Goal: Task Accomplishment & Management: Manage account settings

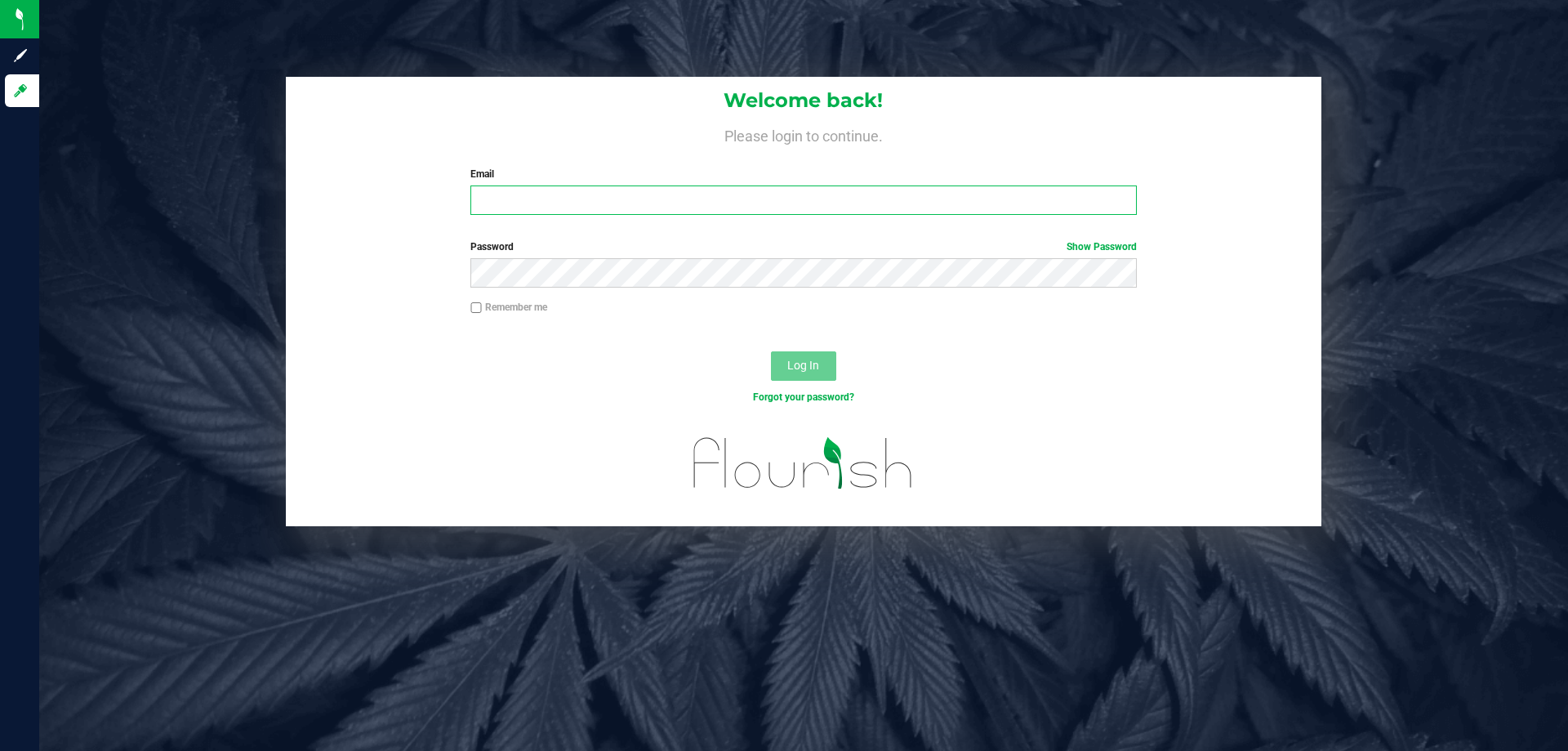
click at [574, 197] on input "Email" at bounding box center [803, 200] width 666 height 30
type input "[EMAIL_ADDRESS][DOMAIN_NAME]"
click at [771, 351] on button "Log In" at bounding box center [803, 366] width 66 height 30
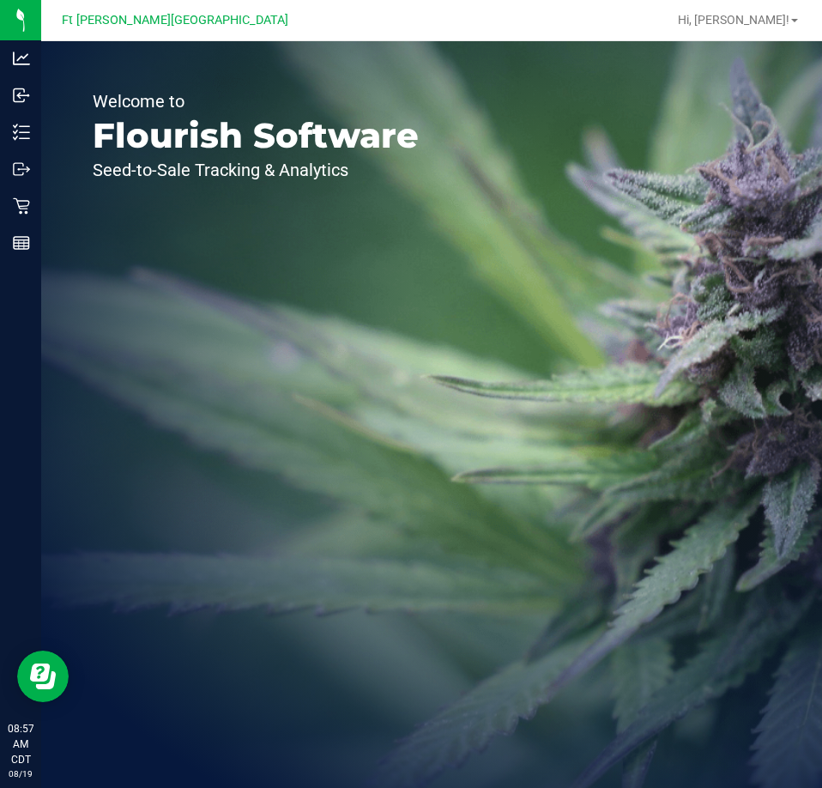
click at [624, 292] on div "Welcome to Flourish Software Seed-to-Sale Tracking & Analytics" at bounding box center [431, 414] width 781 height 747
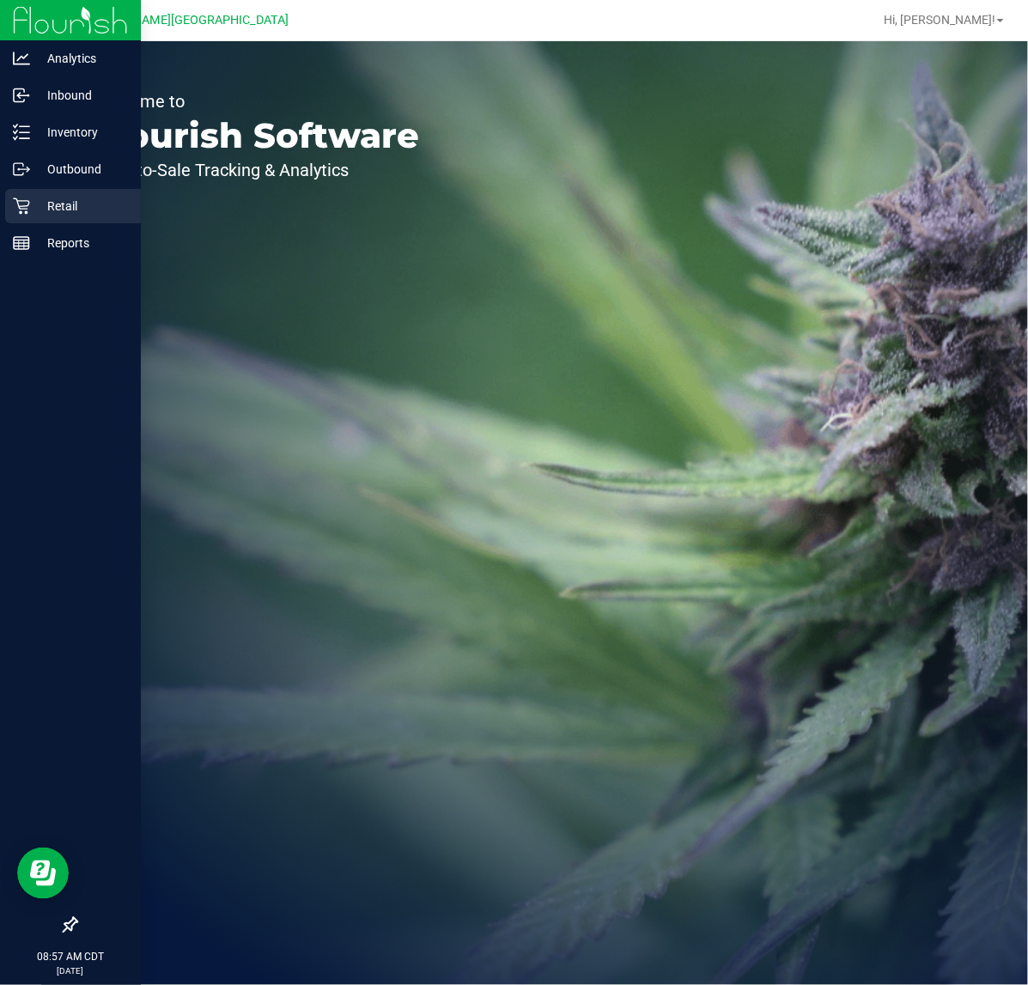
click at [27, 208] on icon at bounding box center [21, 205] width 17 height 17
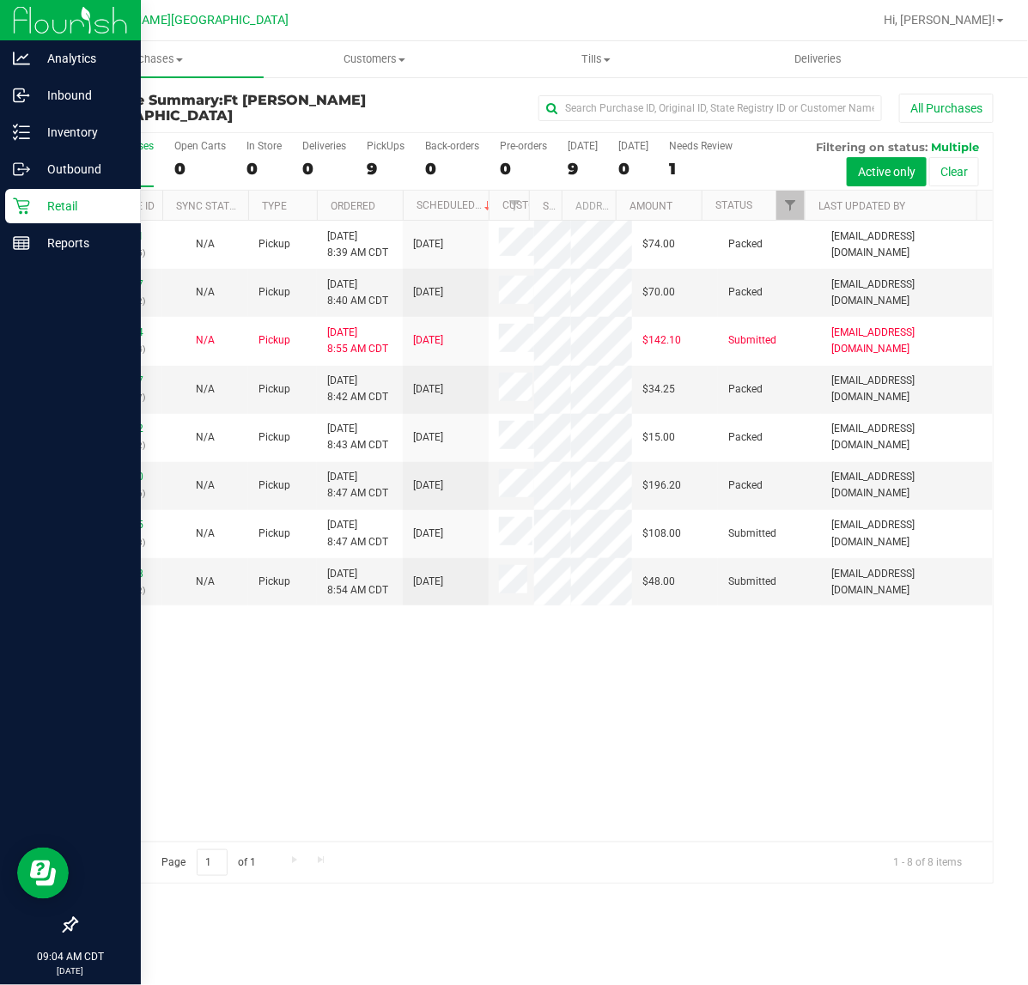
click at [33, 209] on p "Retail" at bounding box center [81, 206] width 103 height 21
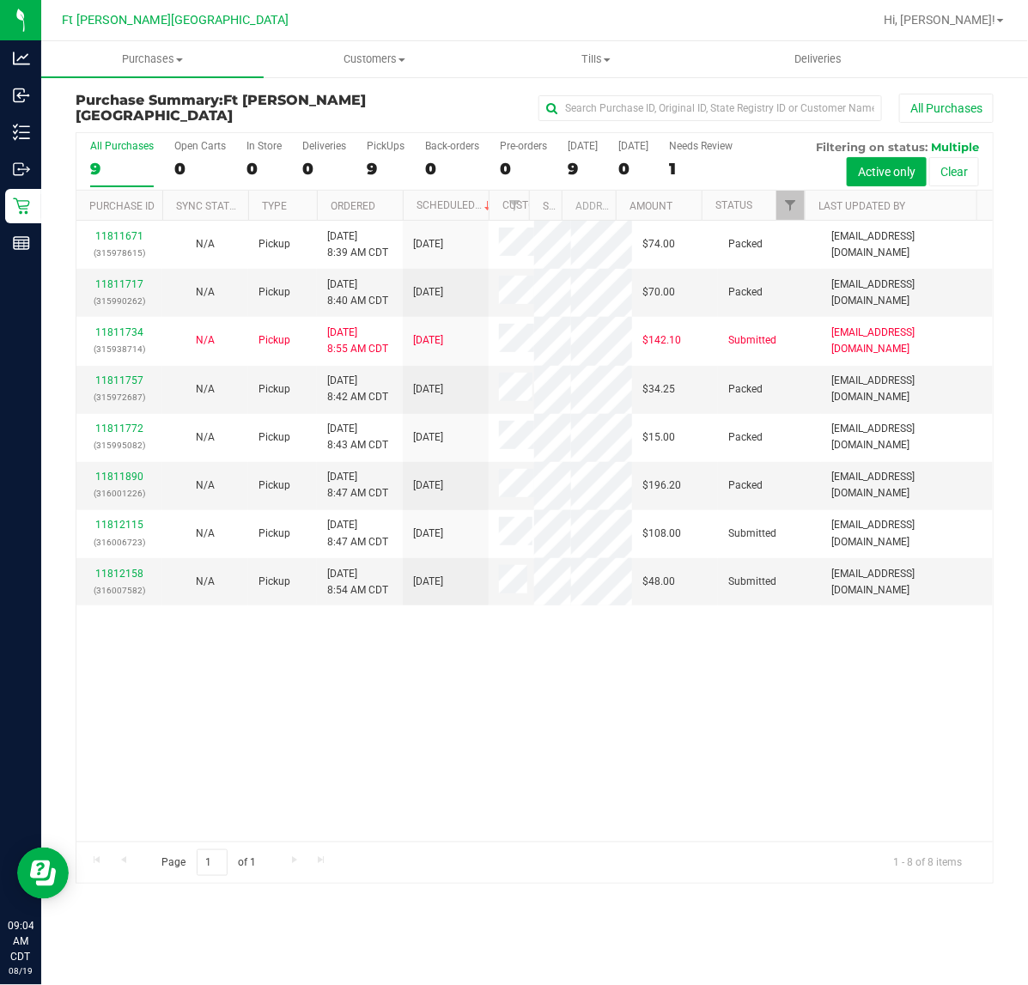
click at [387, 727] on div "11811671 (315978615) N/A Pickup 8/19/2025 8:39 AM CDT 8/19/2025 $74.00 Packed k…" at bounding box center [534, 531] width 916 height 621
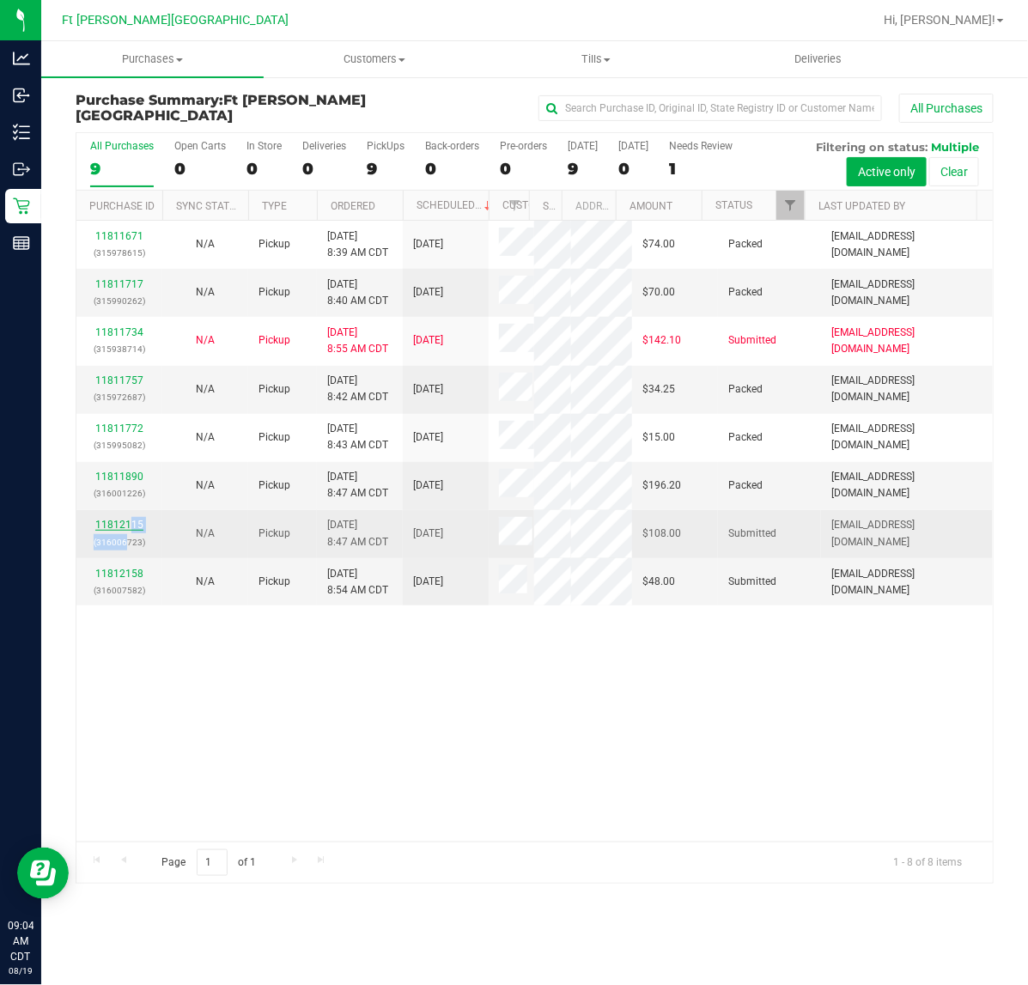
drag, startPoint x: 129, startPoint y: 531, endPoint x: 127, endPoint y: 522, distance: 8.8
click at [129, 530] on div "11812115 (316006723)" at bounding box center [119, 533] width 65 height 33
click at [127, 519] on link "11812115" at bounding box center [119, 524] width 48 height 12
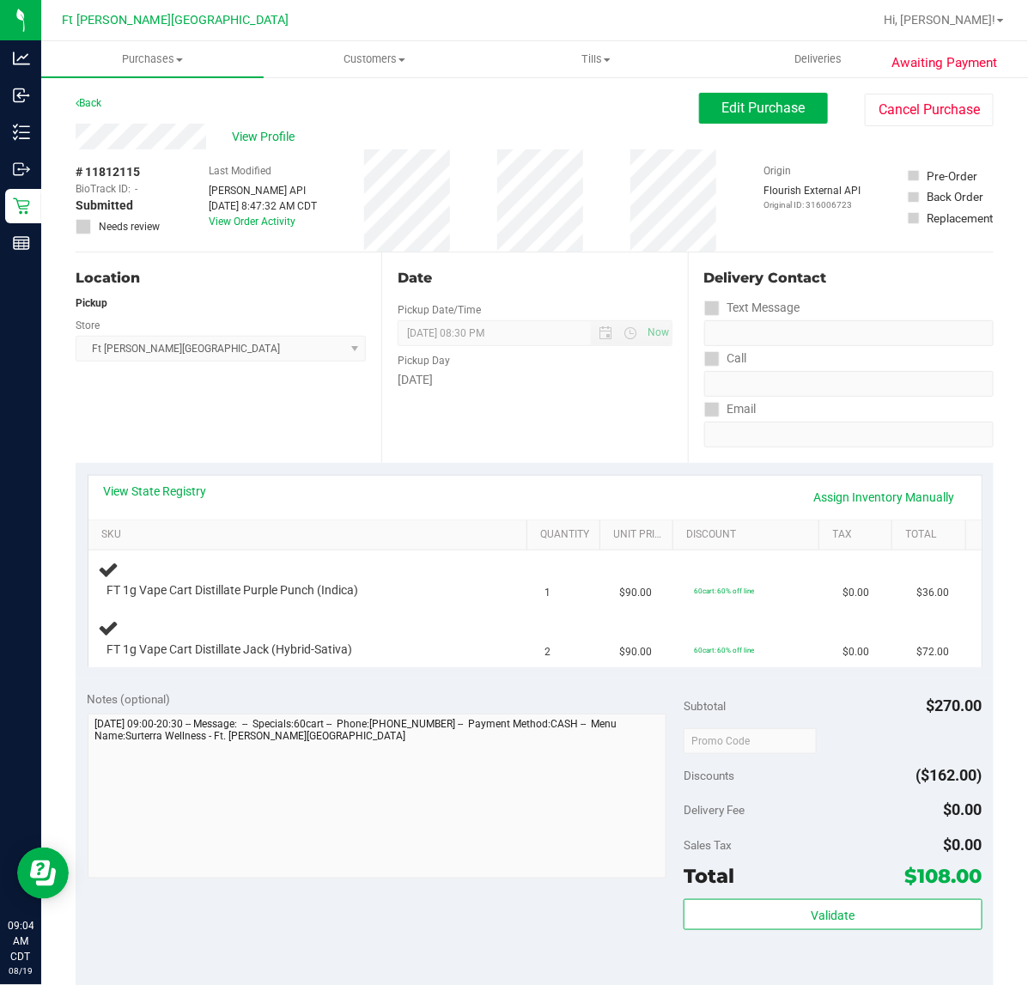
click at [318, 702] on div "Notes (optional)" at bounding box center [386, 698] width 597 height 17
click at [164, 482] on link "View State Registry" at bounding box center [155, 490] width 103 height 17
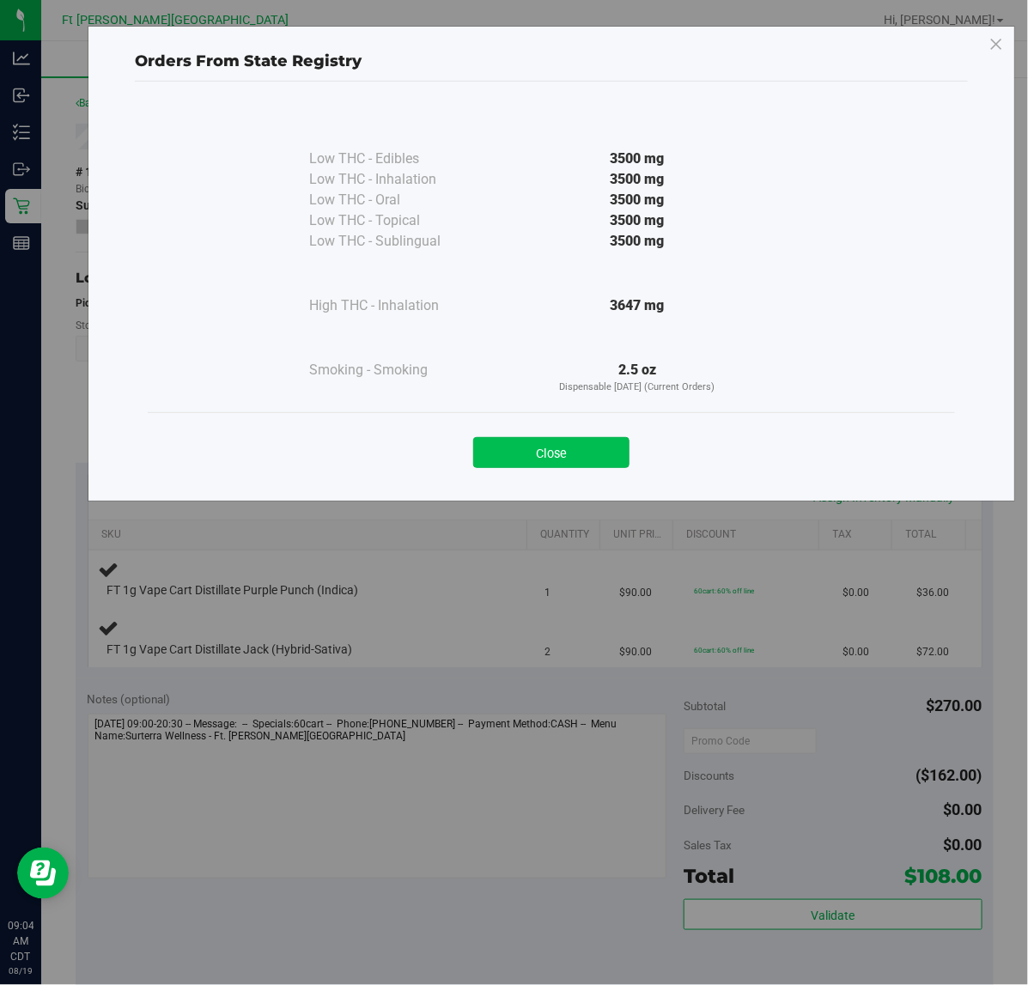
click at [539, 443] on button "Close" at bounding box center [551, 452] width 156 height 31
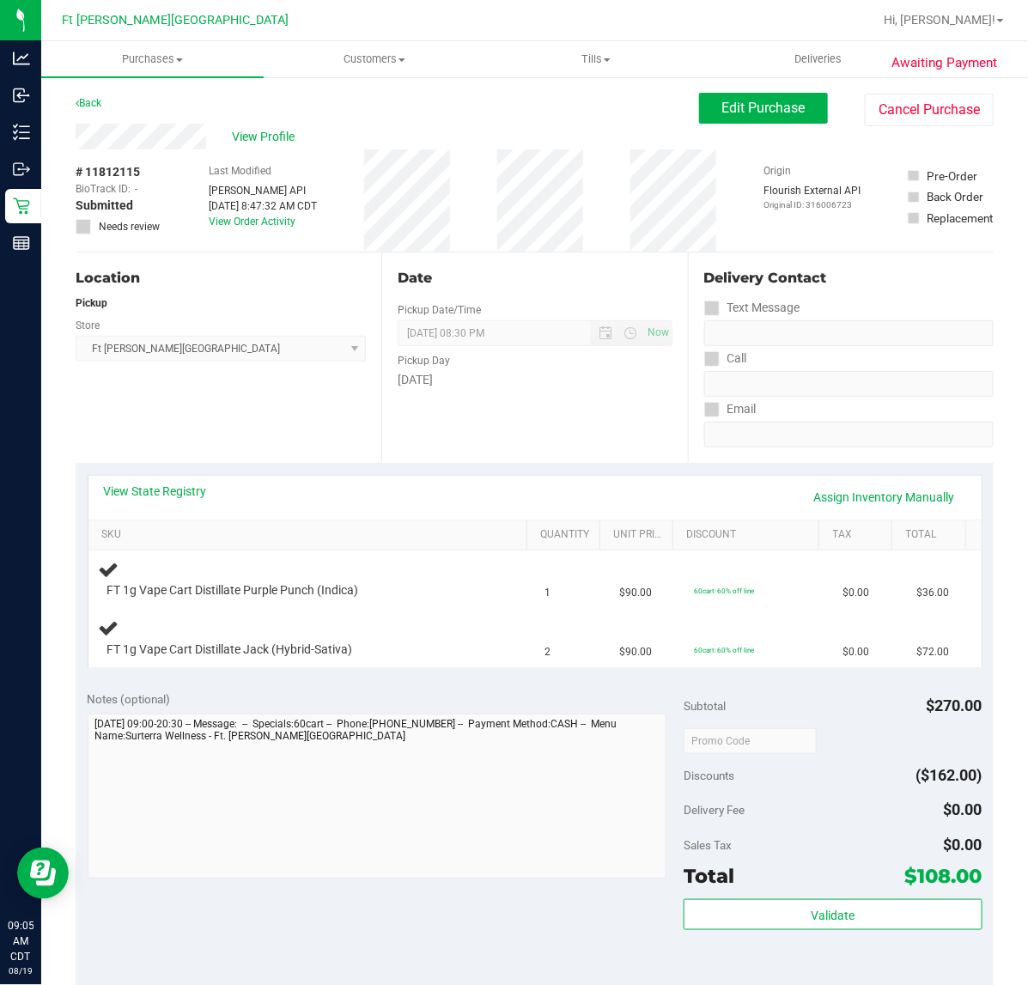
click at [320, 696] on div "Notes (optional)" at bounding box center [386, 698] width 597 height 17
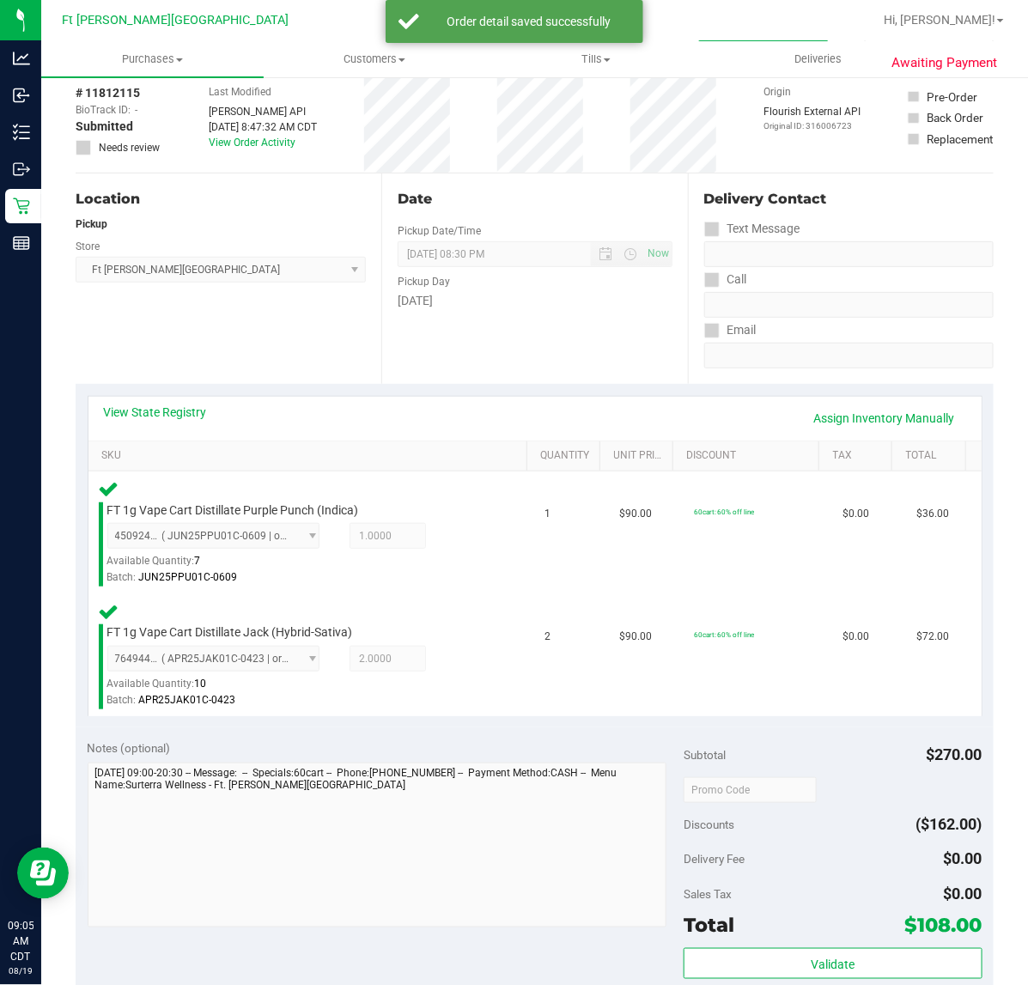
scroll to position [215, 0]
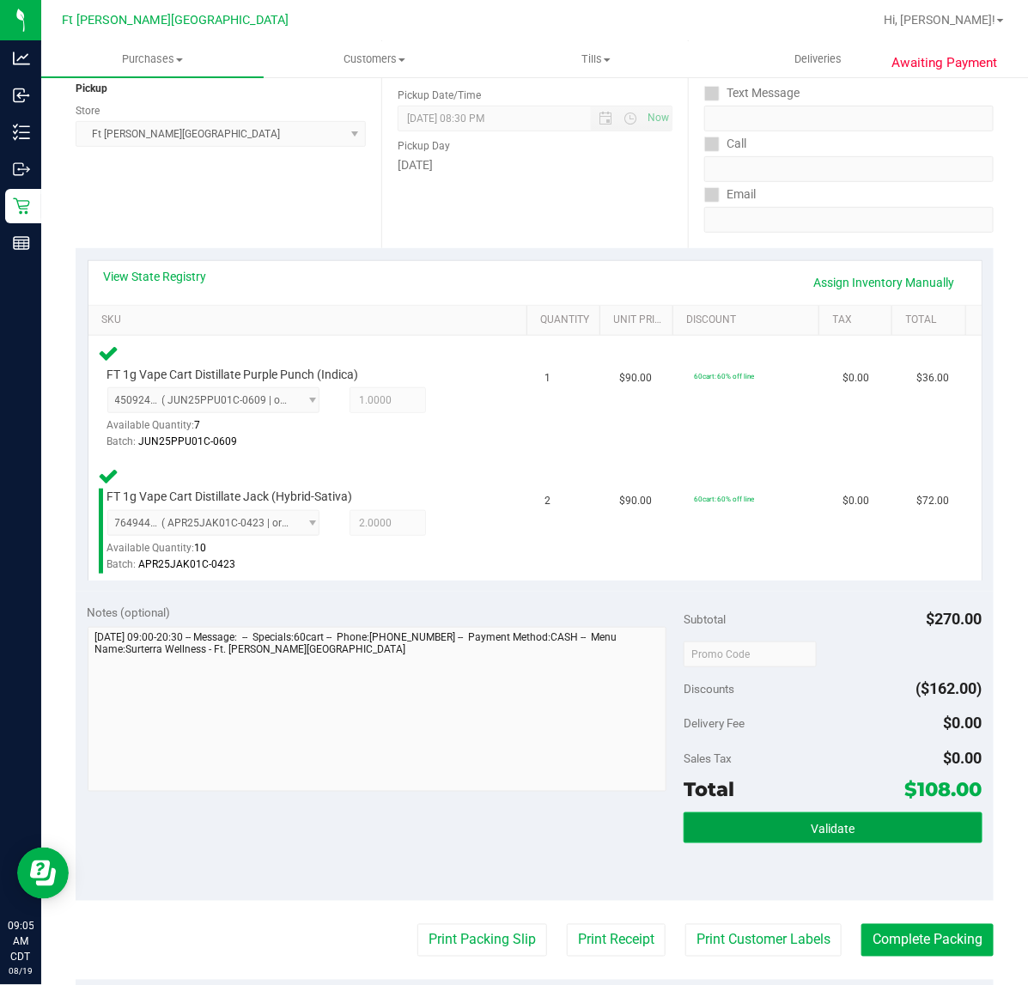
click at [753, 788] on button "Validate" at bounding box center [832, 827] width 298 height 31
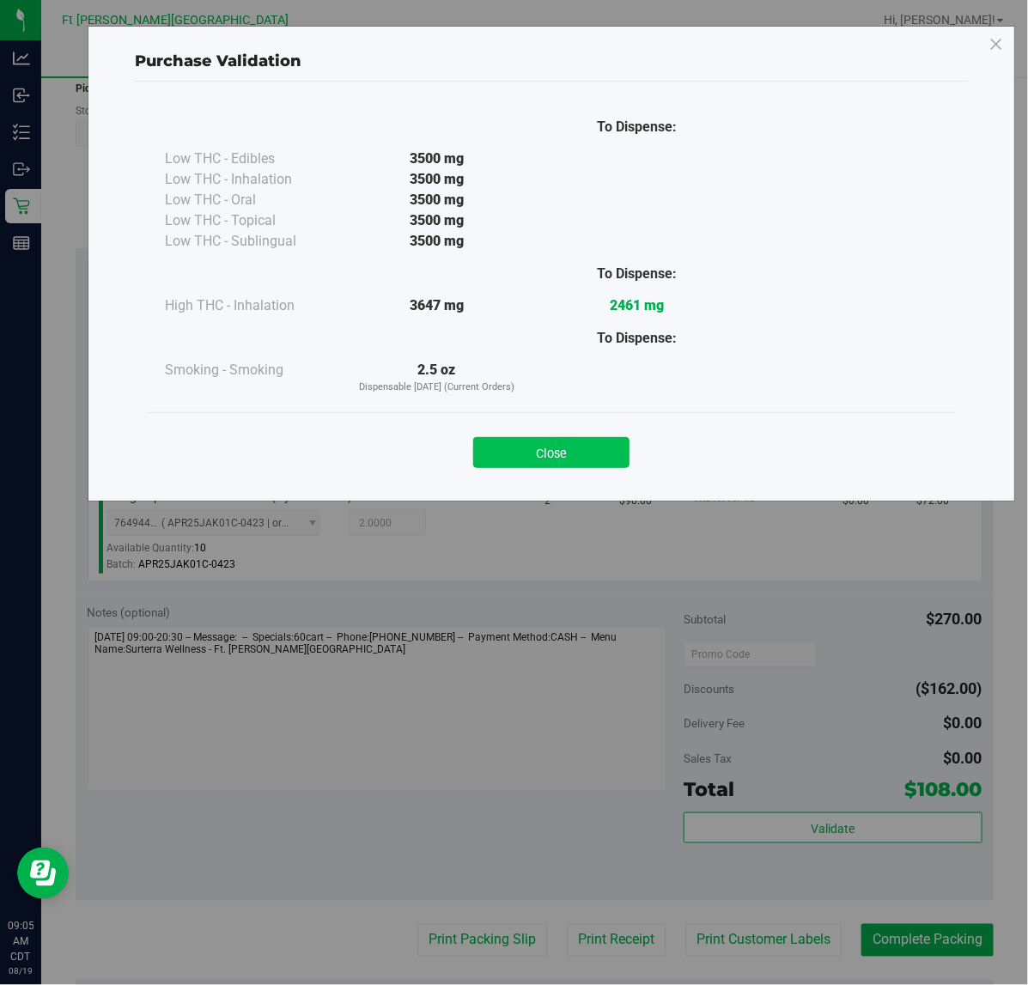
click at [555, 440] on button "Close" at bounding box center [551, 452] width 156 height 31
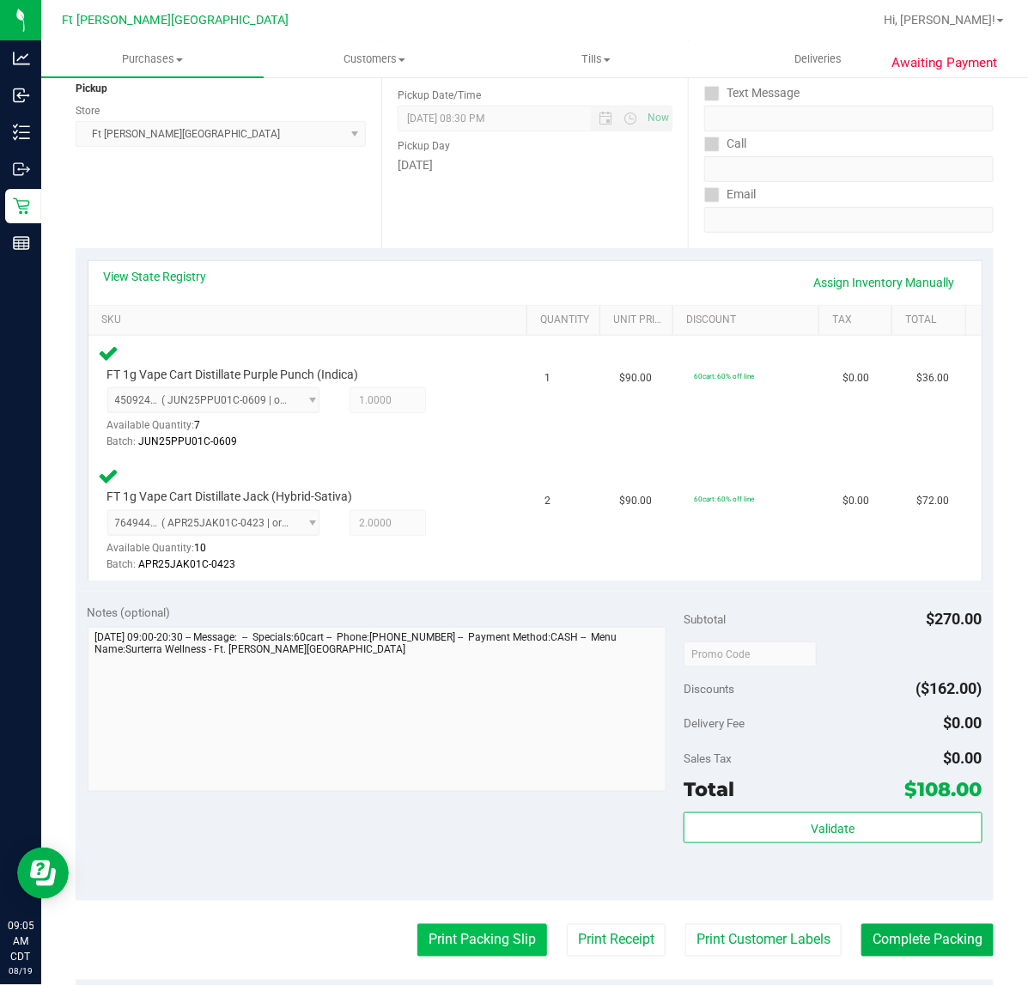
click at [458, 788] on button "Print Packing Slip" at bounding box center [482, 940] width 130 height 33
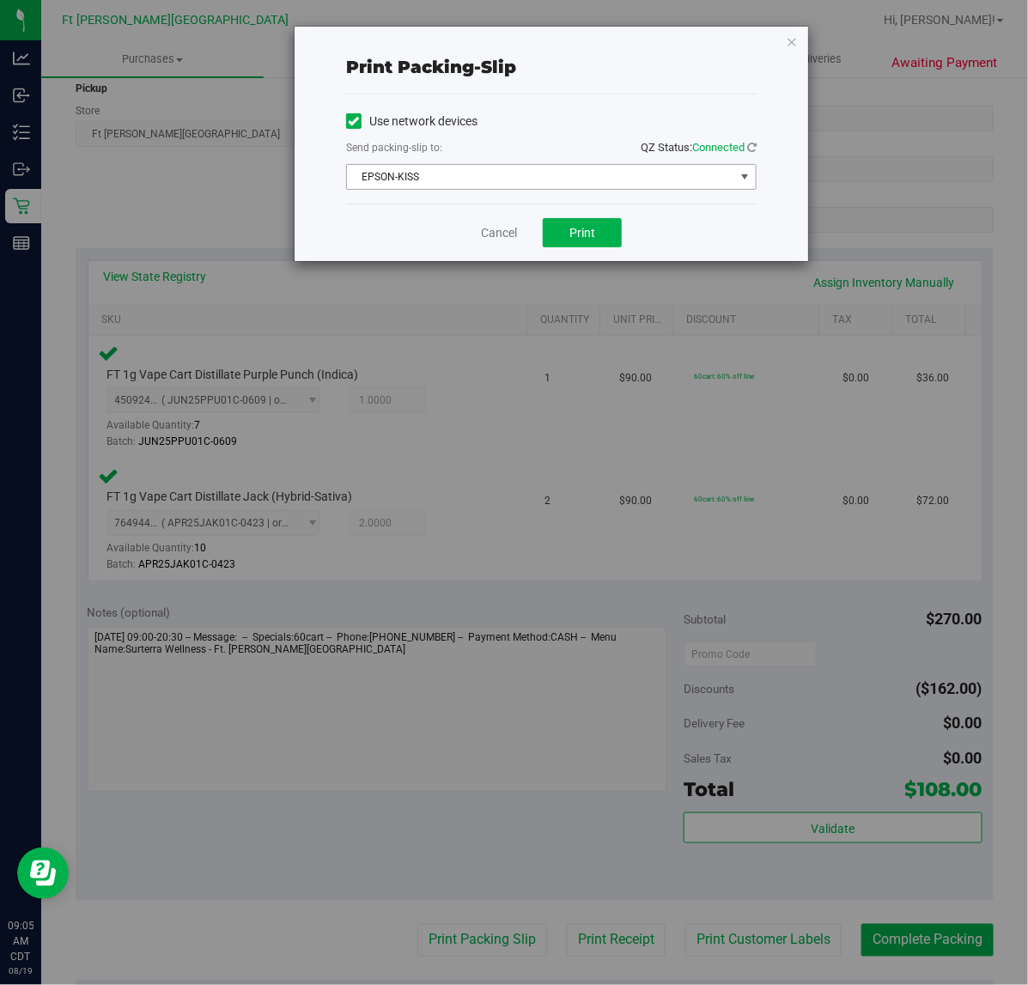
click at [517, 185] on span "EPSON-KISS" at bounding box center [540, 177] width 387 height 24
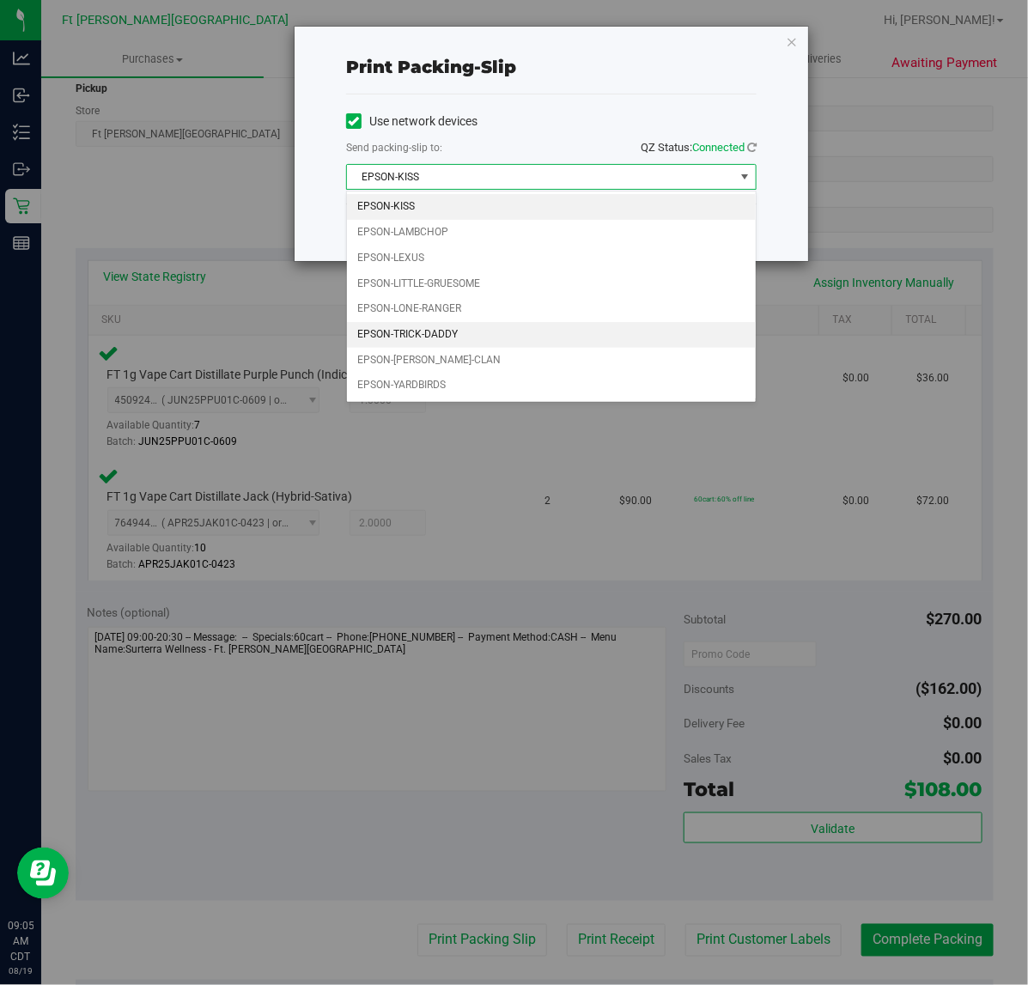
click at [453, 324] on li "EPSON-TRICK-DADDY" at bounding box center [551, 335] width 409 height 26
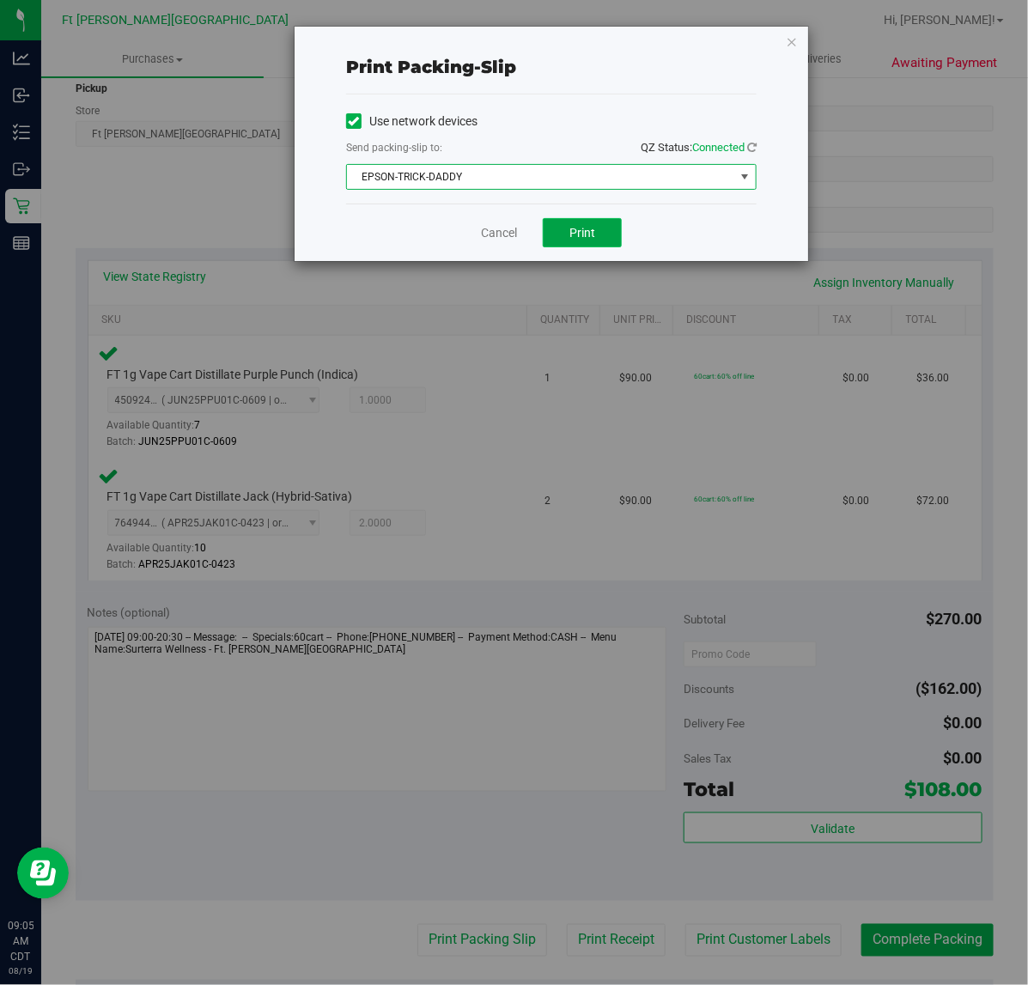
click at [573, 226] on span "Print" at bounding box center [582, 233] width 26 height 14
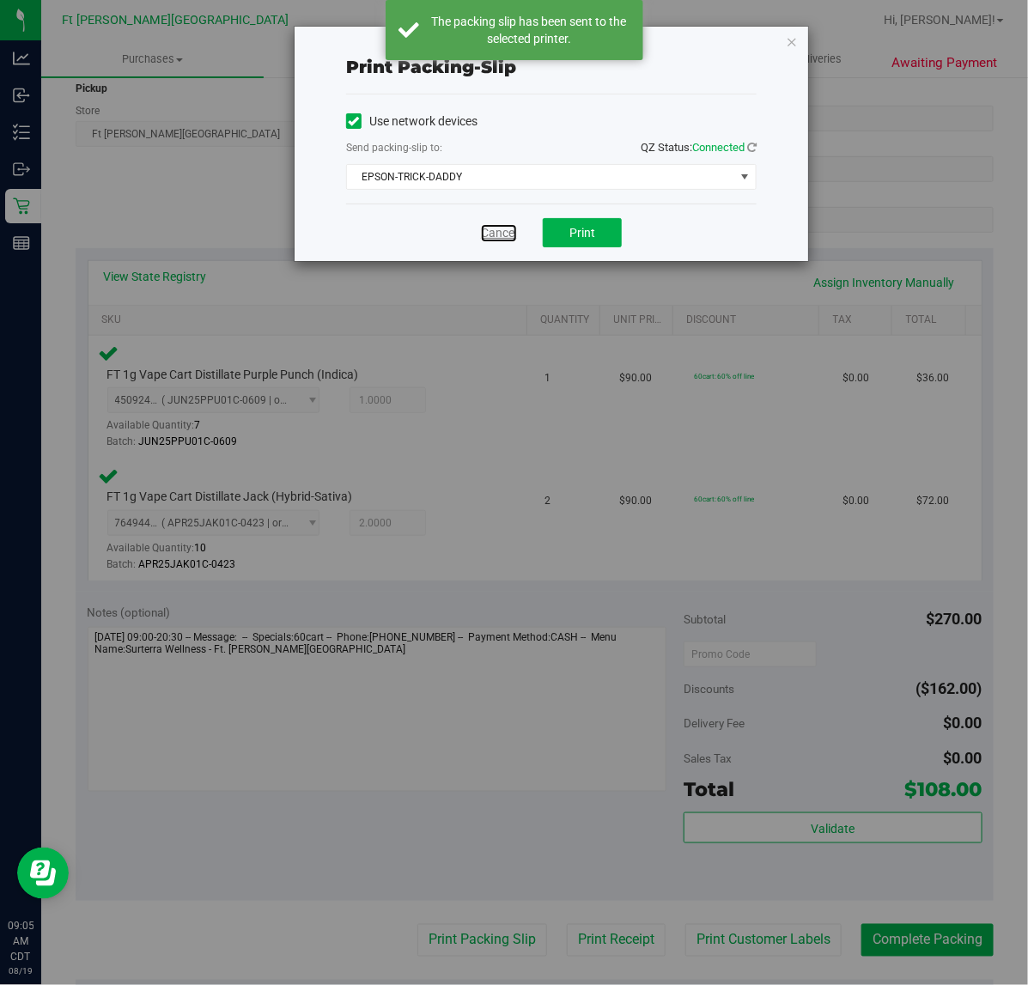
click at [494, 238] on link "Cancel" at bounding box center [499, 233] width 36 height 18
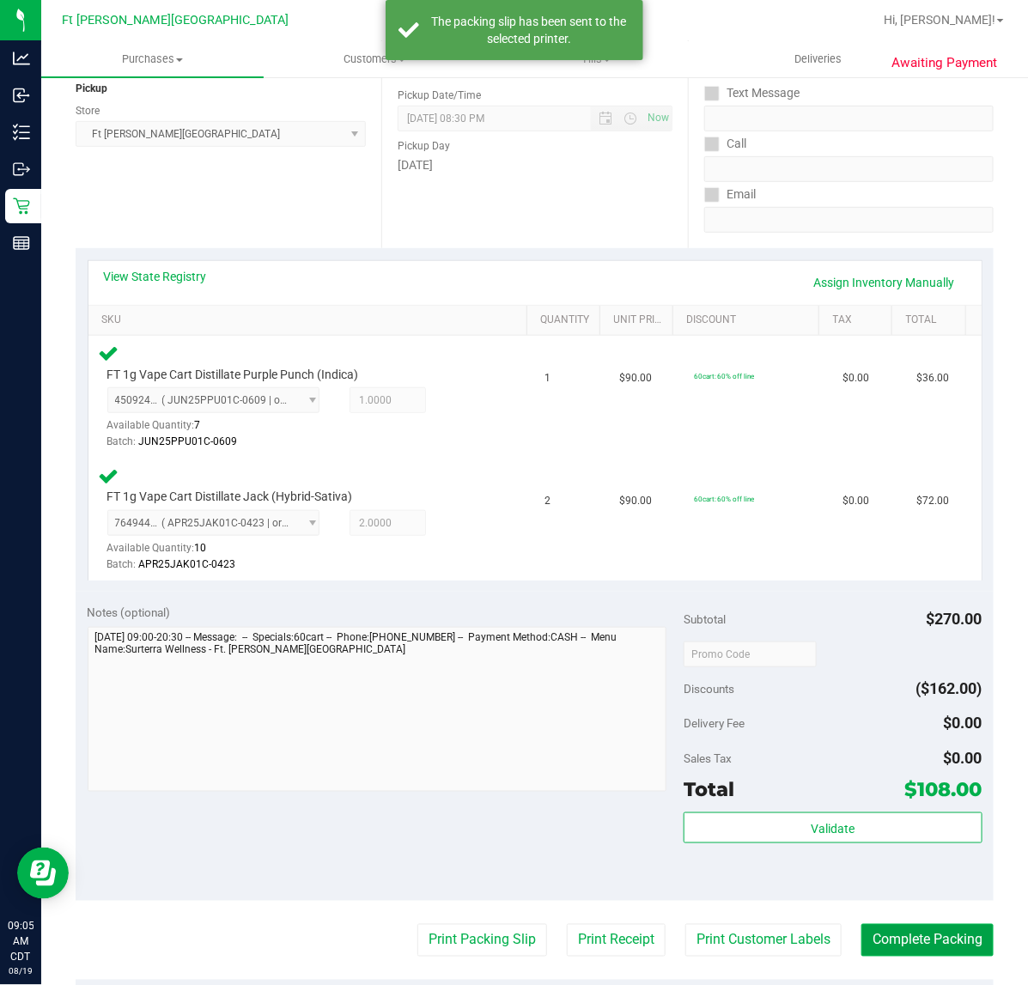
click at [861, 788] on button "Complete Packing" at bounding box center [927, 940] width 132 height 33
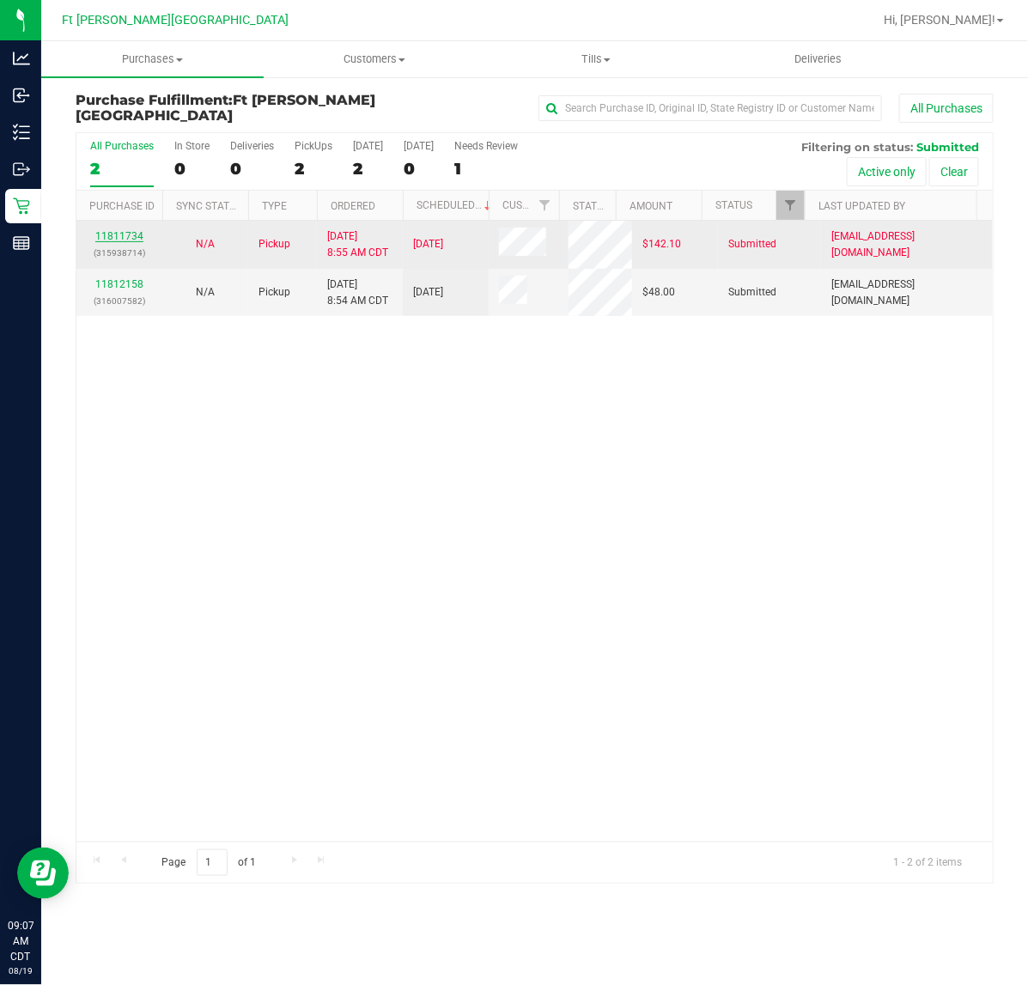
click at [133, 236] on link "11811734" at bounding box center [119, 236] width 48 height 12
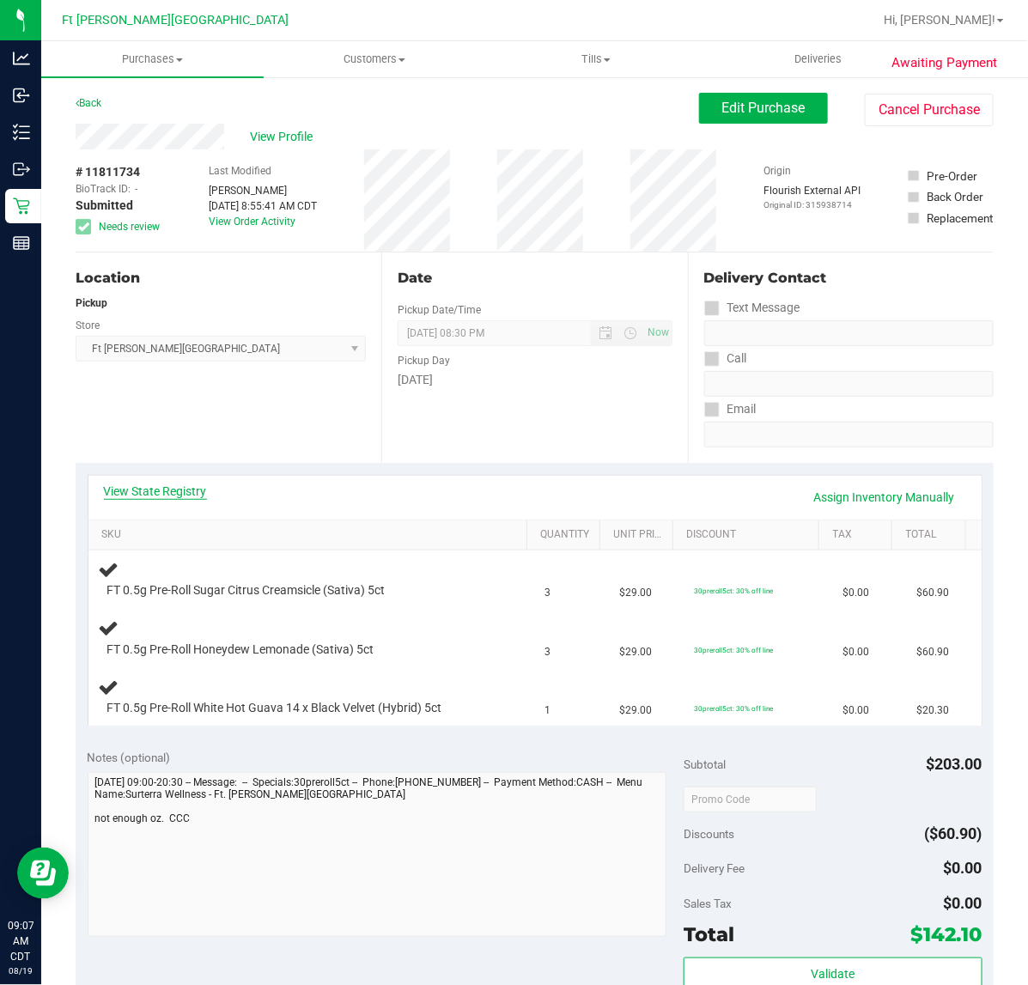
click at [143, 491] on link "View State Registry" at bounding box center [155, 490] width 103 height 17
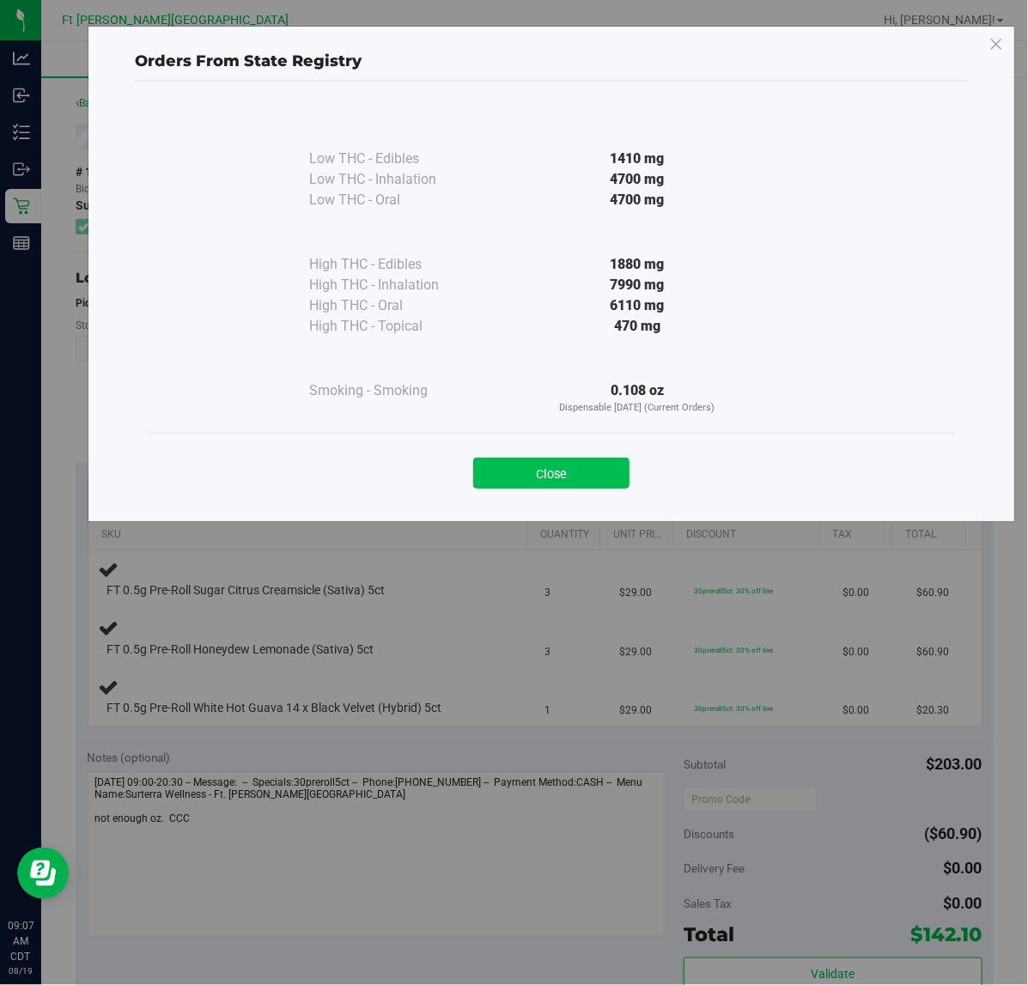
click at [547, 459] on button "Close" at bounding box center [551, 473] width 156 height 31
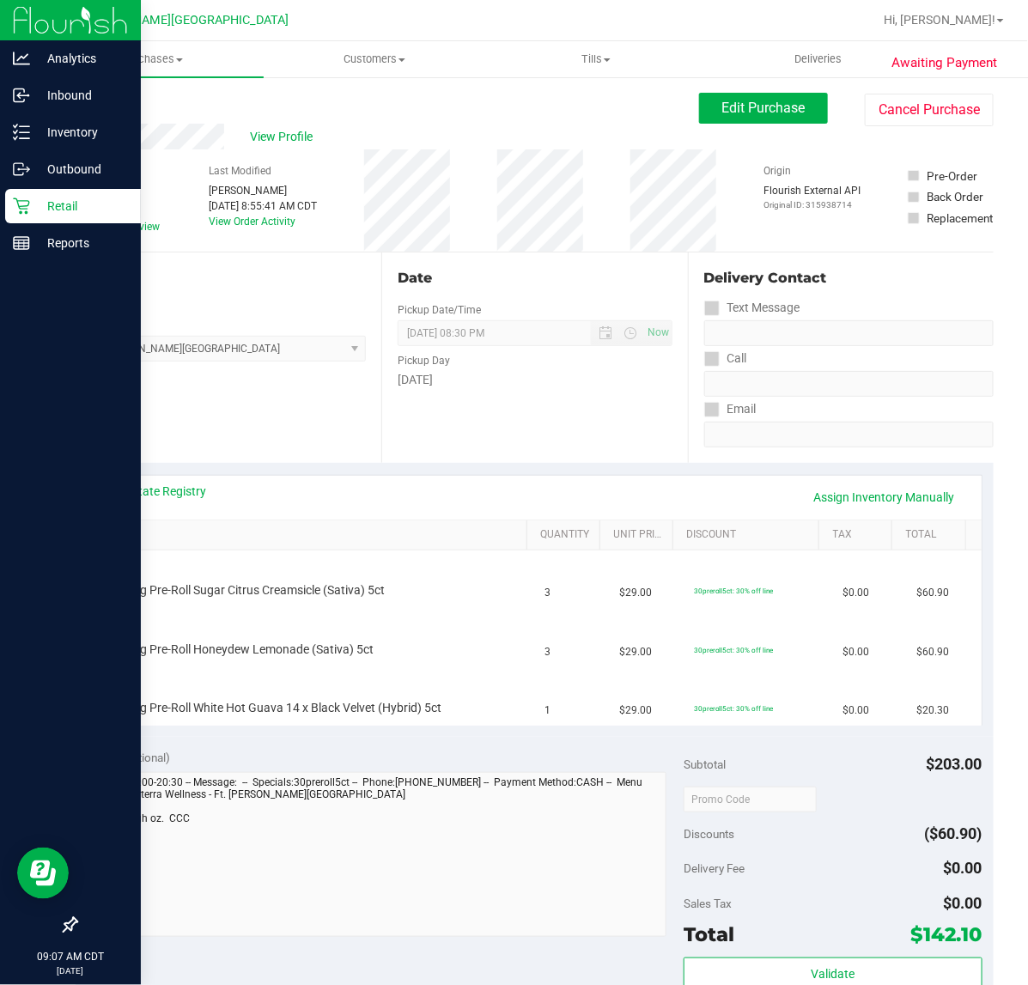
click at [3, 207] on link "Retail" at bounding box center [70, 207] width 141 height 37
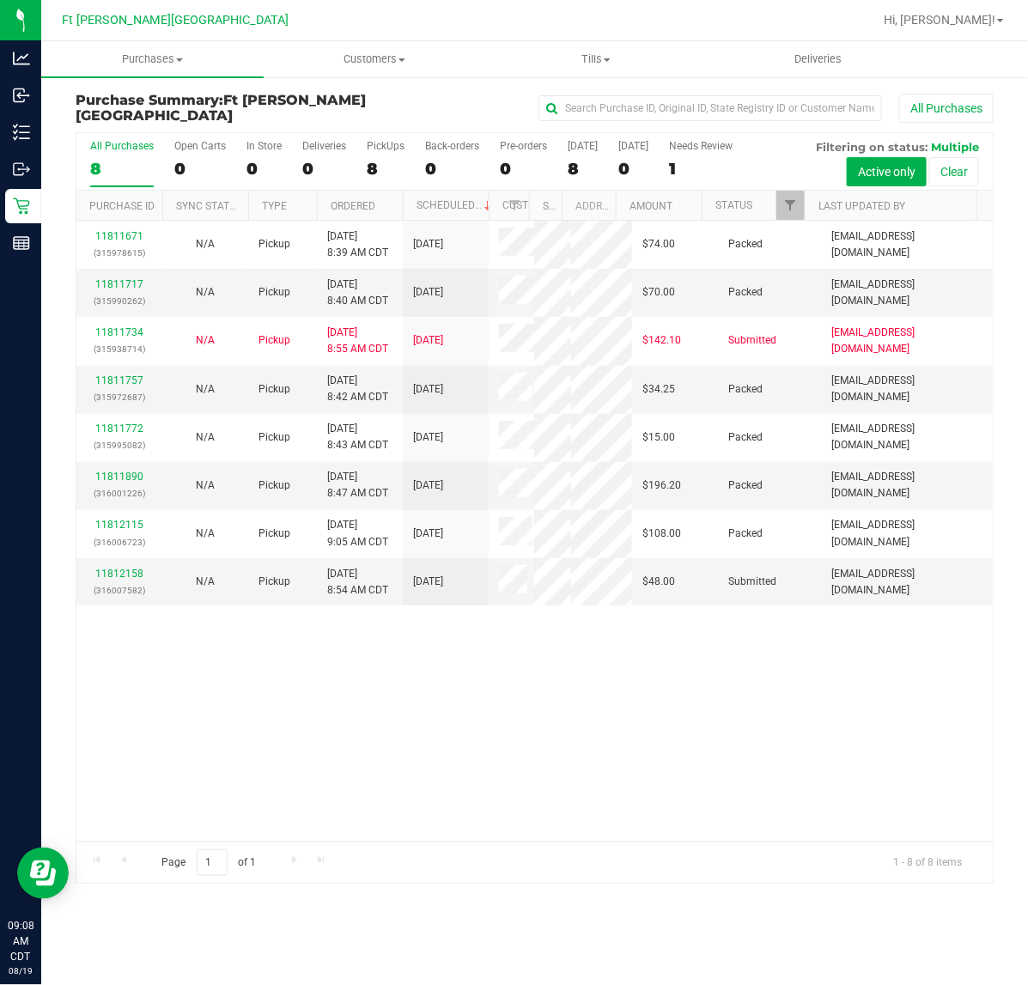
click at [568, 743] on div "11811671 (315978615) N/A Pickup 8/19/2025 8:39 AM CDT 8/19/2025 $74.00 Packed k…" at bounding box center [534, 531] width 916 height 621
click at [300, 708] on div "11811671 (315978615) N/A Pickup 8/19/2025 8:39 AM CDT 8/19/2025 $74.00 Packed k…" at bounding box center [534, 531] width 916 height 621
drag, startPoint x: 279, startPoint y: 718, endPoint x: 240, endPoint y: 620, distance: 105.2
click at [266, 658] on div "11811671 (315978615) N/A Pickup 8/19/2025 8:39 AM CDT 8/19/2025 $74.00 Packed k…" at bounding box center [534, 531] width 916 height 621
click at [117, 568] on link "11812158" at bounding box center [119, 573] width 48 height 12
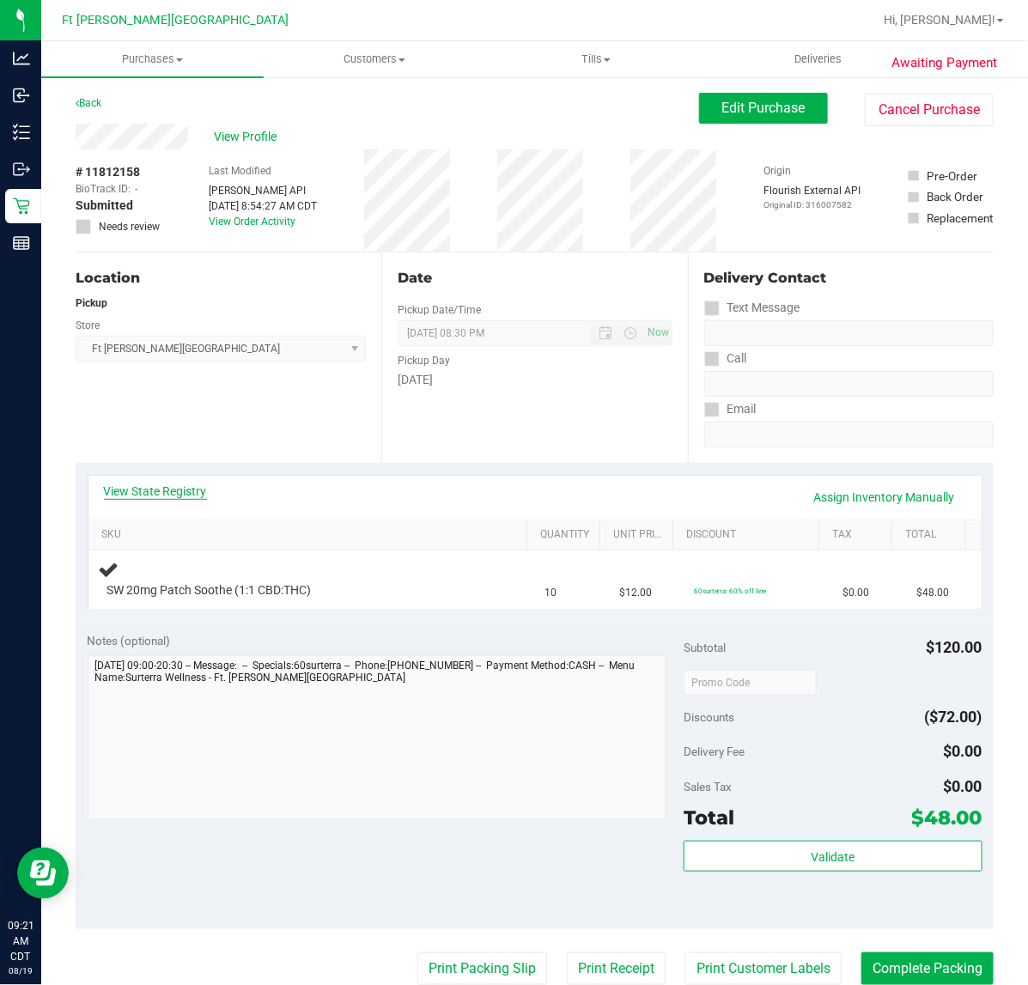
click at [191, 489] on link "View State Registry" at bounding box center [155, 490] width 103 height 17
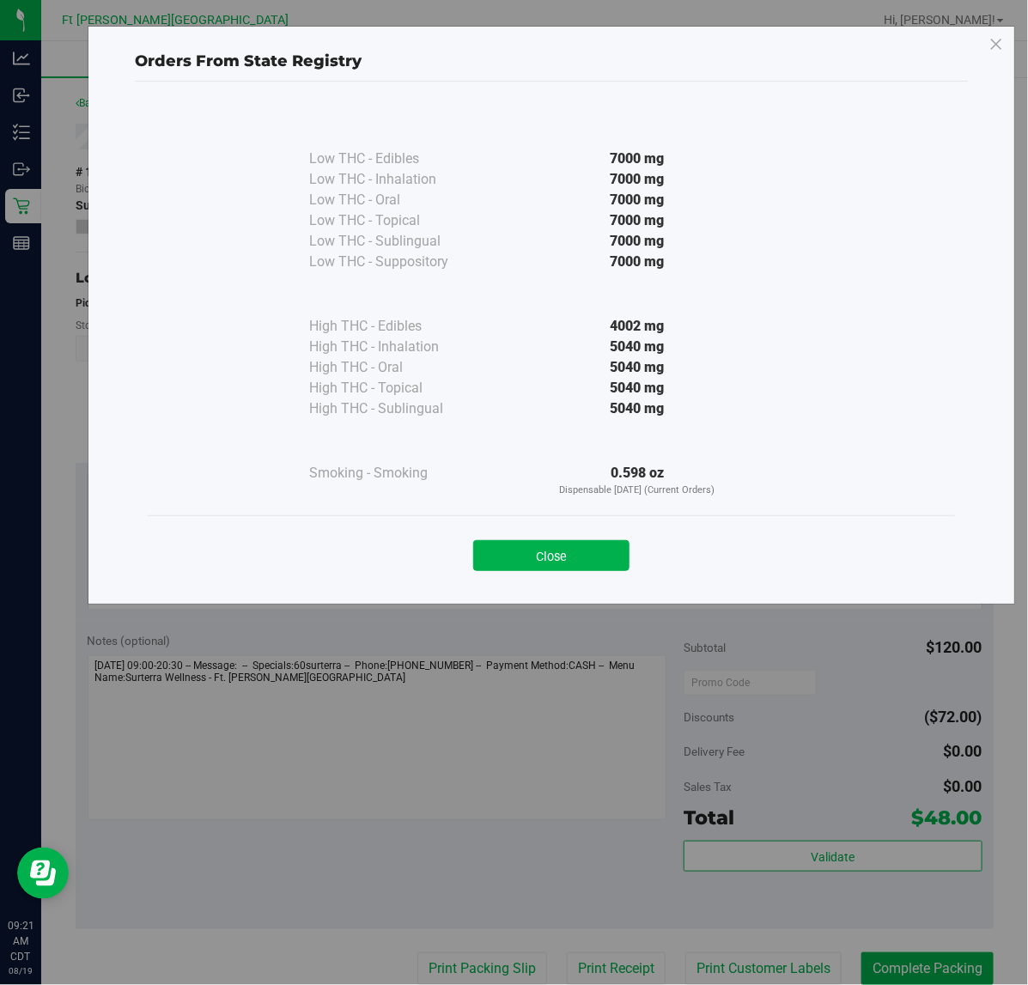
click at [538, 537] on div "Close" at bounding box center [551, 550] width 781 height 43
click at [529, 548] on button "Close" at bounding box center [551, 555] width 156 height 31
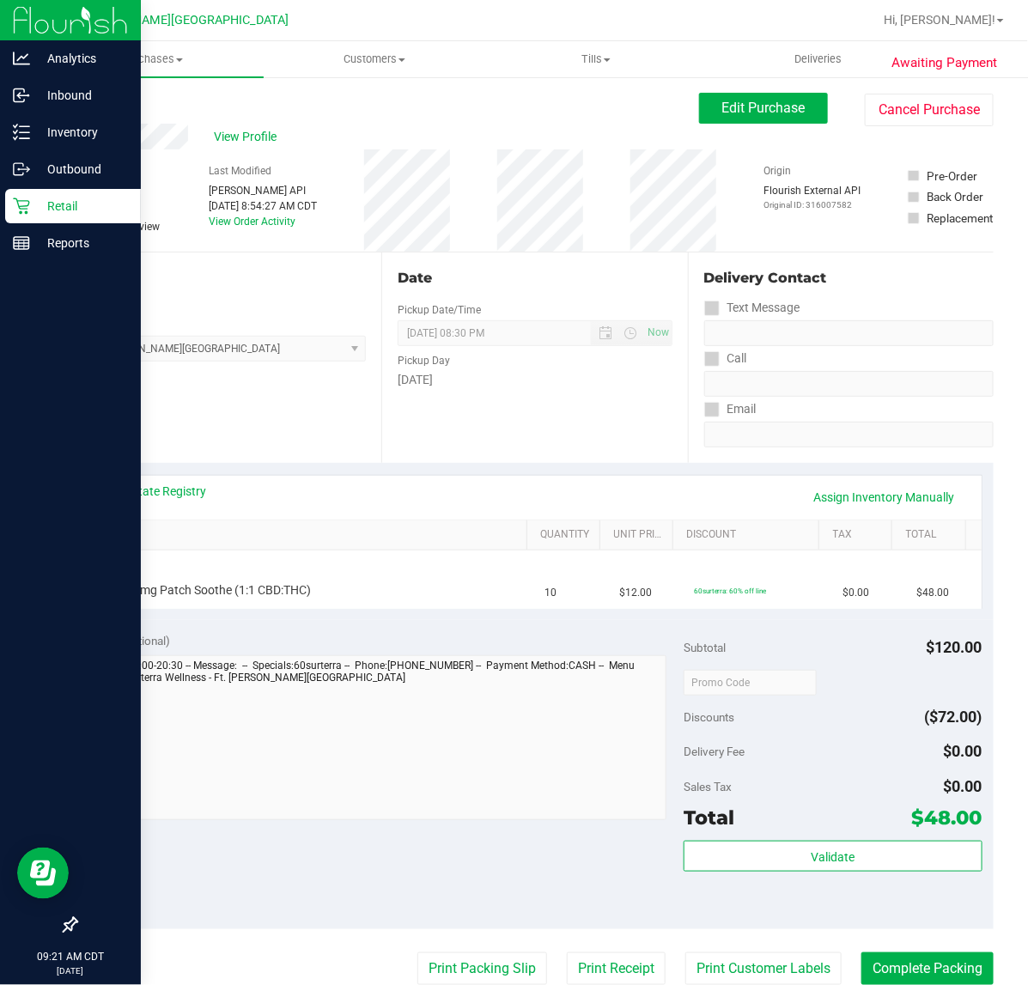
click at [21, 208] on icon at bounding box center [21, 206] width 16 height 16
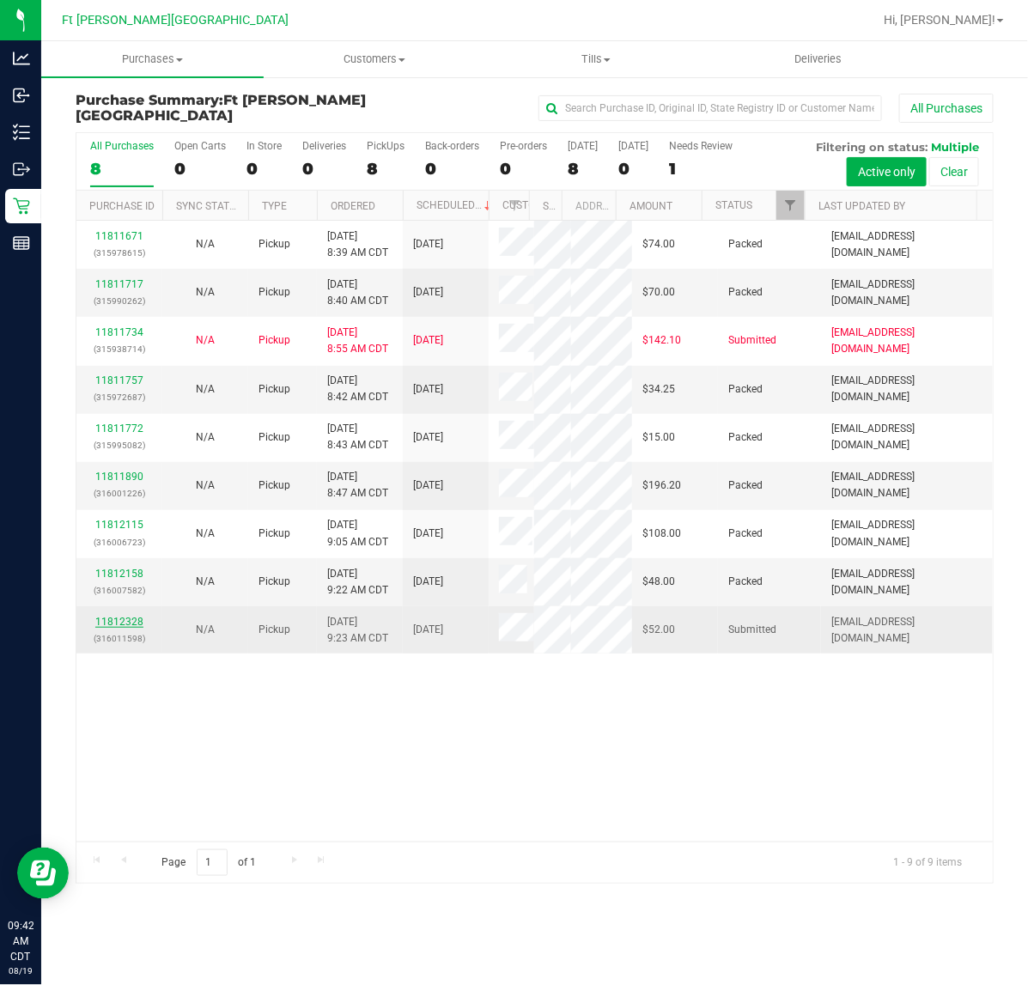
click at [106, 615] on link "11812328" at bounding box center [119, 621] width 48 height 12
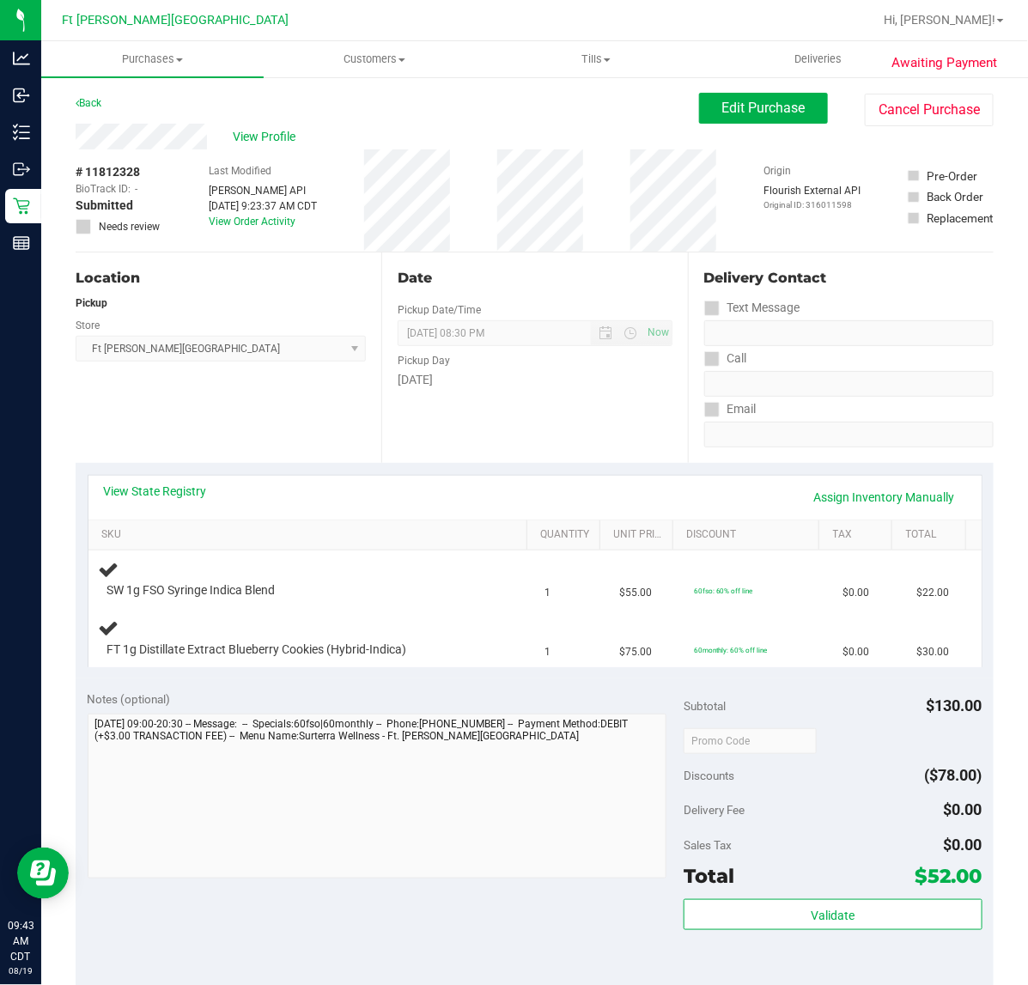
click at [247, 710] on div "Notes (optional)" at bounding box center [386, 786] width 597 height 192
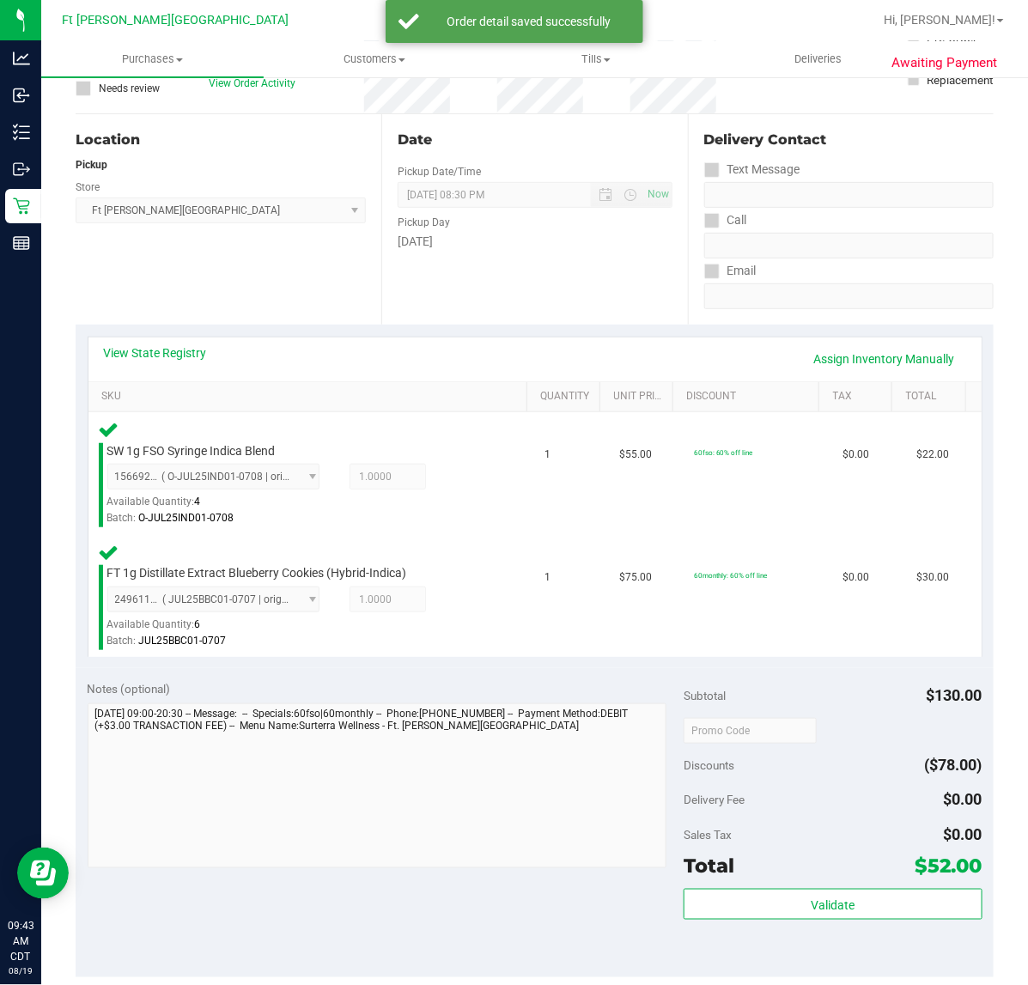
scroll to position [573, 0]
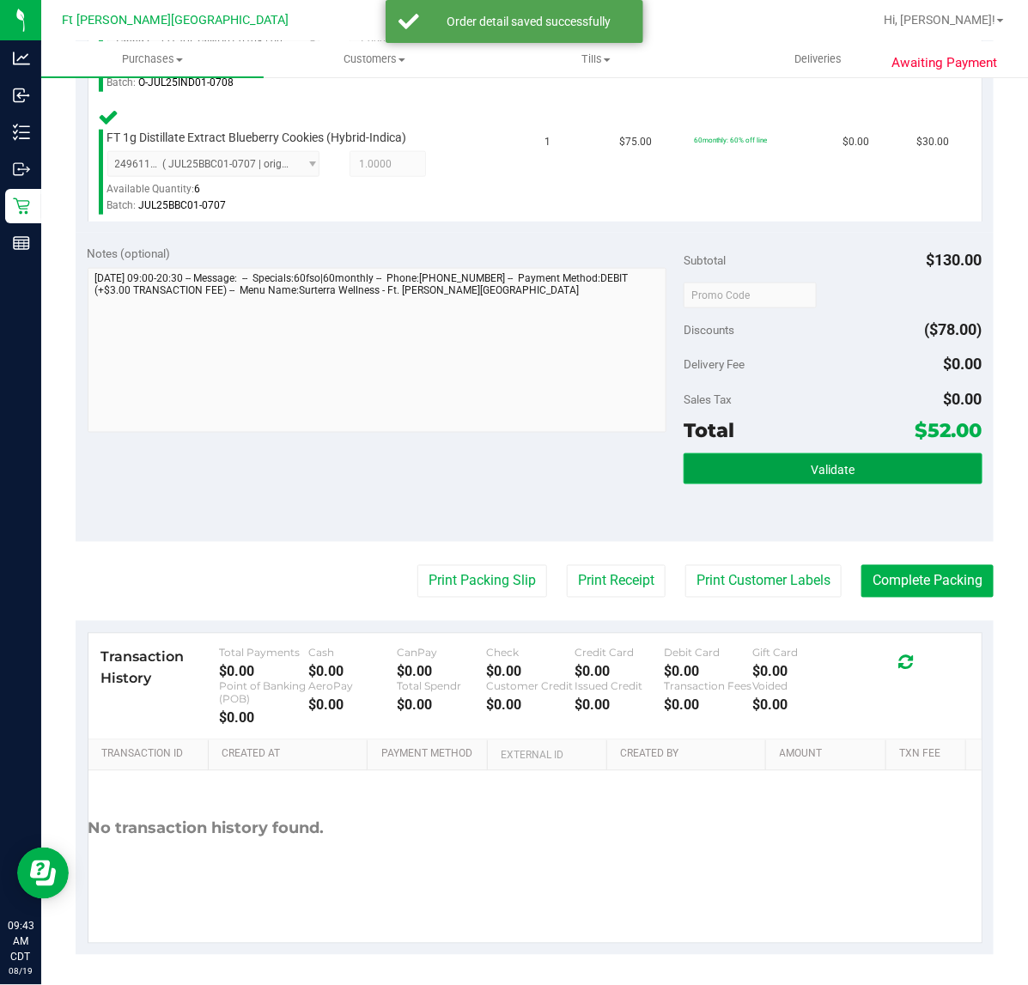
click at [927, 460] on button "Validate" at bounding box center [832, 468] width 298 height 31
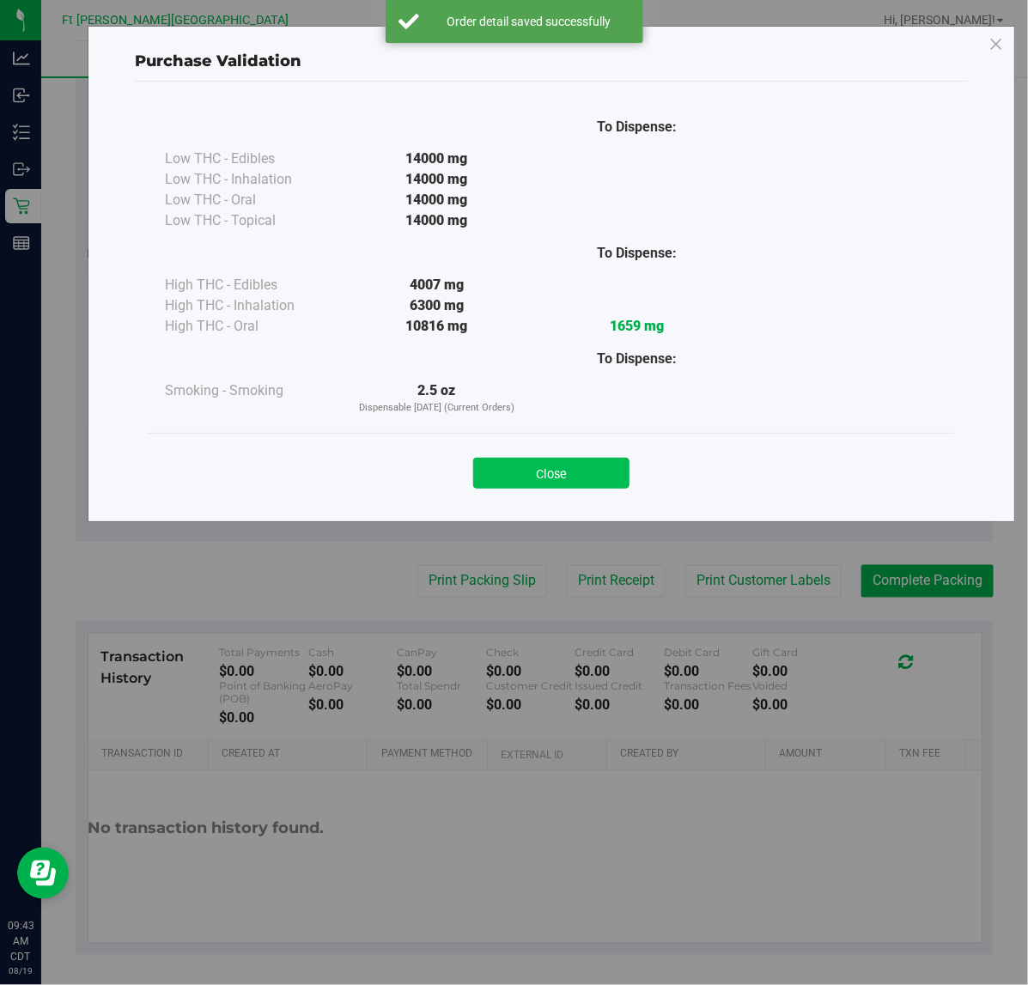
click at [565, 472] on button "Close" at bounding box center [551, 473] width 156 height 31
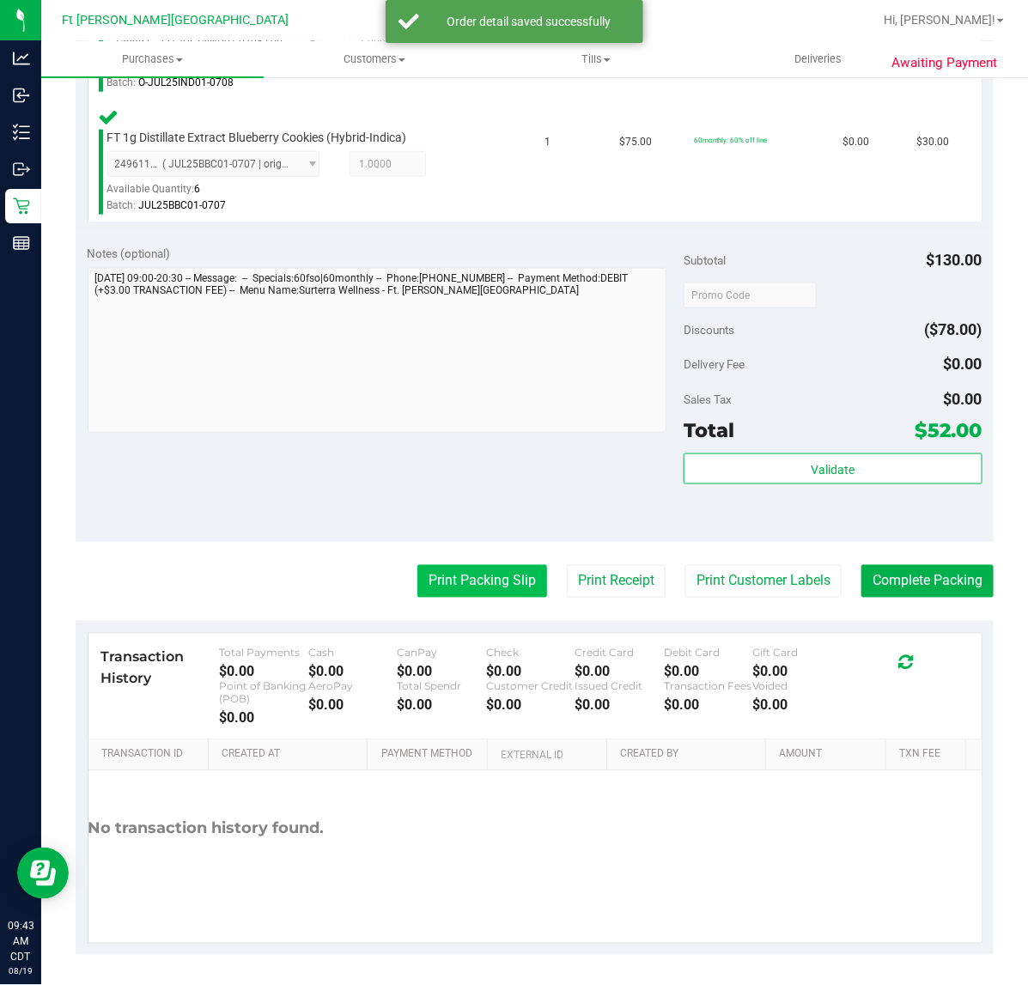
click at [491, 580] on button "Print Packing Slip" at bounding box center [482, 581] width 130 height 33
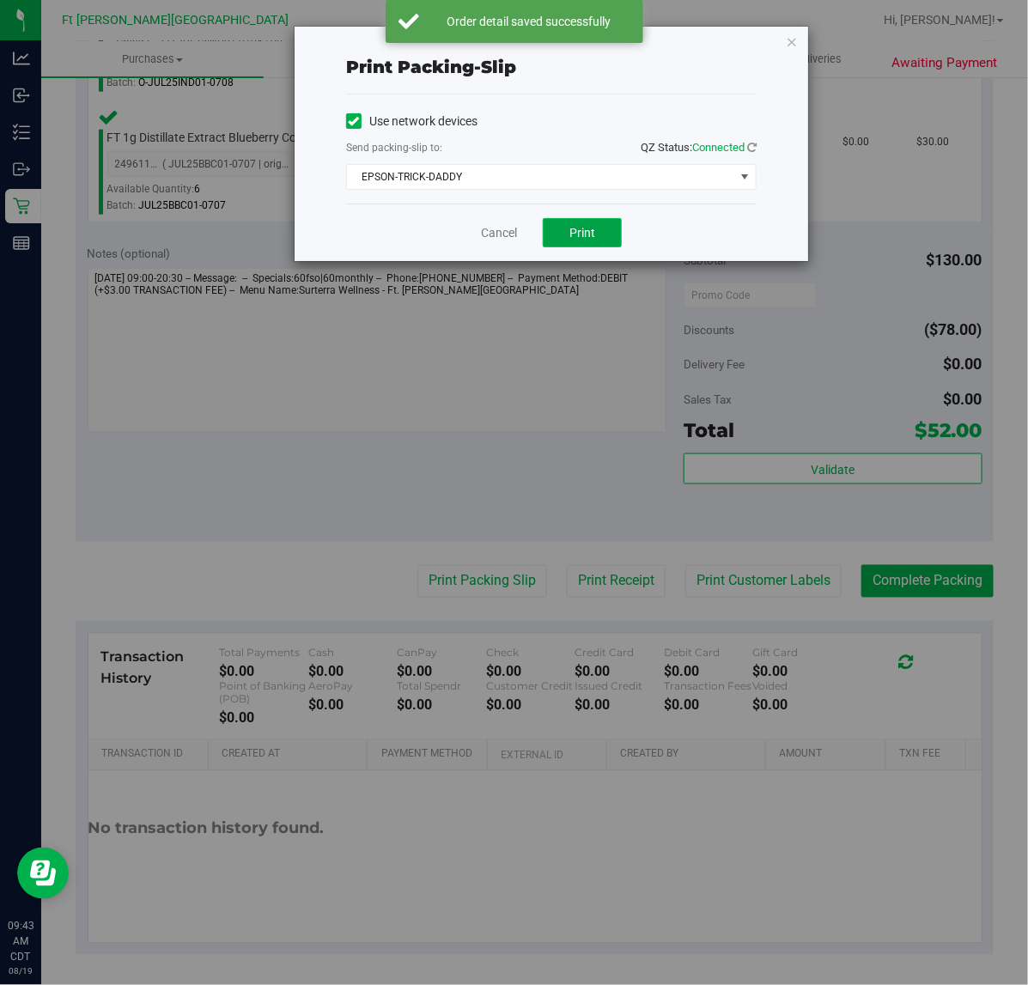
click at [558, 242] on button "Print" at bounding box center [582, 232] width 79 height 29
click at [511, 239] on link "Cancel" at bounding box center [499, 233] width 36 height 18
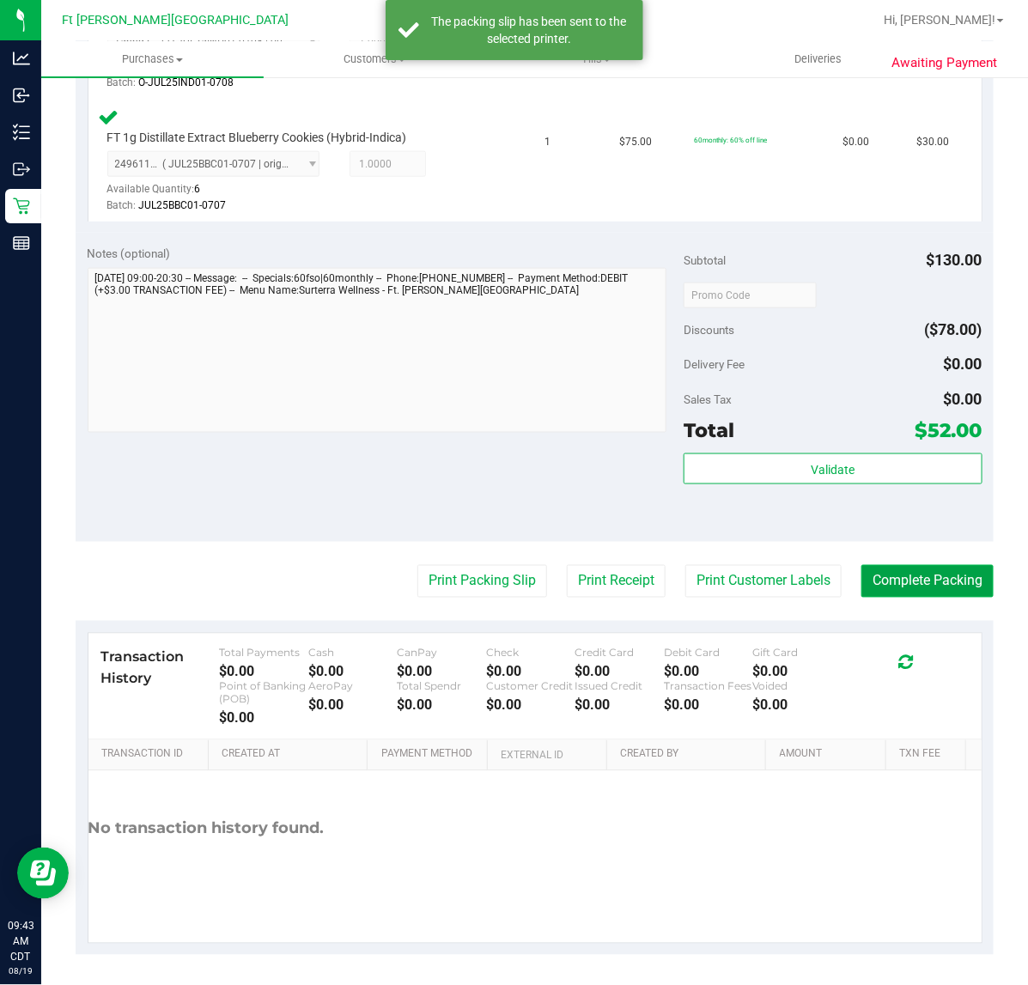
click at [893, 581] on button "Complete Packing" at bounding box center [927, 581] width 132 height 33
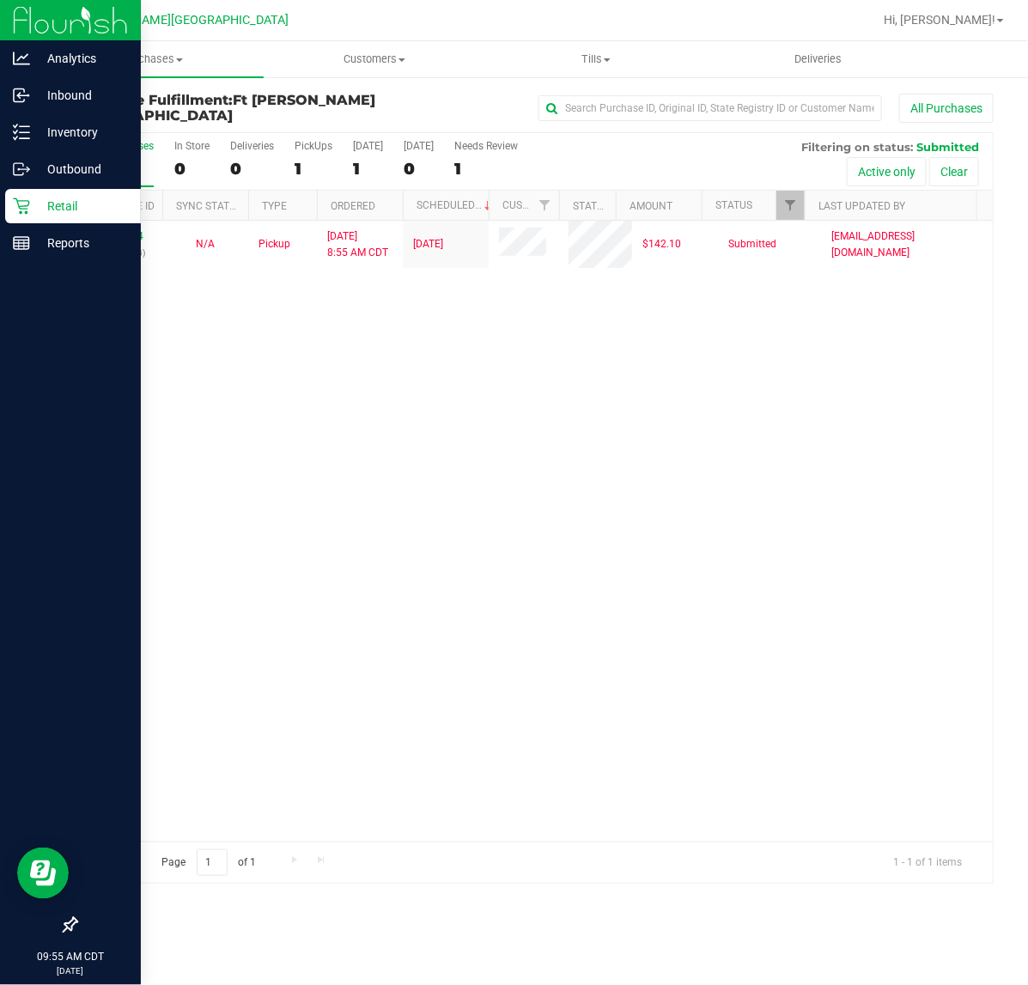
click at [31, 216] on div "Retail" at bounding box center [73, 206] width 136 height 34
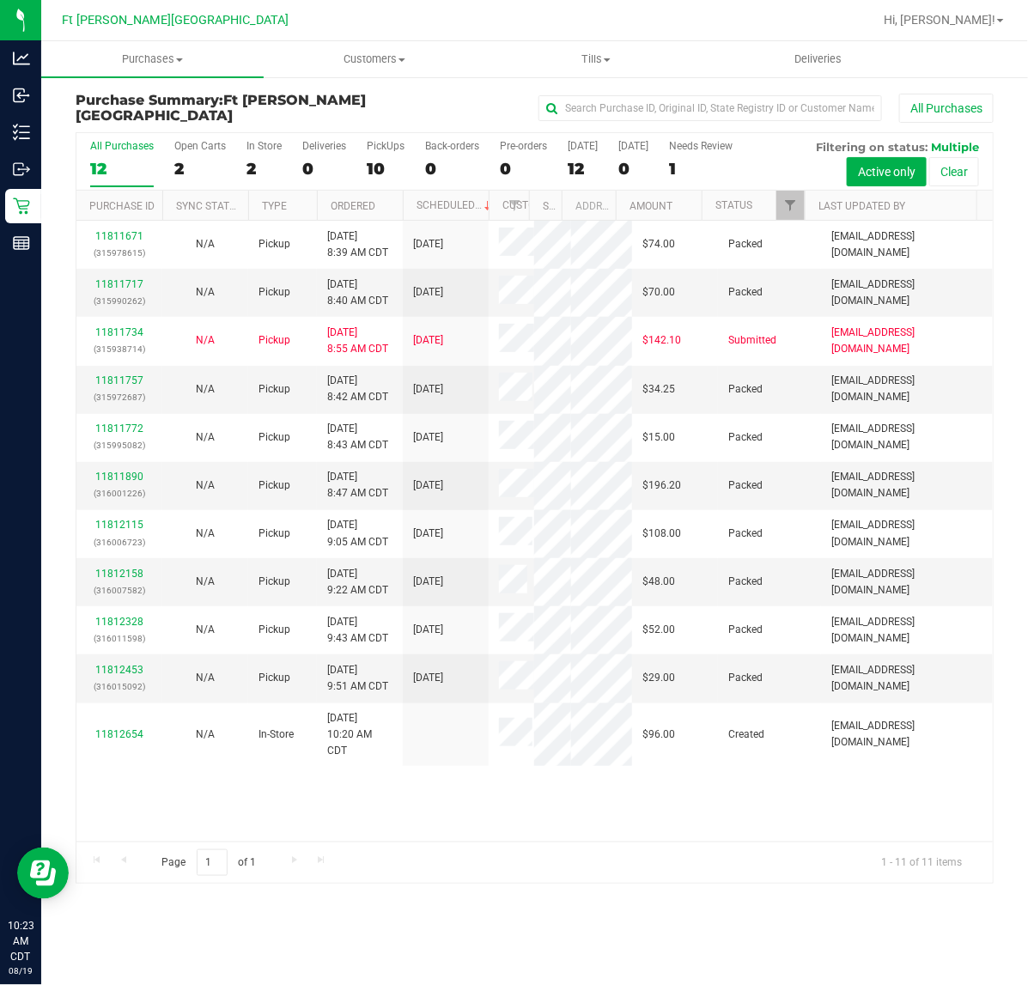
click at [502, 788] on div "11811671 (315978615) N/A Pickup 8/19/2025 8:39 AM CDT 8/19/2025 $74.00 Packed k…" at bounding box center [534, 531] width 916 height 621
click at [330, 797] on div "11811671 (315978615) N/A Pickup [DATE] 8:39 AM CDT 8/19/2025 $74.00 Packed [EMA…" at bounding box center [534, 531] width 916 height 621
click at [403, 784] on div "11811671 (315978615) N/A Pickup 8/19/2025 8:39 AM CDT 8/19/2025 $74.00 Packed k…" at bounding box center [534, 531] width 916 height 621
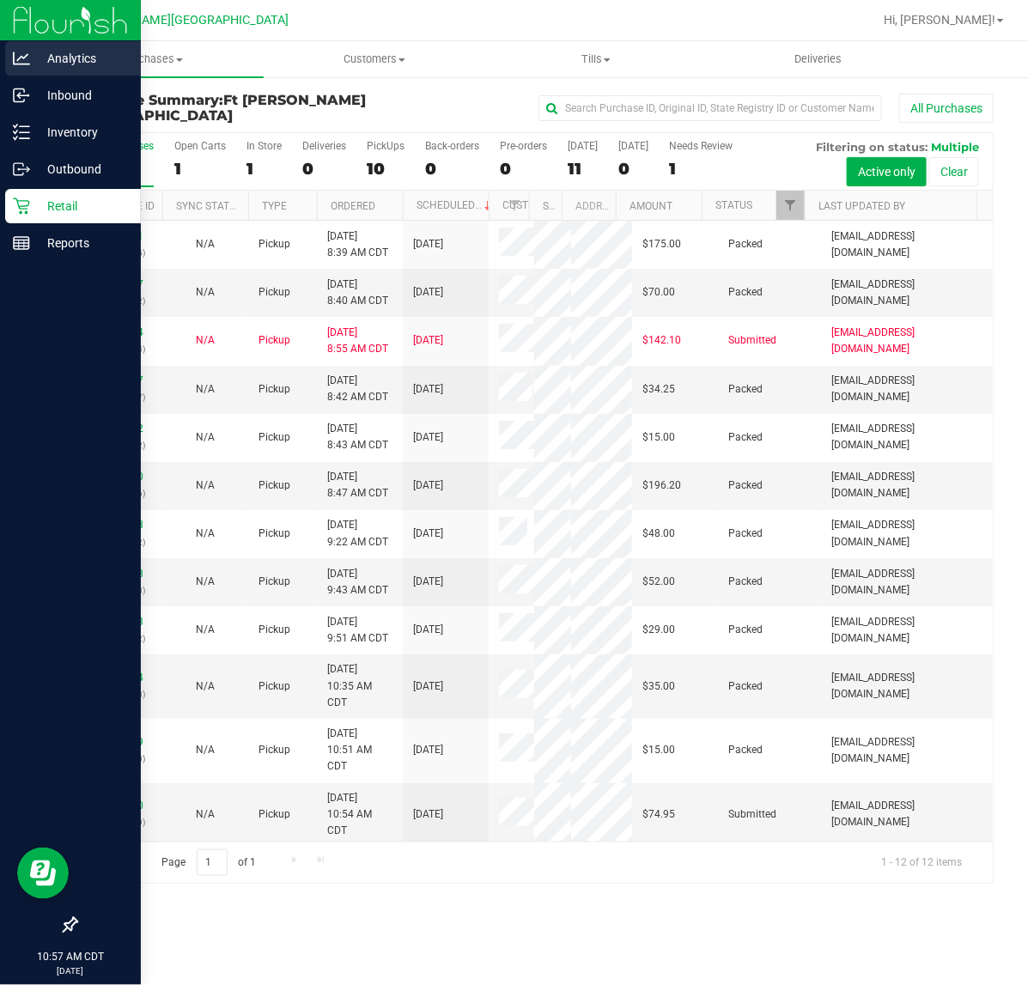
click at [40, 62] on p "Analytics" at bounding box center [81, 58] width 103 height 21
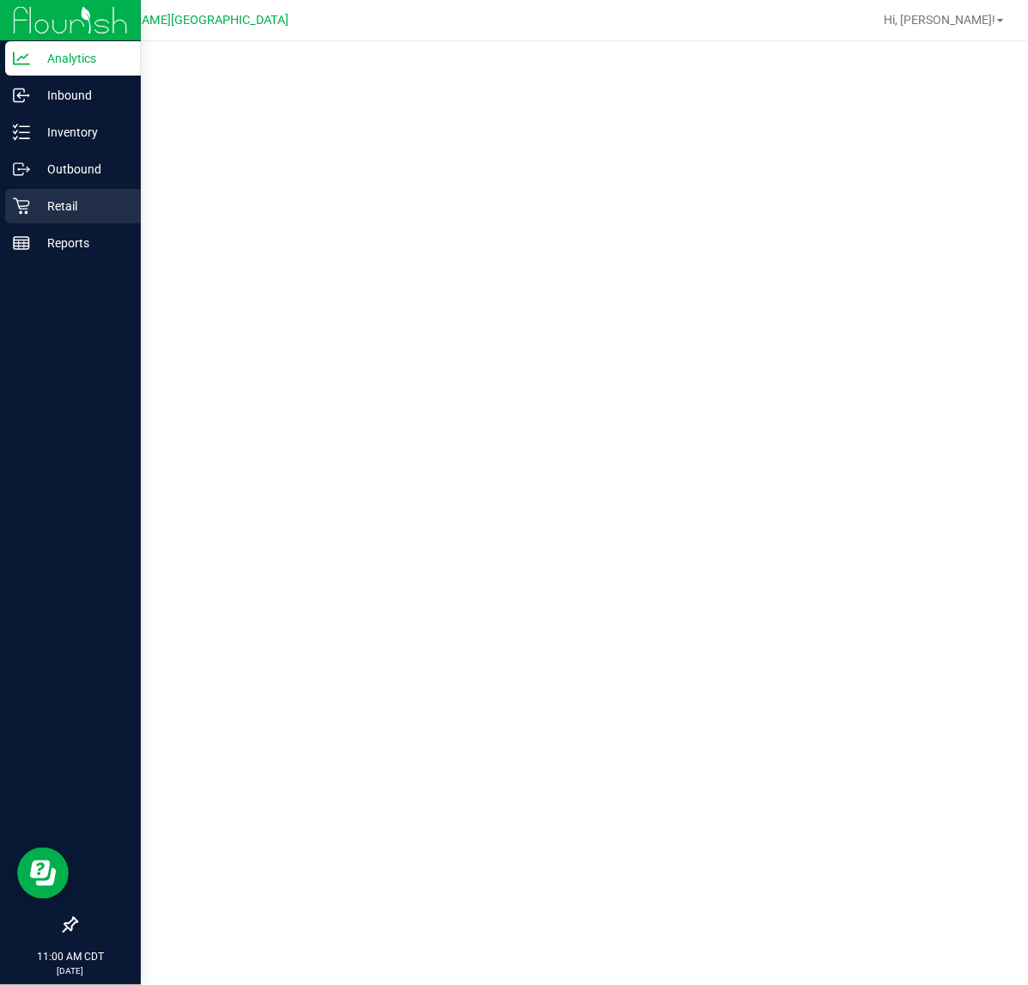
click at [14, 203] on icon at bounding box center [21, 205] width 17 height 17
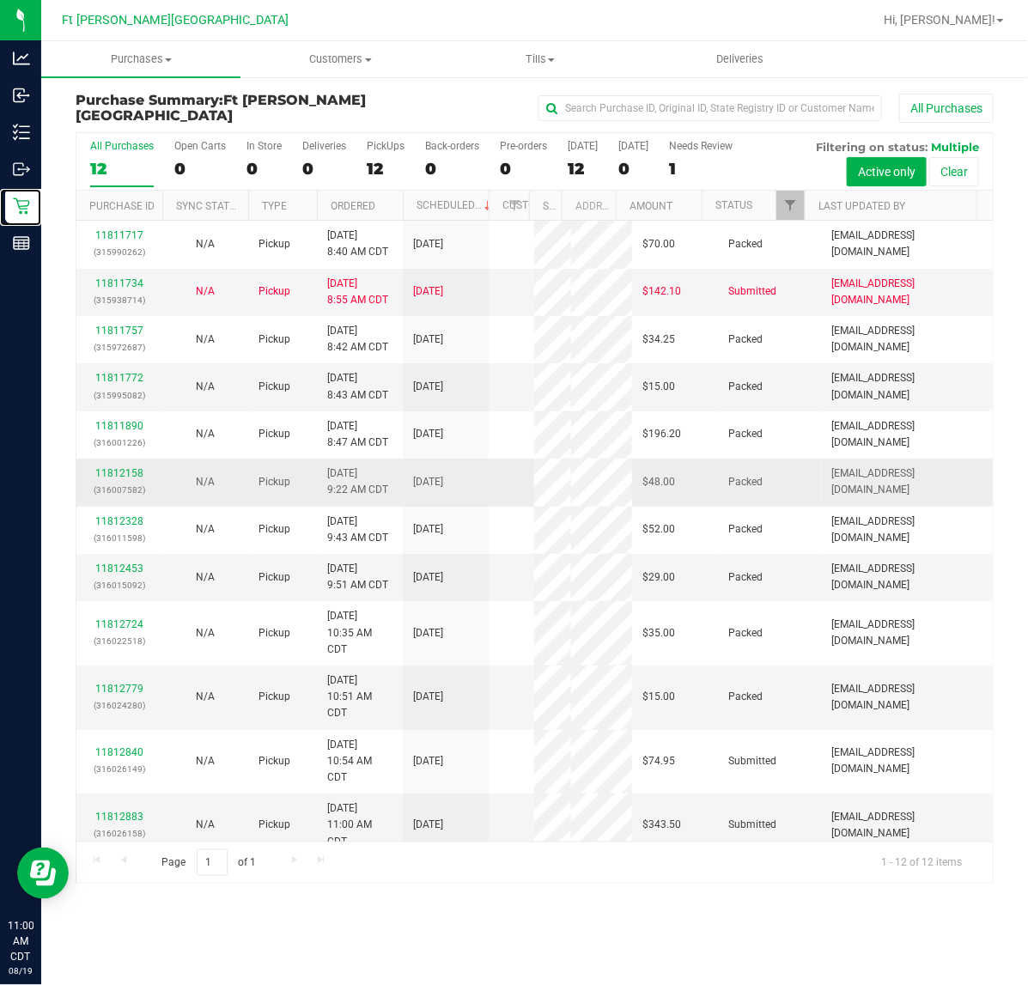
scroll to position [17, 0]
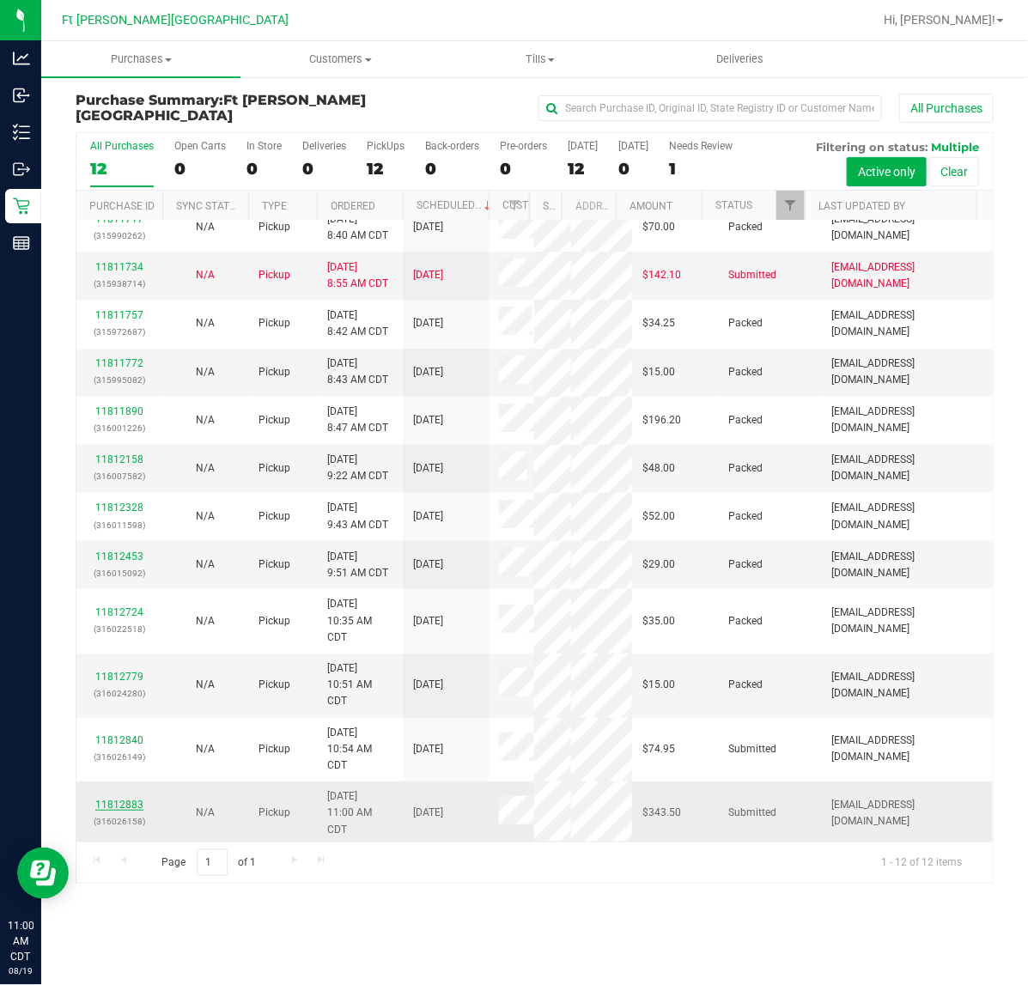
click at [135, 801] on link "11812883" at bounding box center [119, 804] width 48 height 12
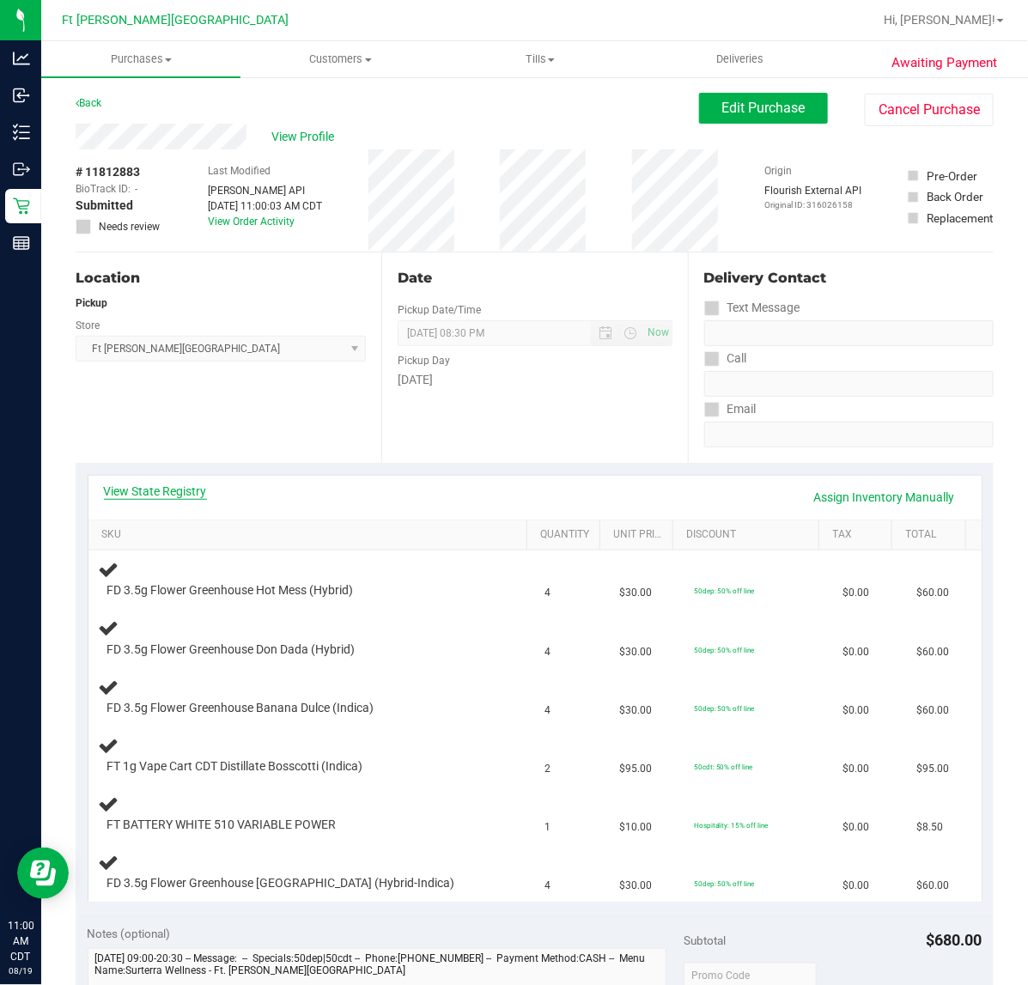
click at [173, 486] on link "View State Registry" at bounding box center [155, 490] width 103 height 17
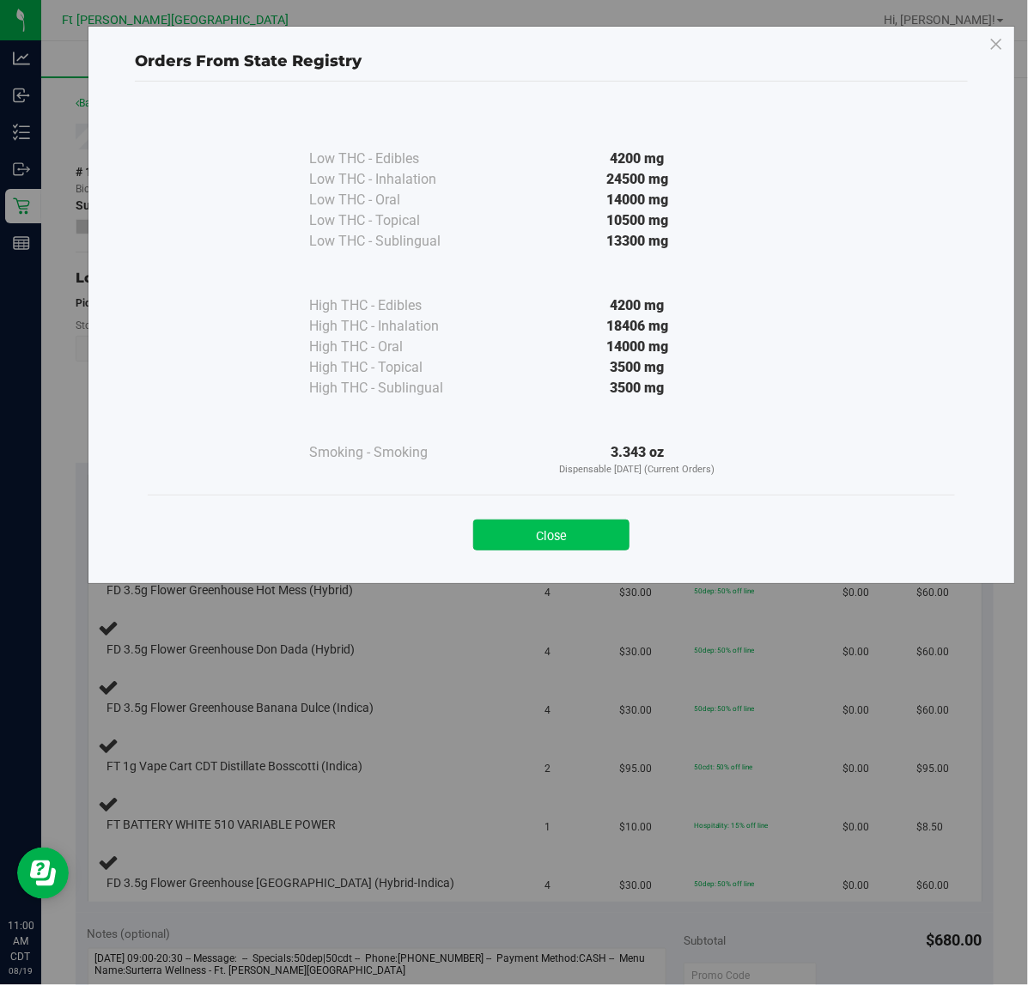
click at [506, 531] on button "Close" at bounding box center [551, 534] width 156 height 31
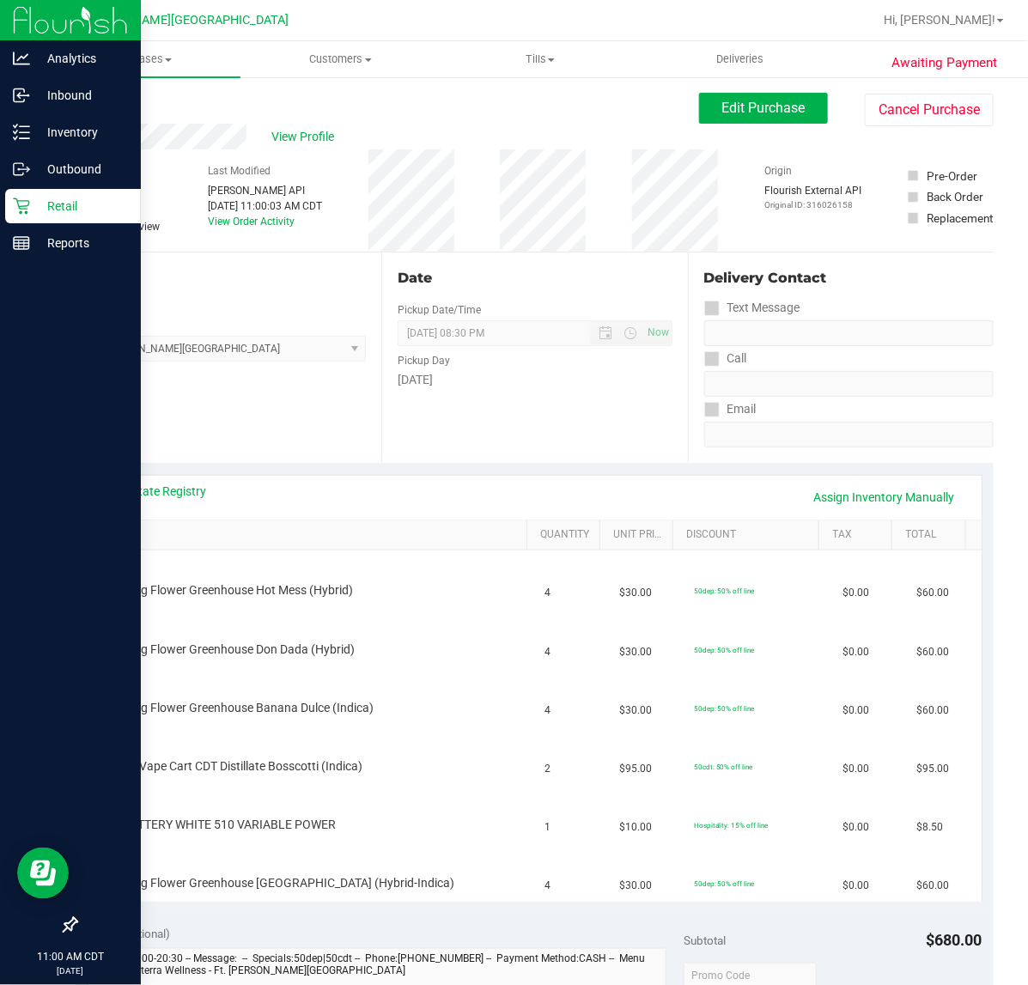
click at [32, 199] on p "Retail" at bounding box center [81, 206] width 103 height 21
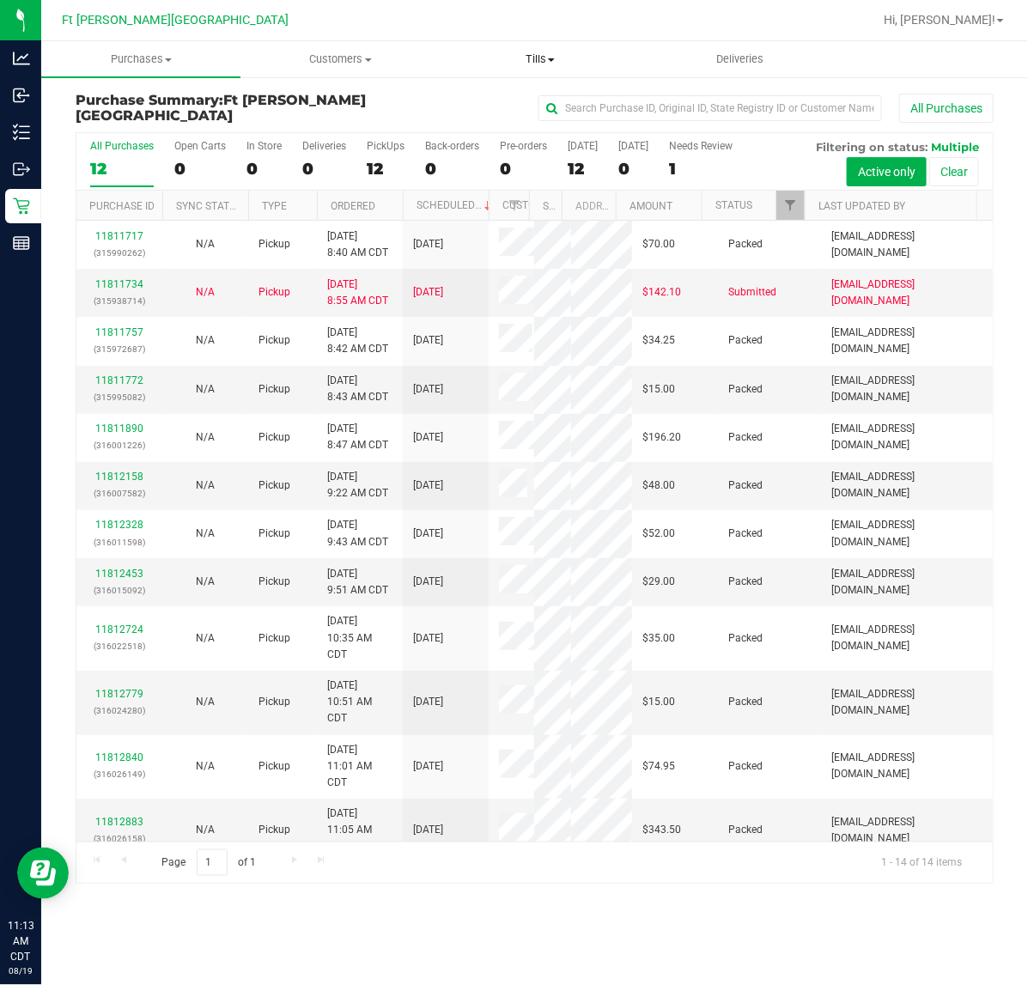
click at [534, 62] on span "Tills" at bounding box center [539, 59] width 197 height 15
click at [478, 104] on span "Manage tills" at bounding box center [498, 103] width 116 height 15
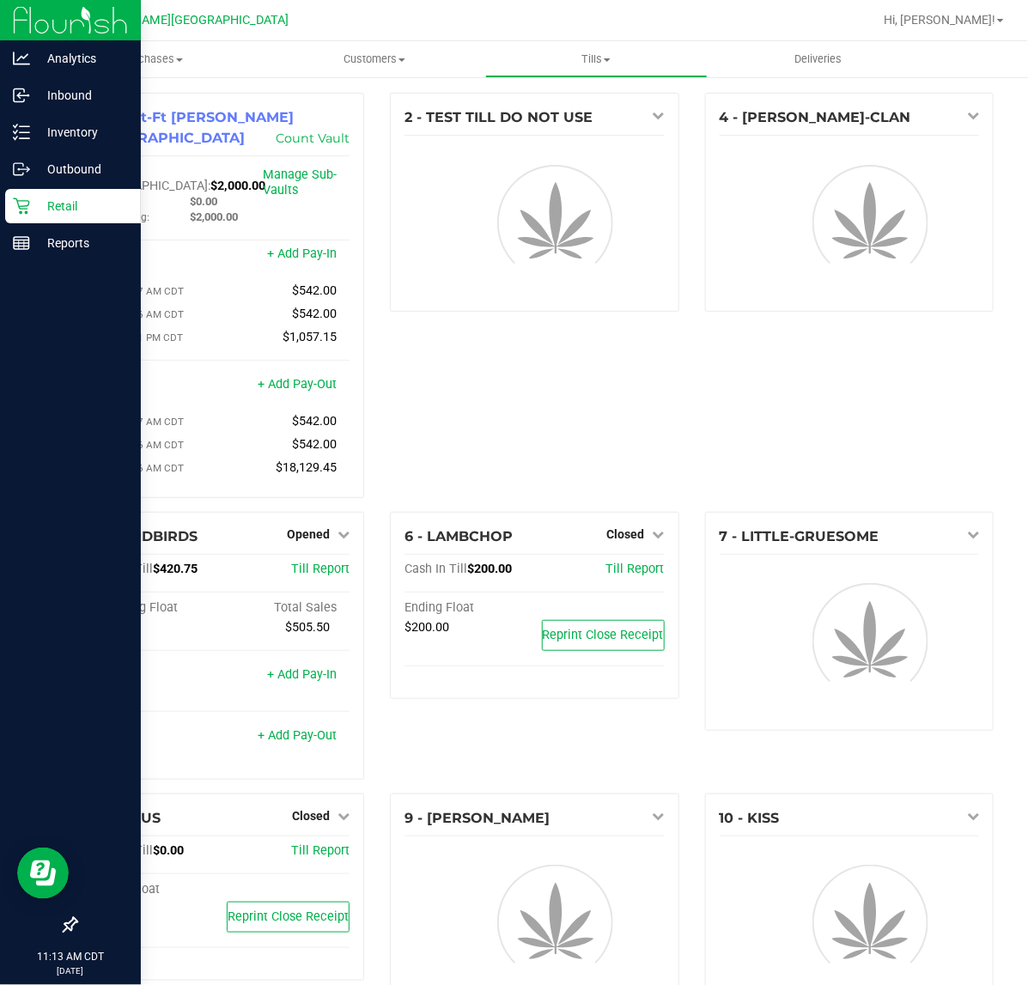
click at [27, 194] on div "Retail" at bounding box center [73, 206] width 136 height 34
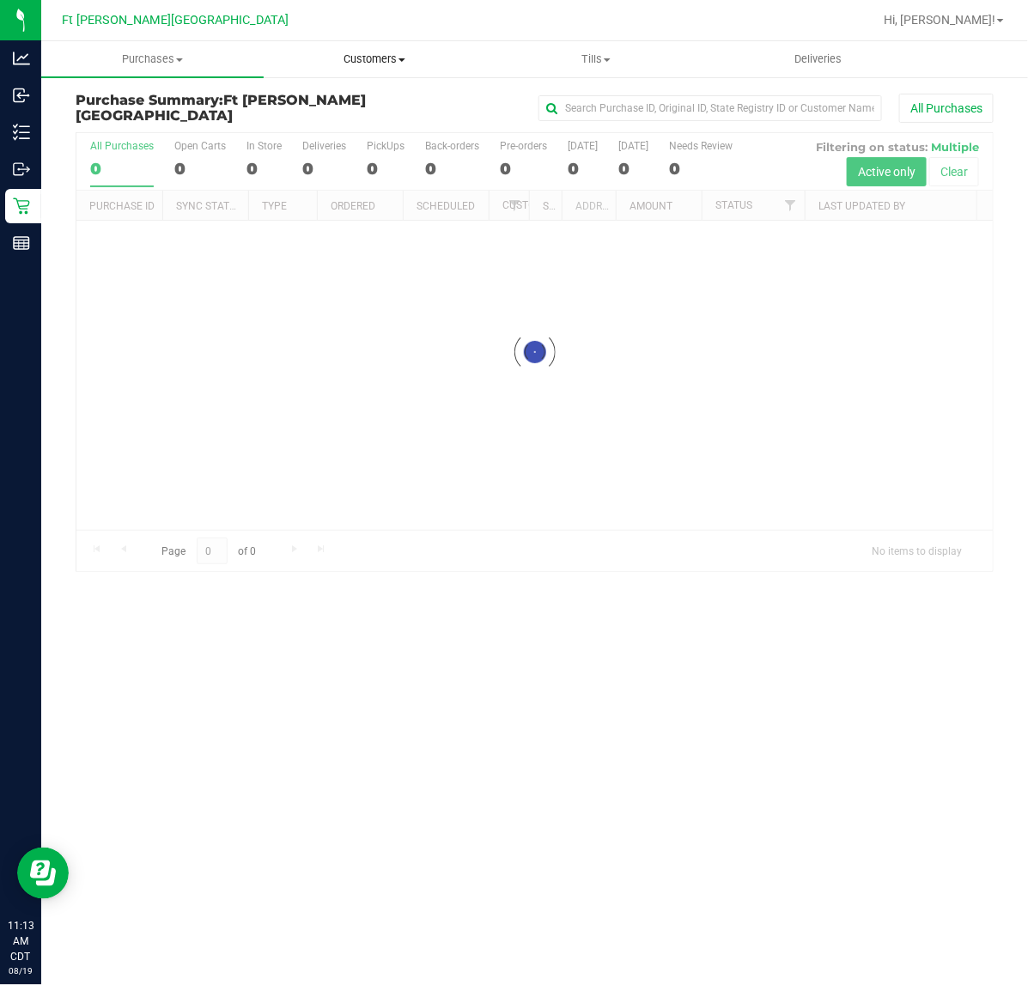
click at [361, 54] on span "Customers" at bounding box center [374, 59] width 221 height 15
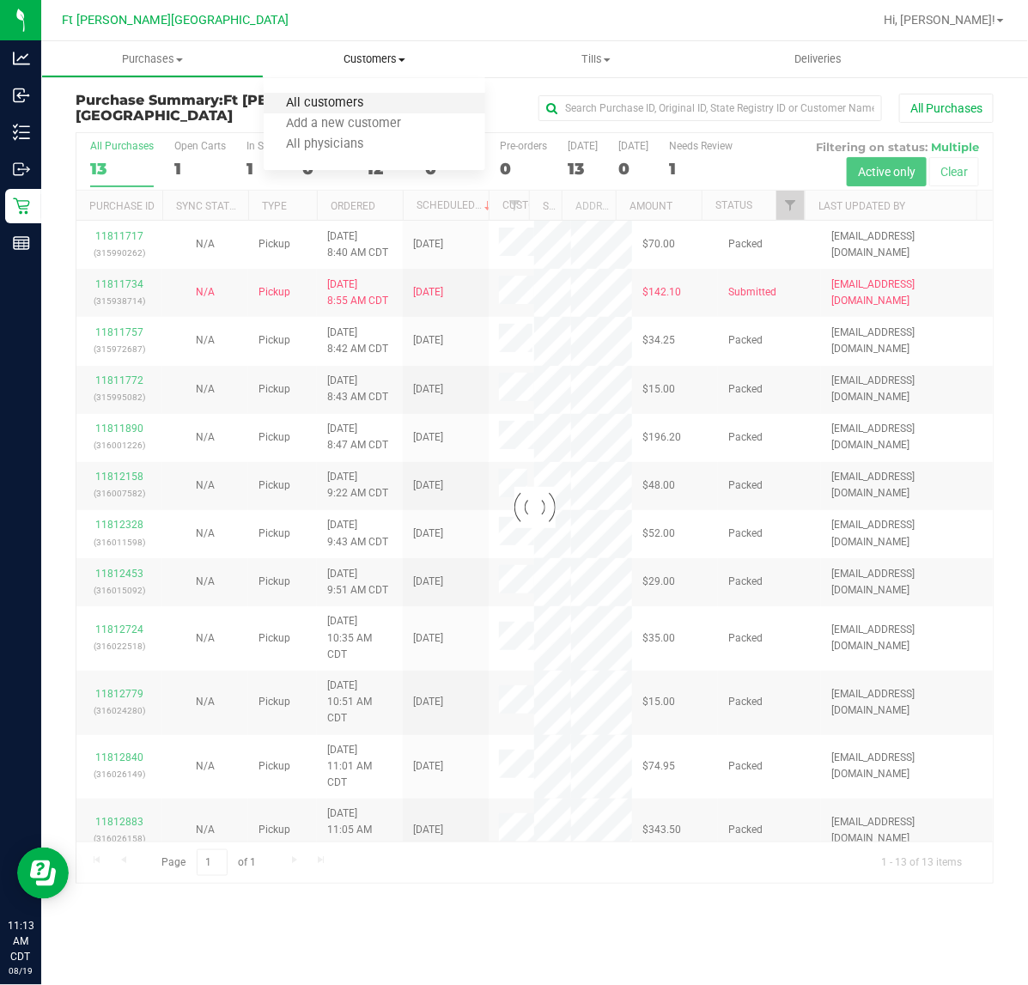
click at [306, 101] on span "All customers" at bounding box center [326, 103] width 124 height 15
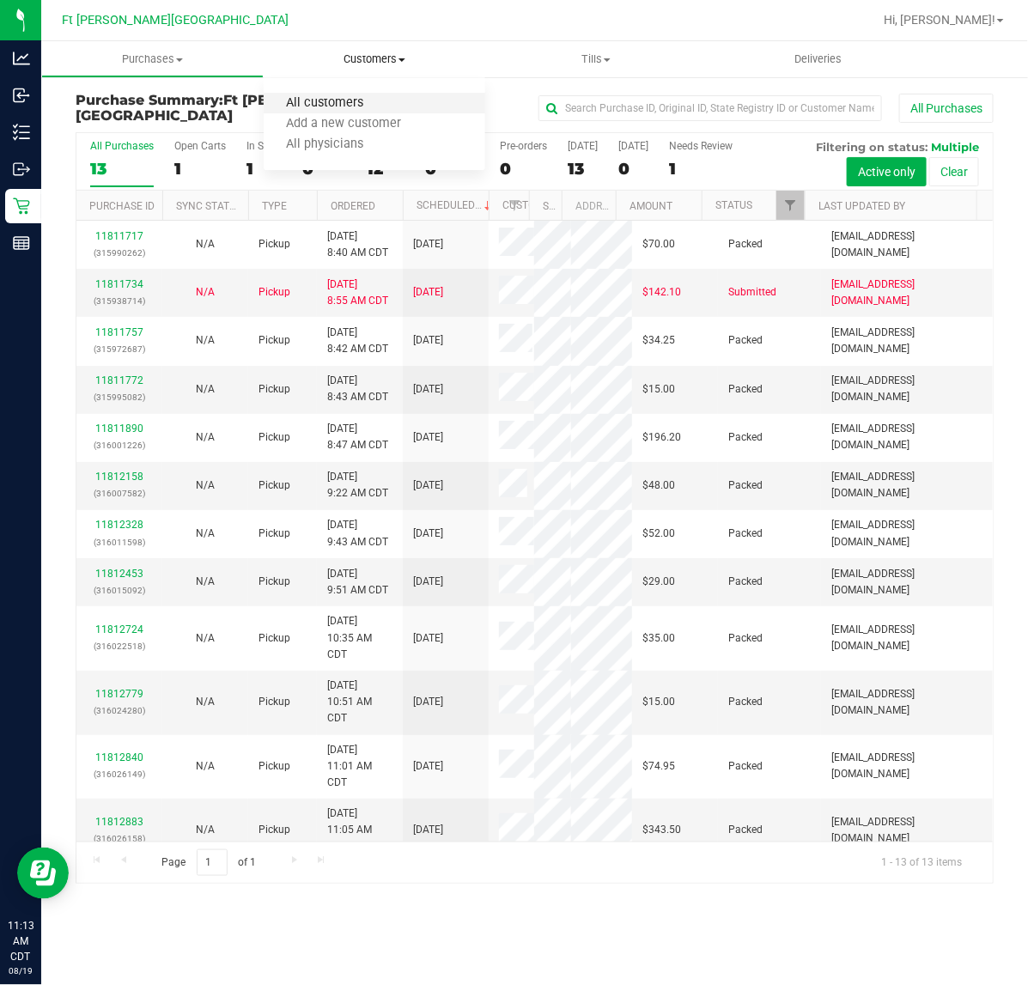
click at [319, 108] on span "All customers" at bounding box center [326, 103] width 124 height 15
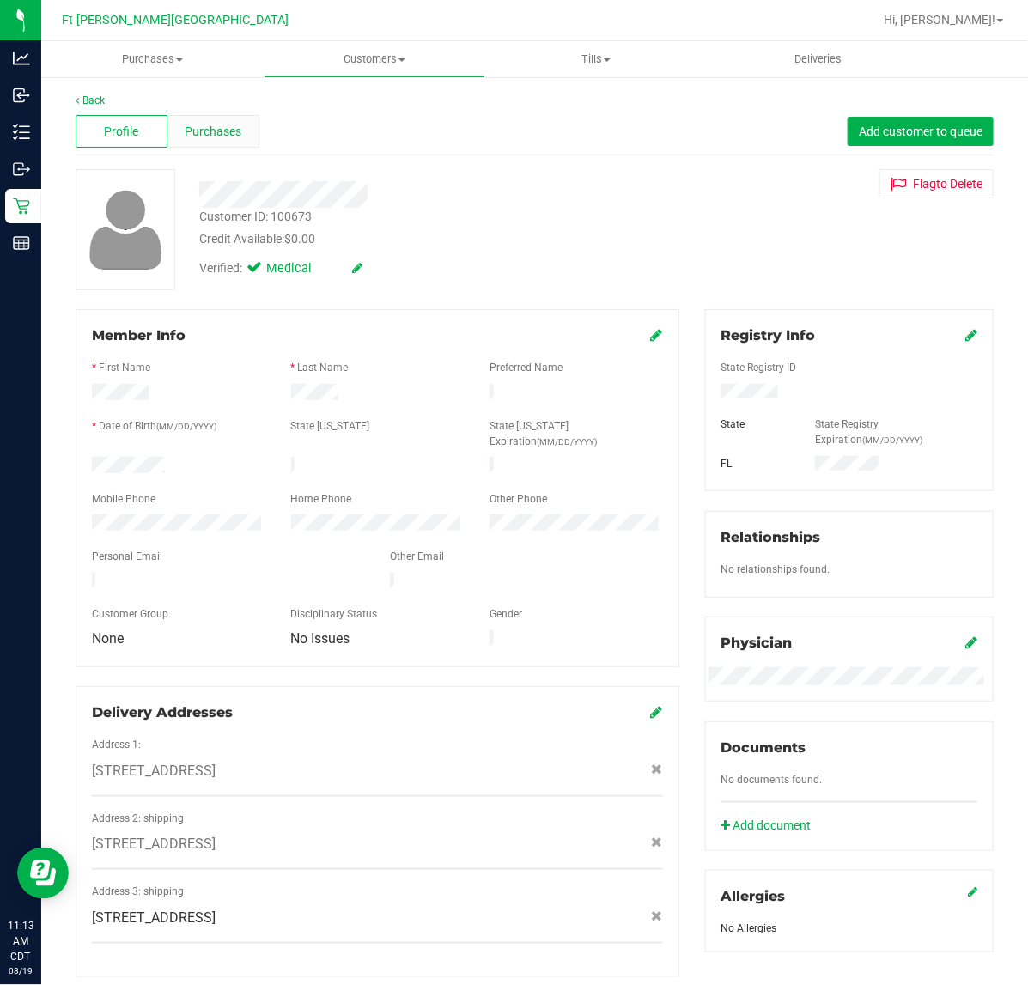
click at [232, 130] on span "Purchases" at bounding box center [213, 132] width 57 height 18
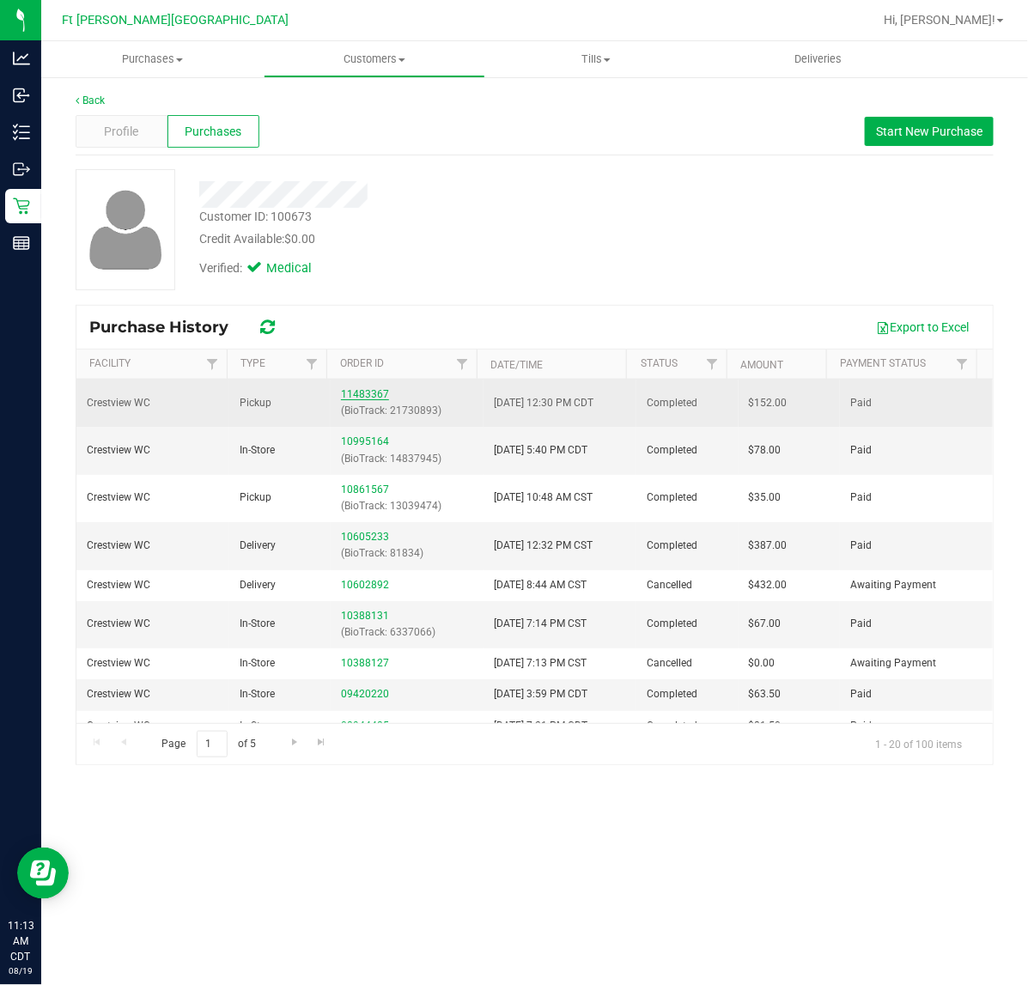
click at [375, 396] on link "11483367" at bounding box center [365, 394] width 48 height 12
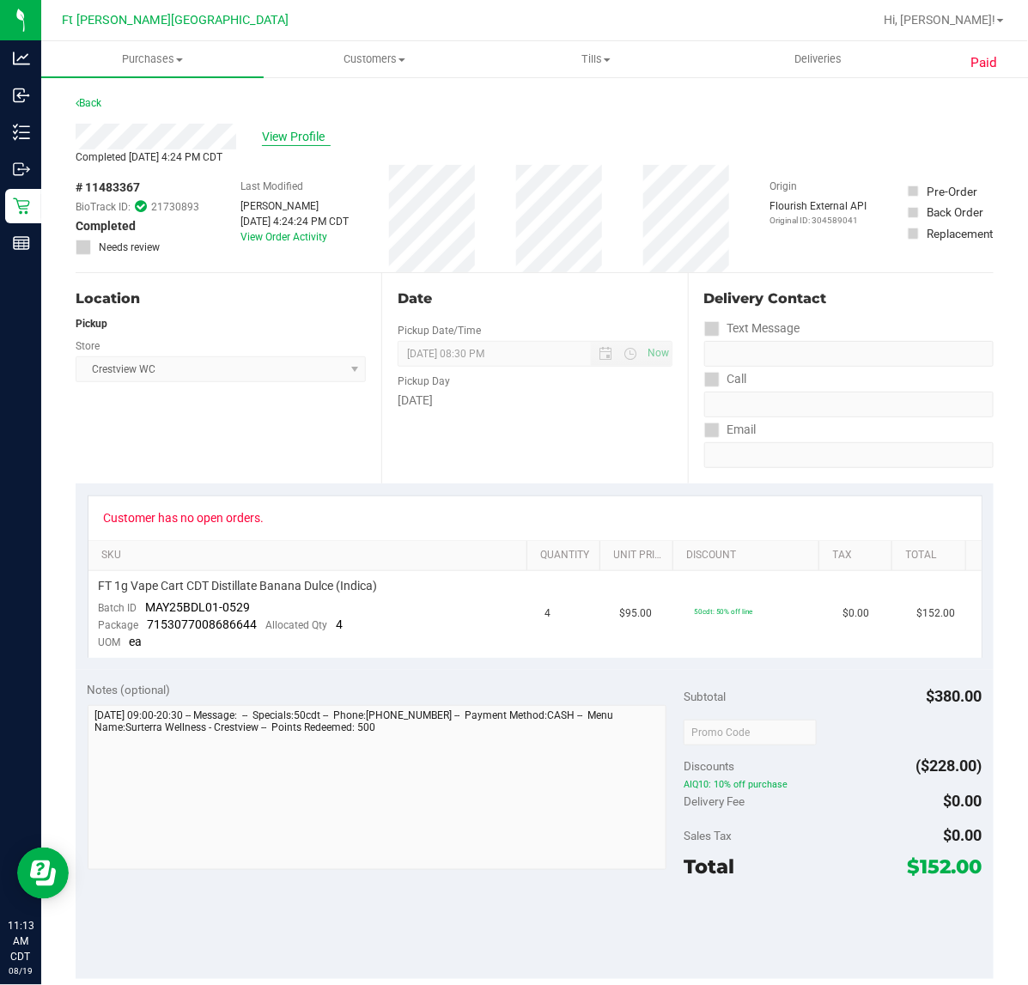
click at [262, 134] on span "View Profile" at bounding box center [296, 137] width 69 height 18
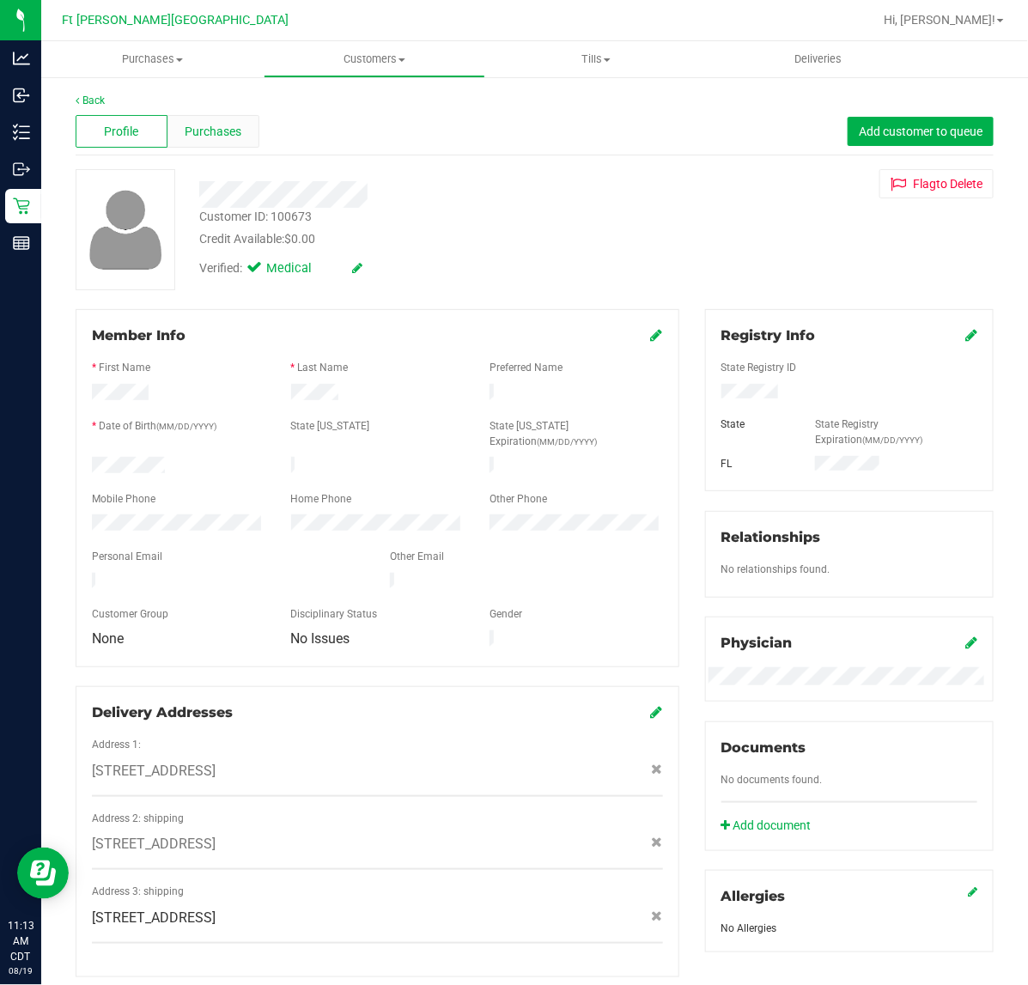
click at [206, 131] on span "Purchases" at bounding box center [213, 132] width 57 height 18
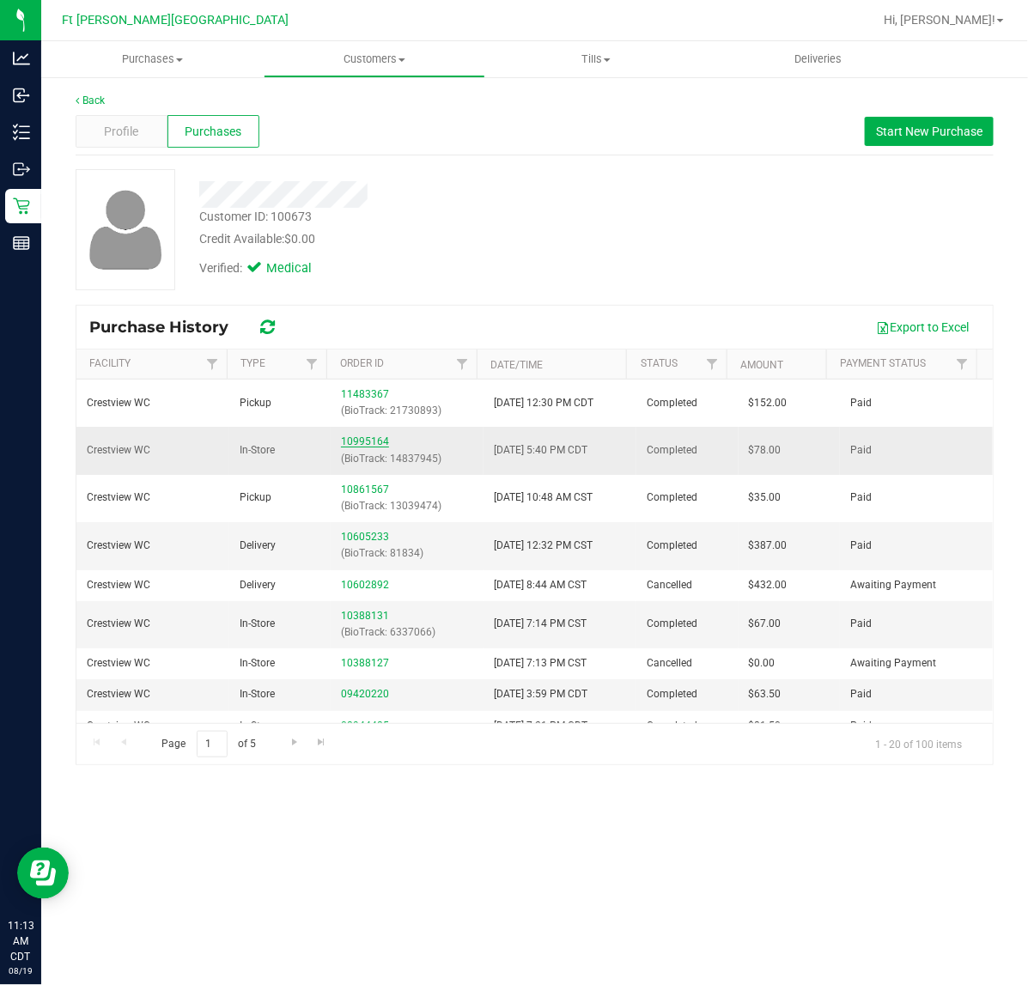
click at [362, 446] on link "10995164" at bounding box center [365, 441] width 48 height 12
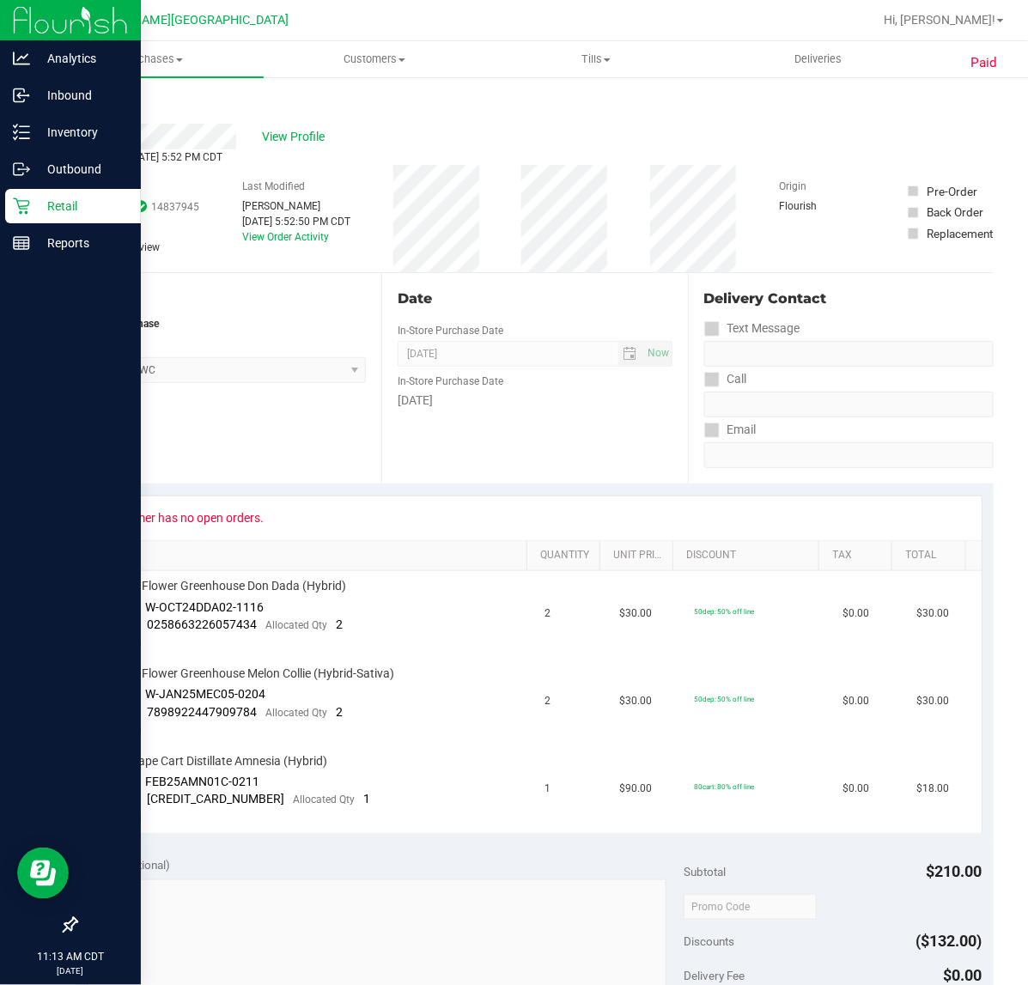
click at [41, 202] on p "Retail" at bounding box center [81, 206] width 103 height 21
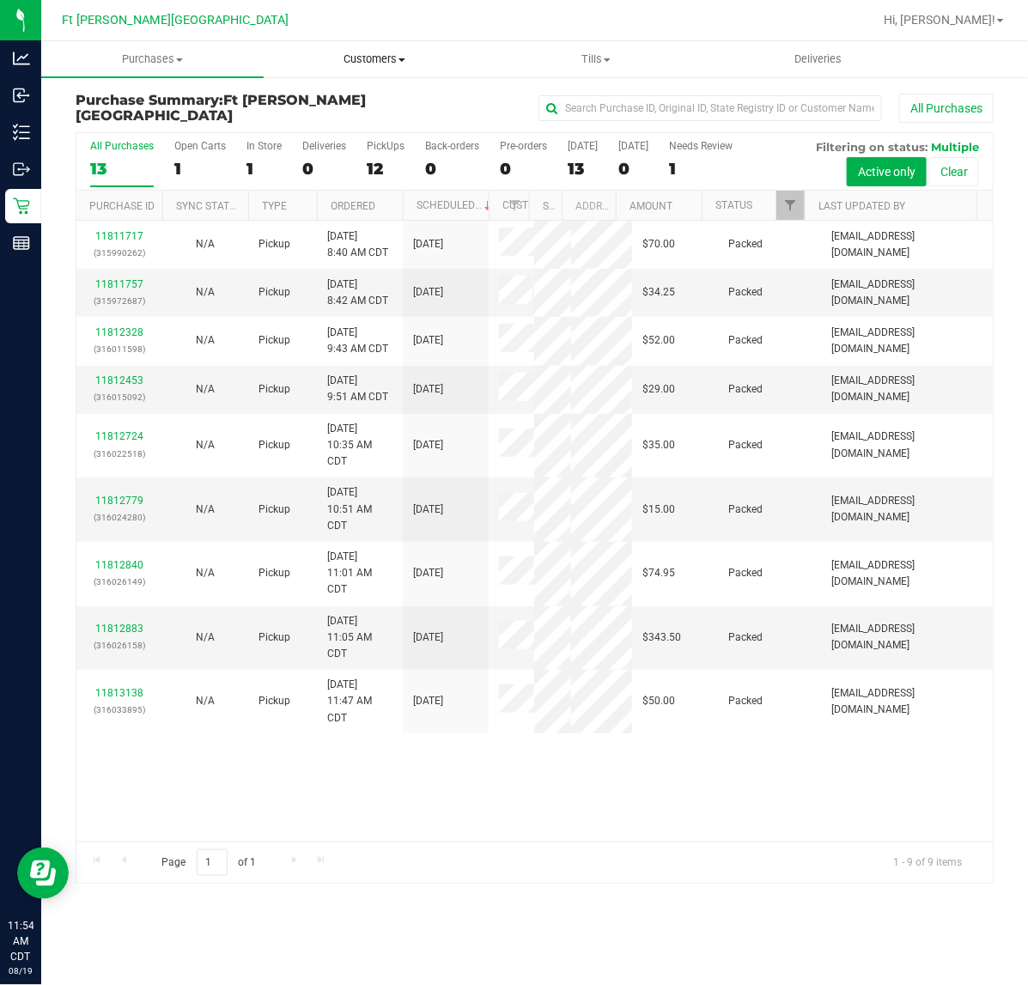
drag, startPoint x: 366, startPoint y: 54, endPoint x: 366, endPoint y: 70, distance: 15.5
click at [366, 54] on span "Customers" at bounding box center [374, 59] width 221 height 15
click at [316, 96] on span "All customers" at bounding box center [326, 103] width 124 height 15
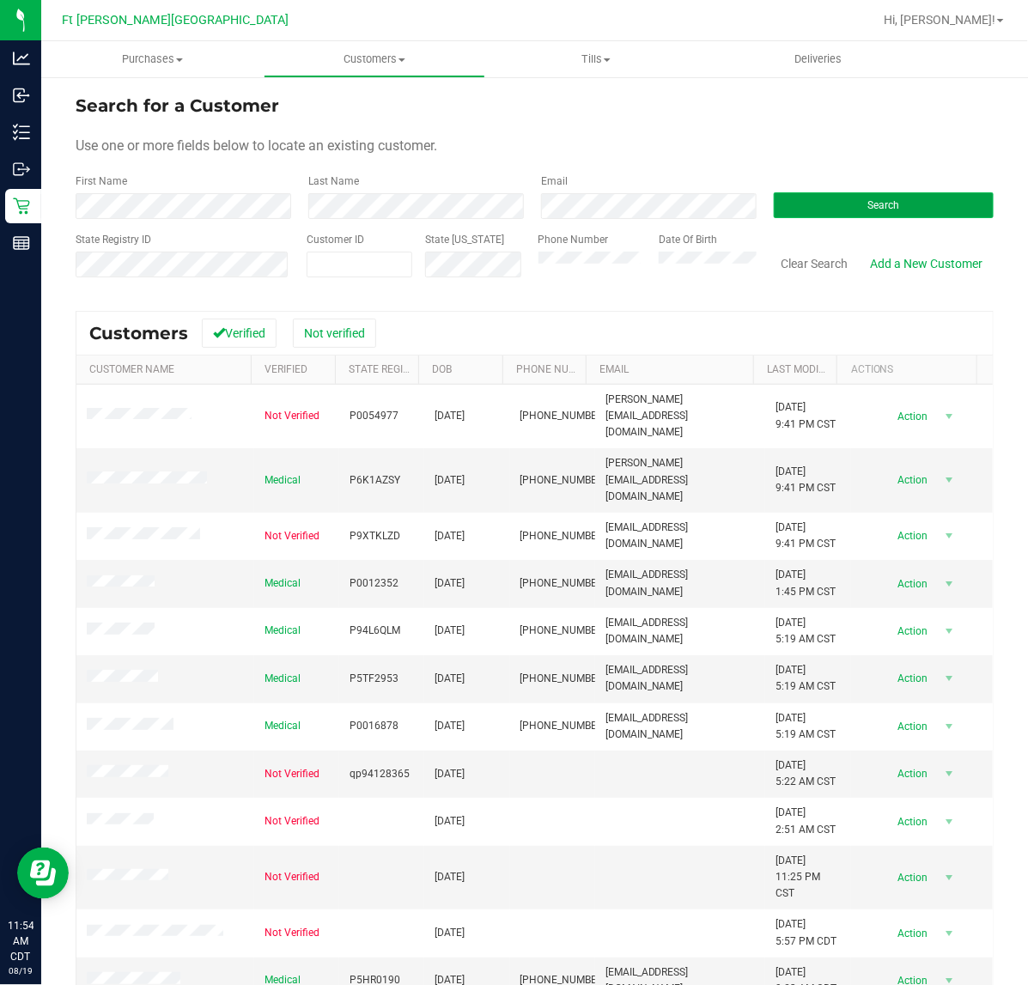
click at [915, 211] on button "Search" at bounding box center [883, 205] width 220 height 26
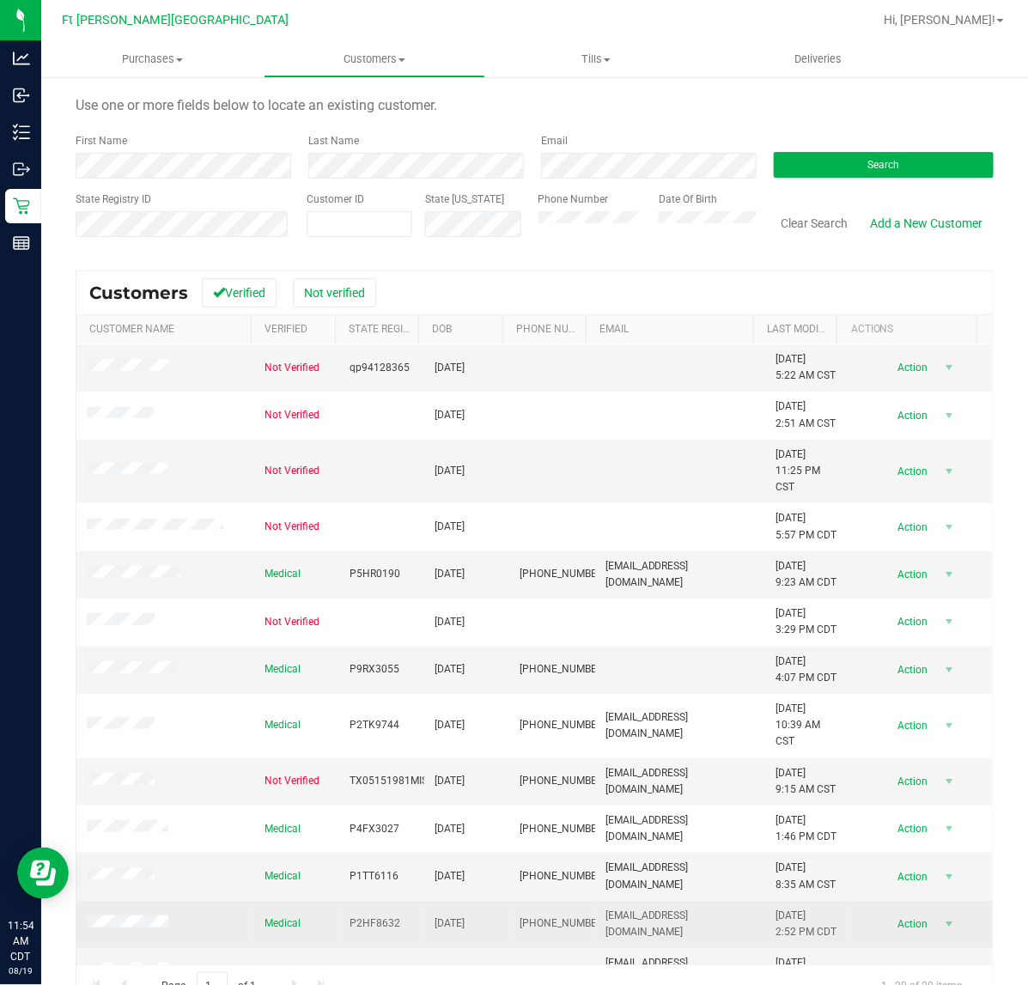
scroll to position [79, 0]
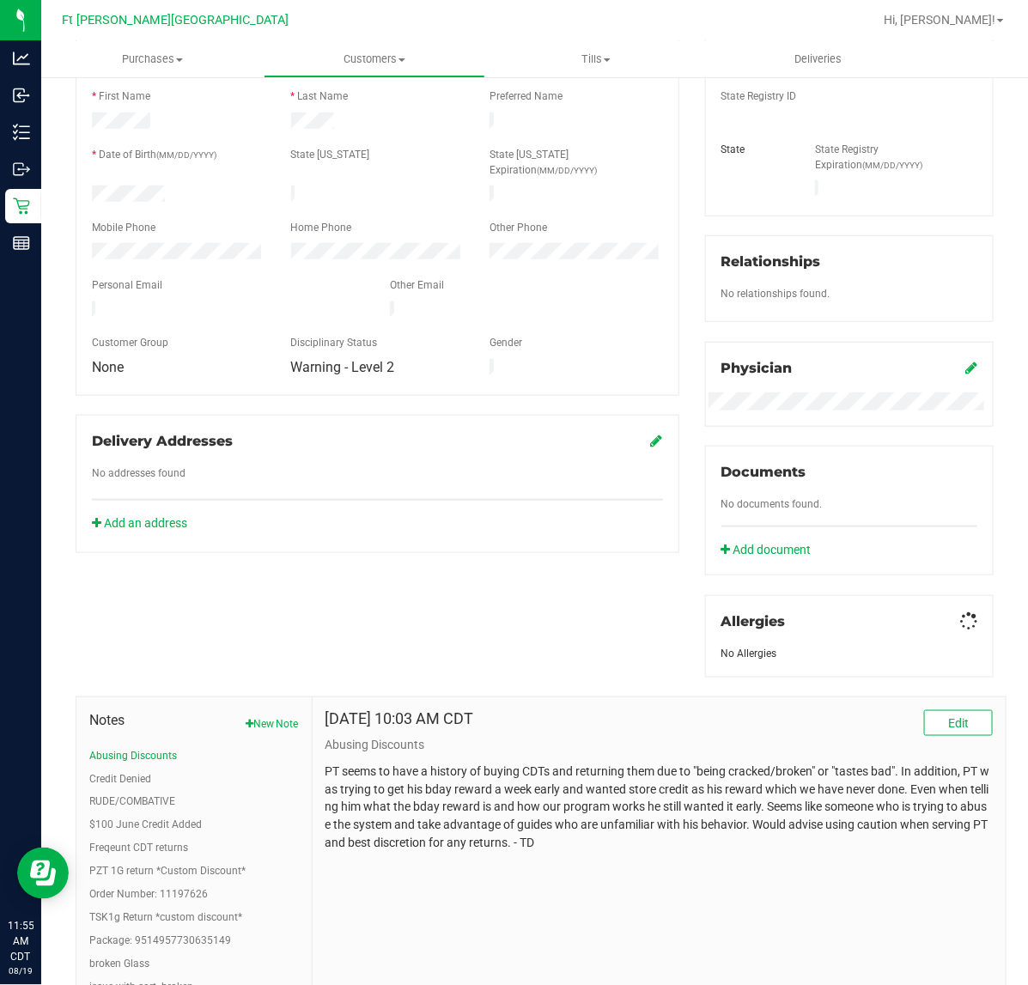
scroll to position [391, 0]
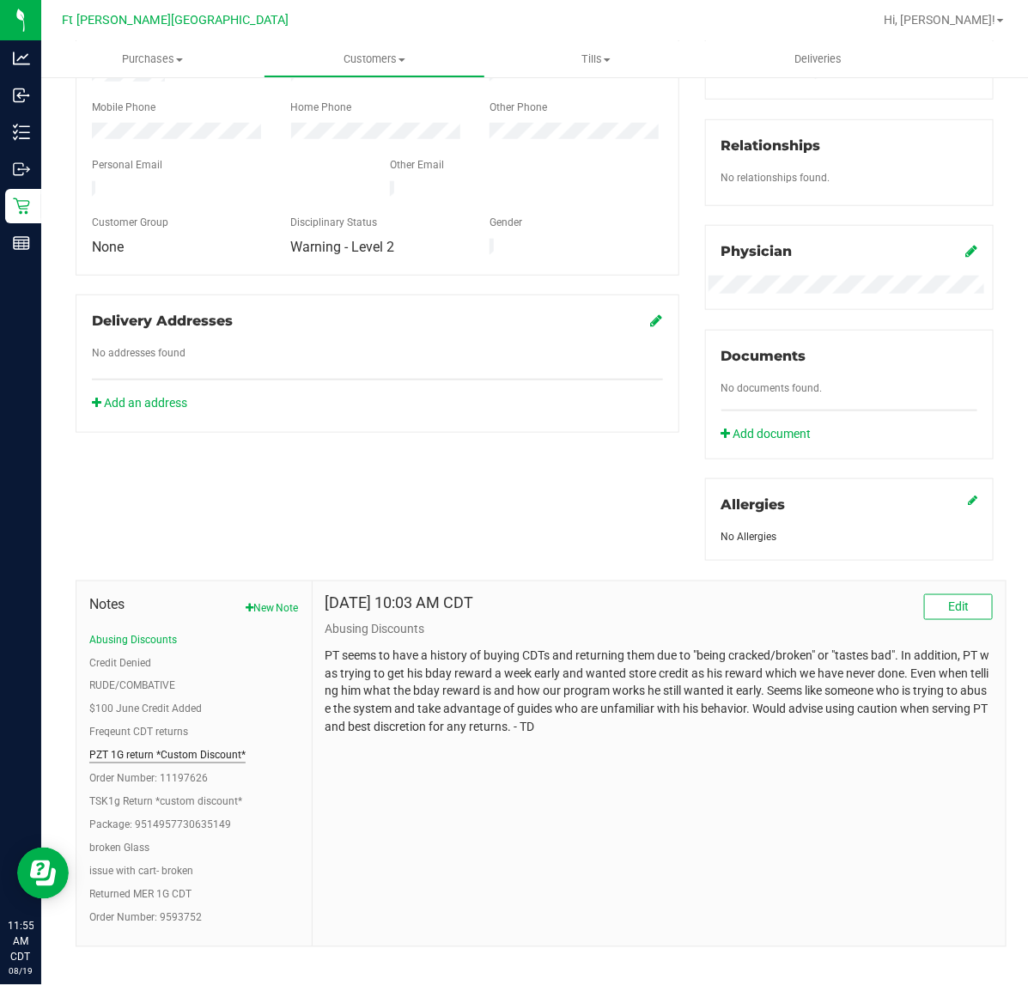
click at [112, 761] on button "PZT 1G return *Custom Discount*" at bounding box center [167, 755] width 156 height 15
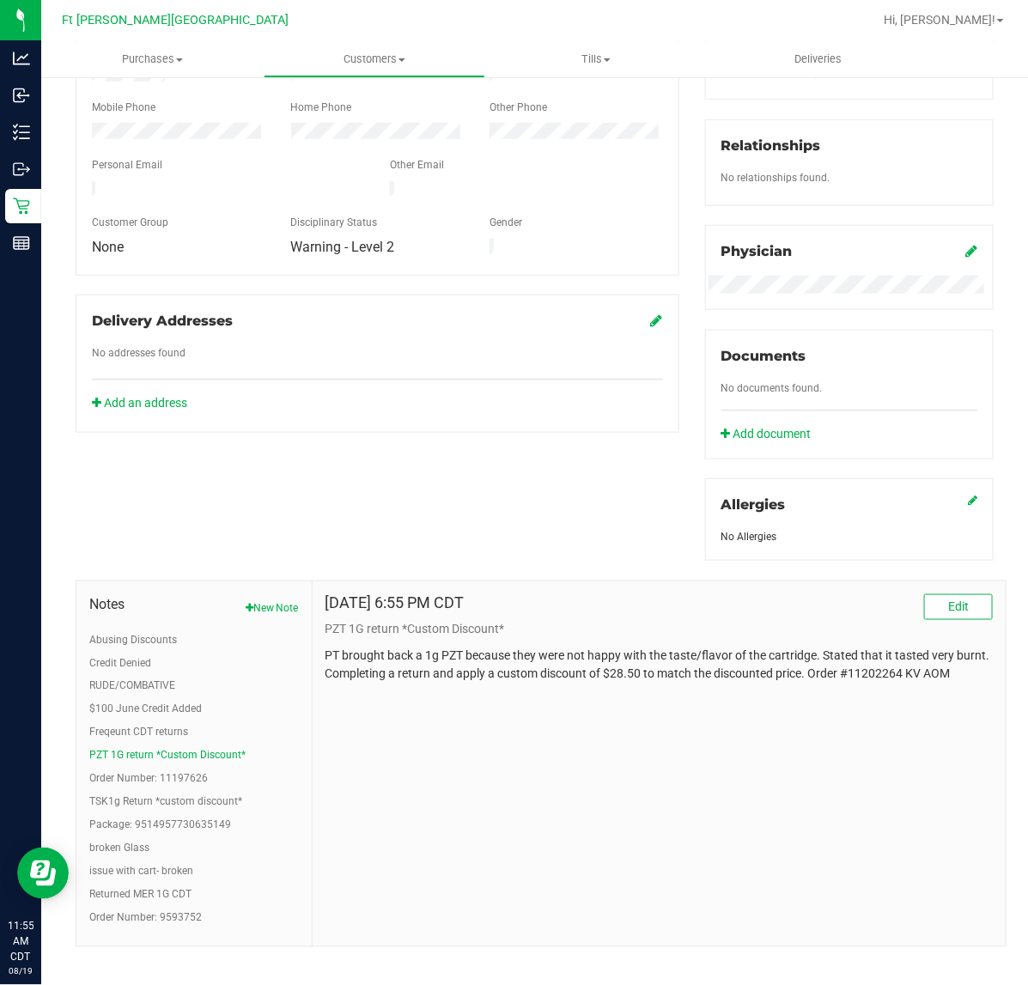
click at [109, 721] on ul "Abusing Discounts Credit Denied RUDE/COMBATIVE $100 June Credit Added Freqeunt …" at bounding box center [193, 779] width 209 height 294
click at [110, 730] on button "Freqeunt CDT returns" at bounding box center [138, 732] width 99 height 15
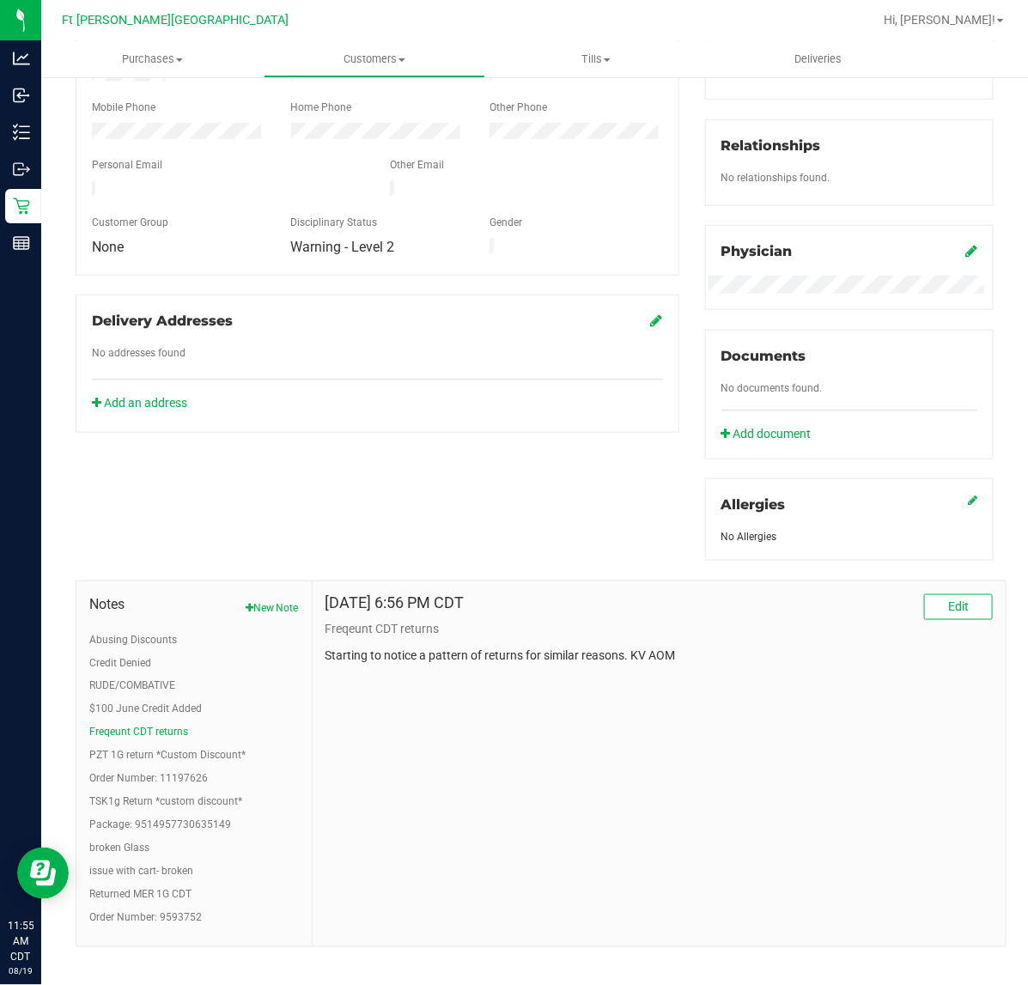
click at [105, 698] on ul "Abusing Discounts Credit Denied RUDE/COMBATIVE $100 June Credit Added Freqeunt …" at bounding box center [193, 779] width 209 height 294
click at [105, 709] on button "$100 June Credit Added" at bounding box center [145, 708] width 112 height 15
click at [107, 683] on button "RUDE/COMBATIVE" at bounding box center [132, 685] width 86 height 15
click at [108, 661] on button "Credit Denied" at bounding box center [120, 662] width 62 height 15
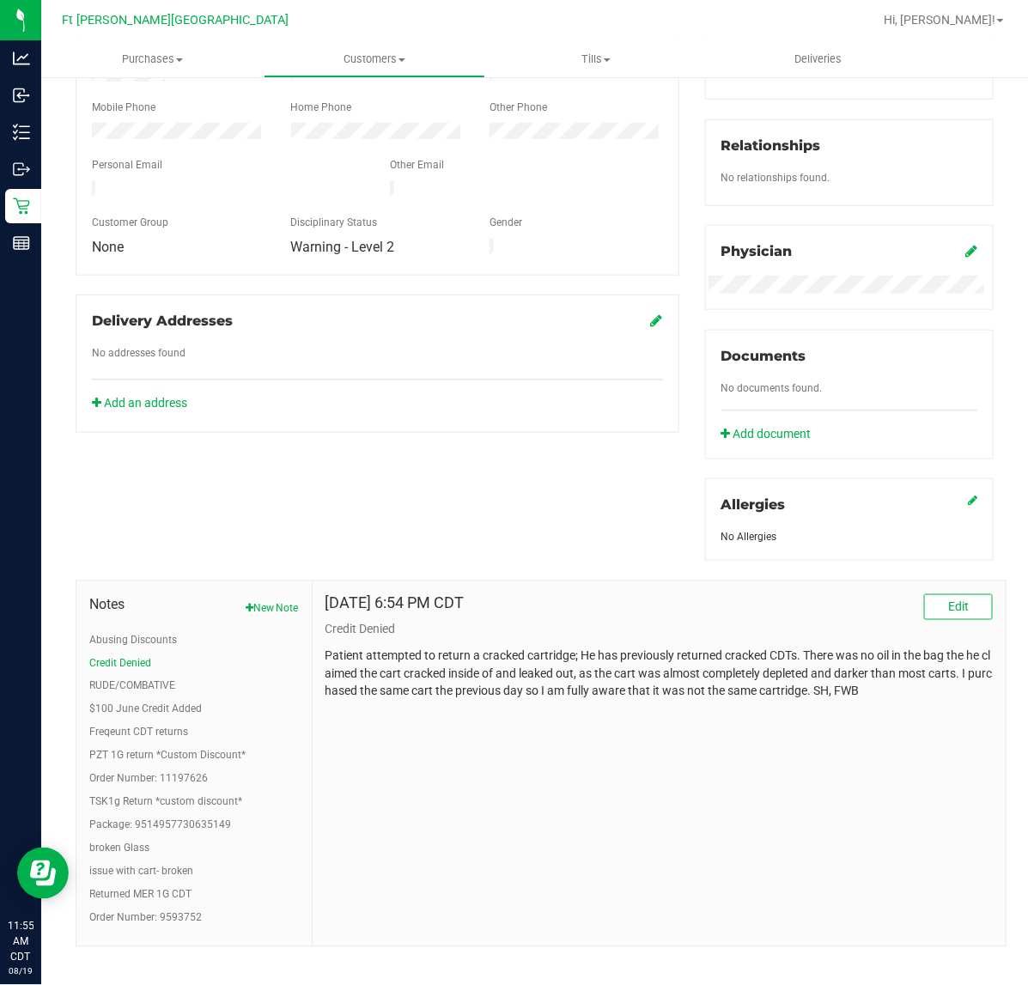
click at [118, 628] on div "Notes New Note Abusing Discounts Credit Denied RUDE/COMBATIVE $100 June Credit …" at bounding box center [193, 759] width 209 height 331
click at [120, 638] on button "Abusing Discounts" at bounding box center [133, 639] width 88 height 15
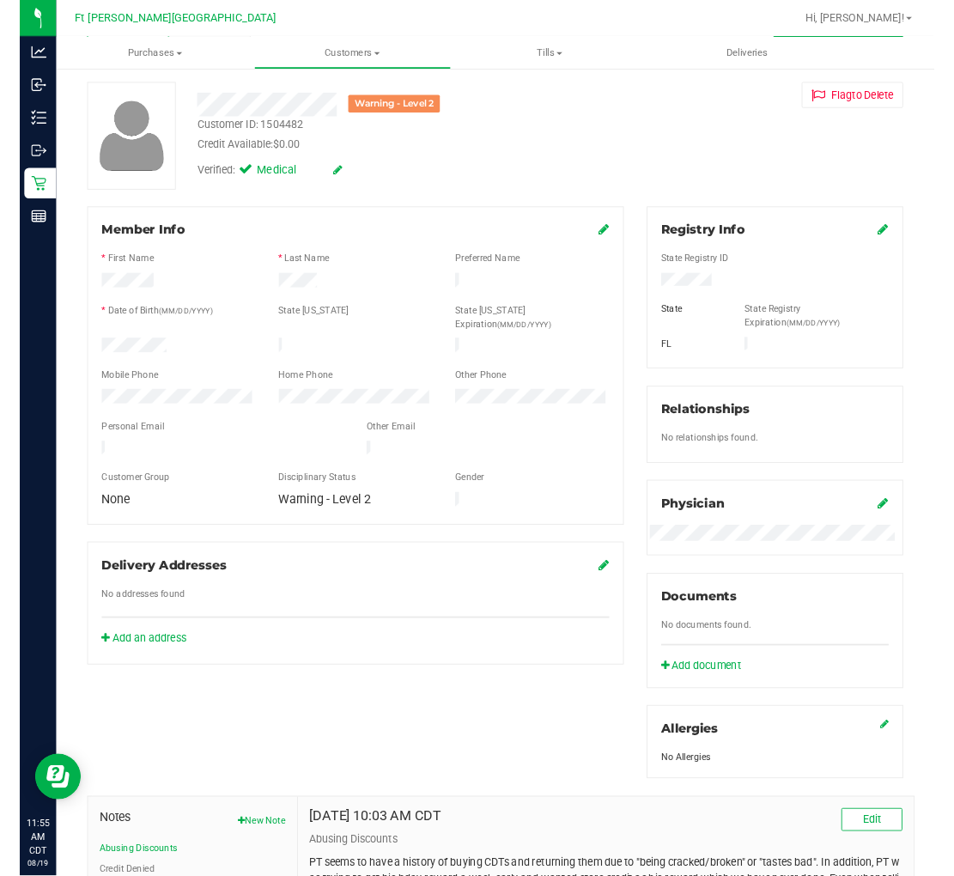
scroll to position [0, 0]
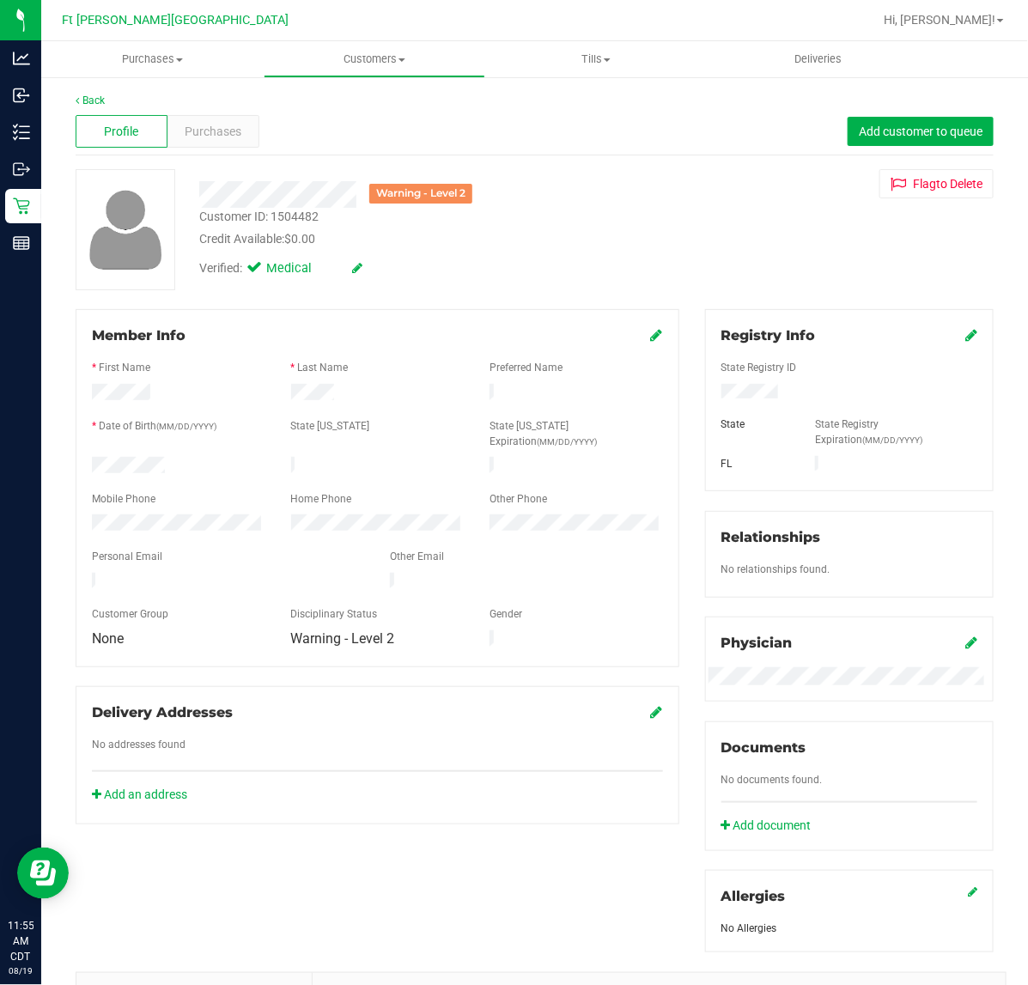
click at [965, 332] on icon at bounding box center [971, 335] width 12 height 14
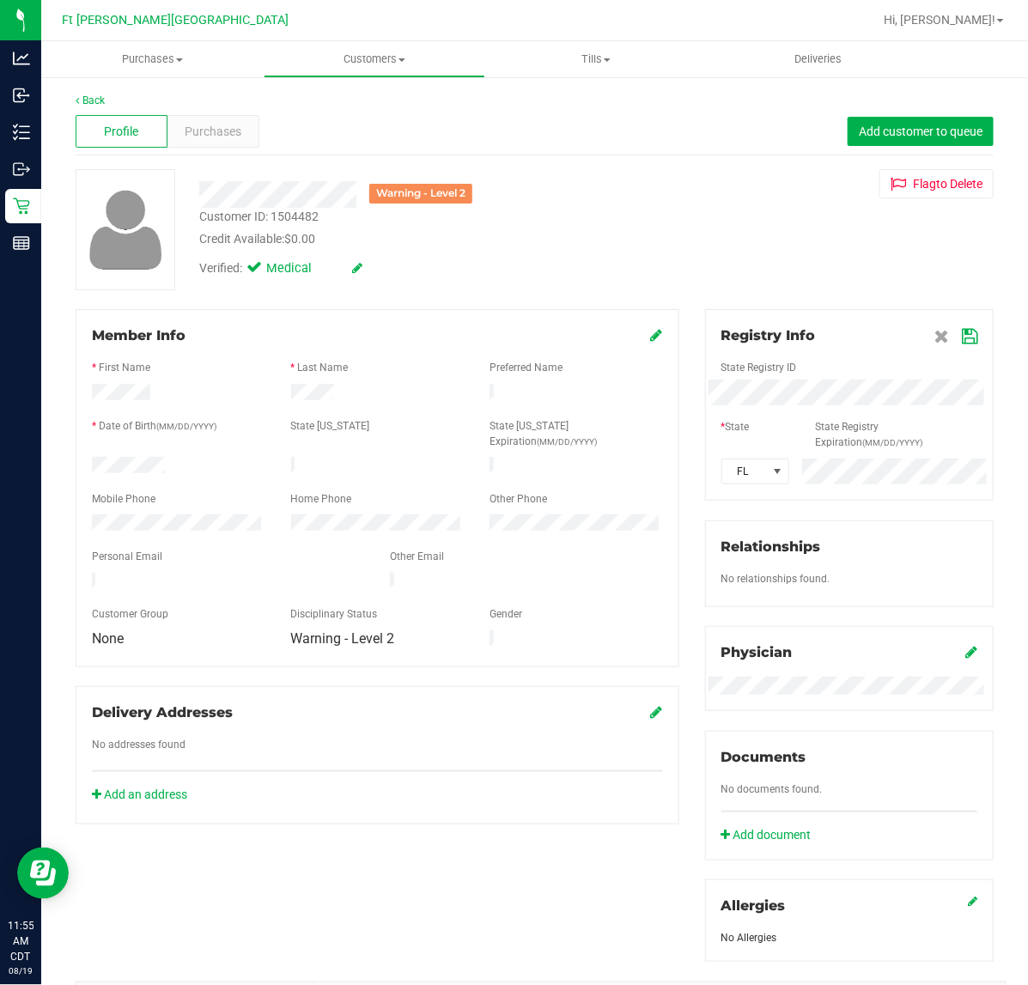
click at [676, 409] on div "Member Info * First Name * Last Name Preferred Name * Date of Birth (MM/DD/YYYY…" at bounding box center [534, 828] width 943 height 1038
click at [961, 342] on icon at bounding box center [968, 337] width 15 height 14
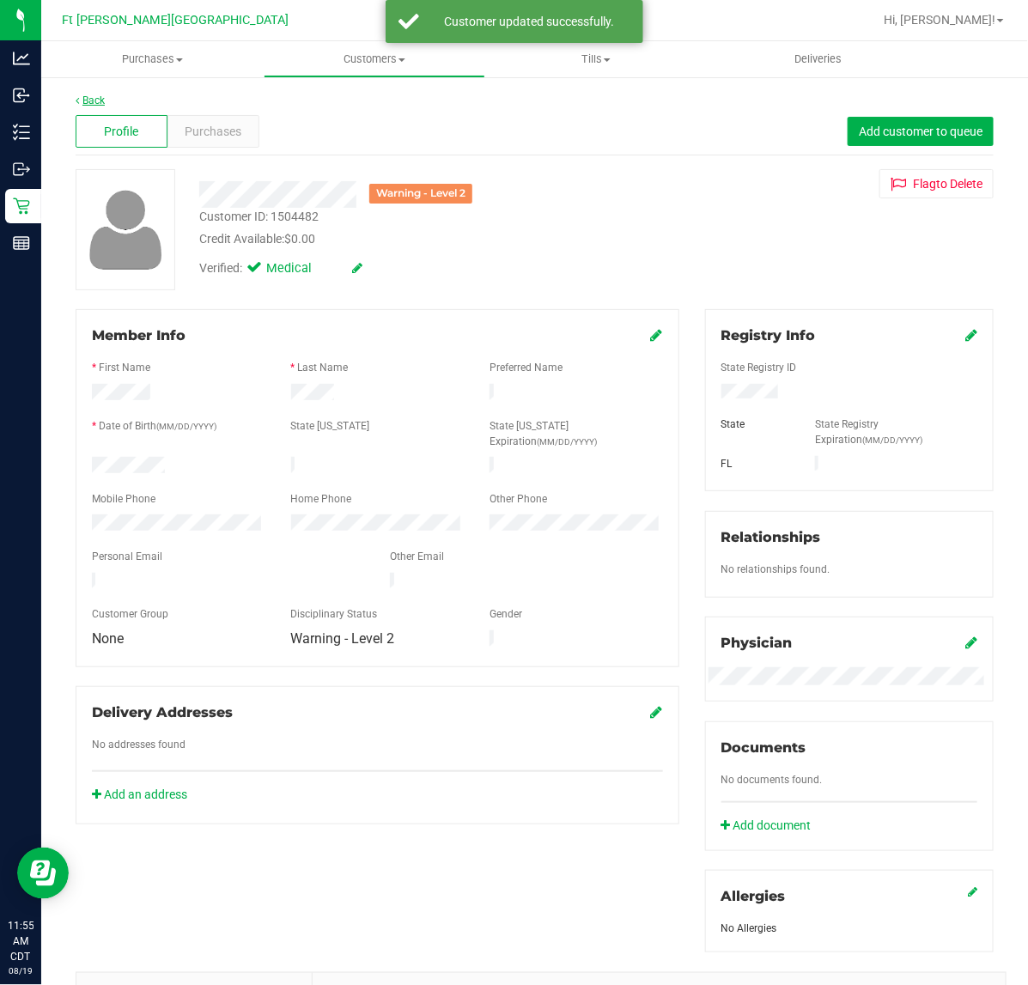
click at [90, 100] on link "Back" at bounding box center [90, 100] width 29 height 12
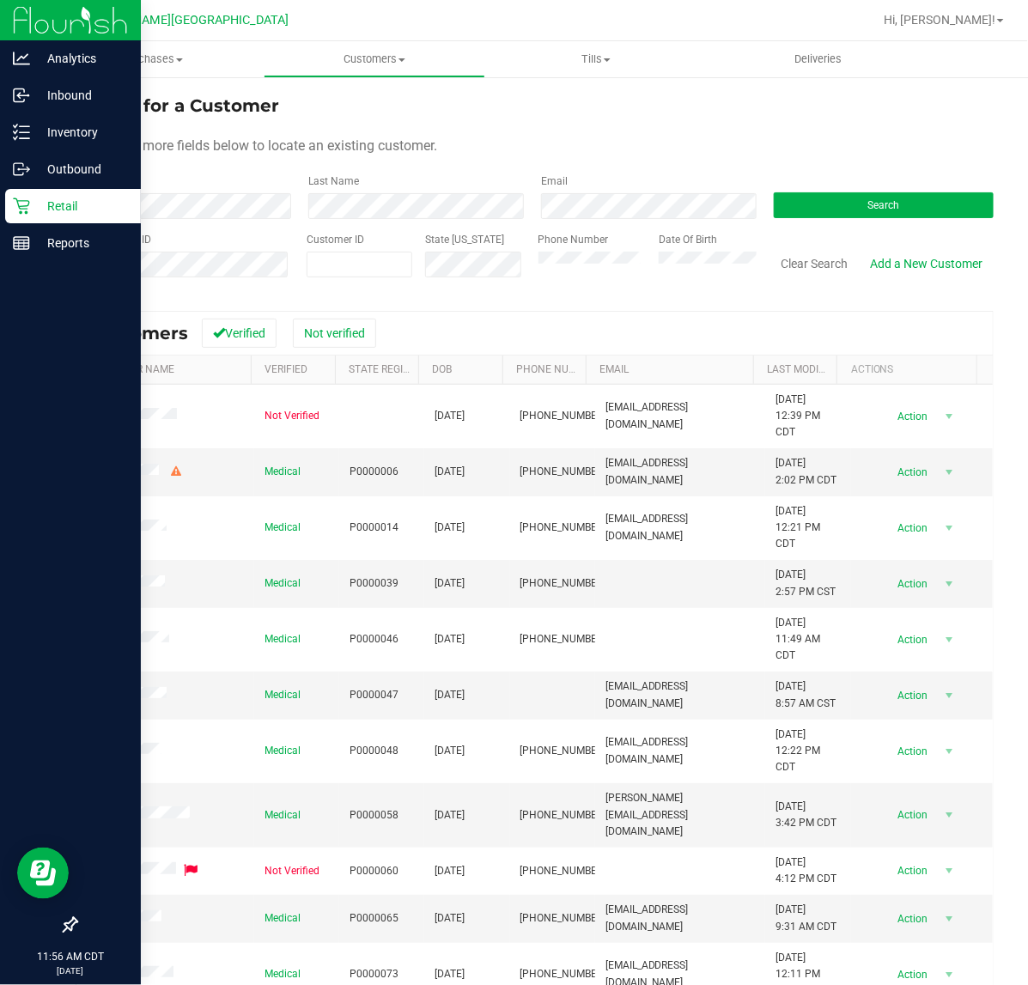
click at [27, 195] on div "Retail" at bounding box center [73, 206] width 136 height 34
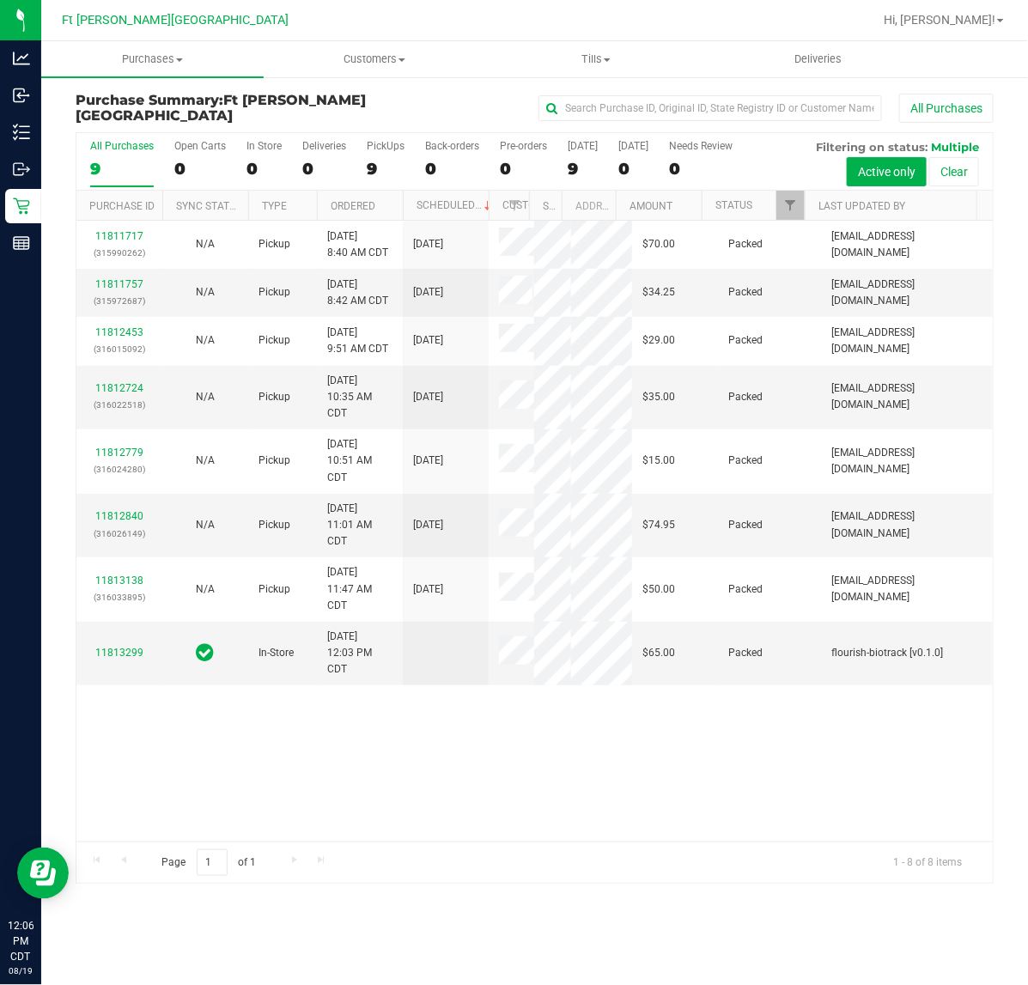
click at [478, 796] on div "11811717 (315990262) N/A Pickup [DATE] 8:40 AM CDT 8/19/2025 $70.00 Packed [EMA…" at bounding box center [534, 531] width 916 height 621
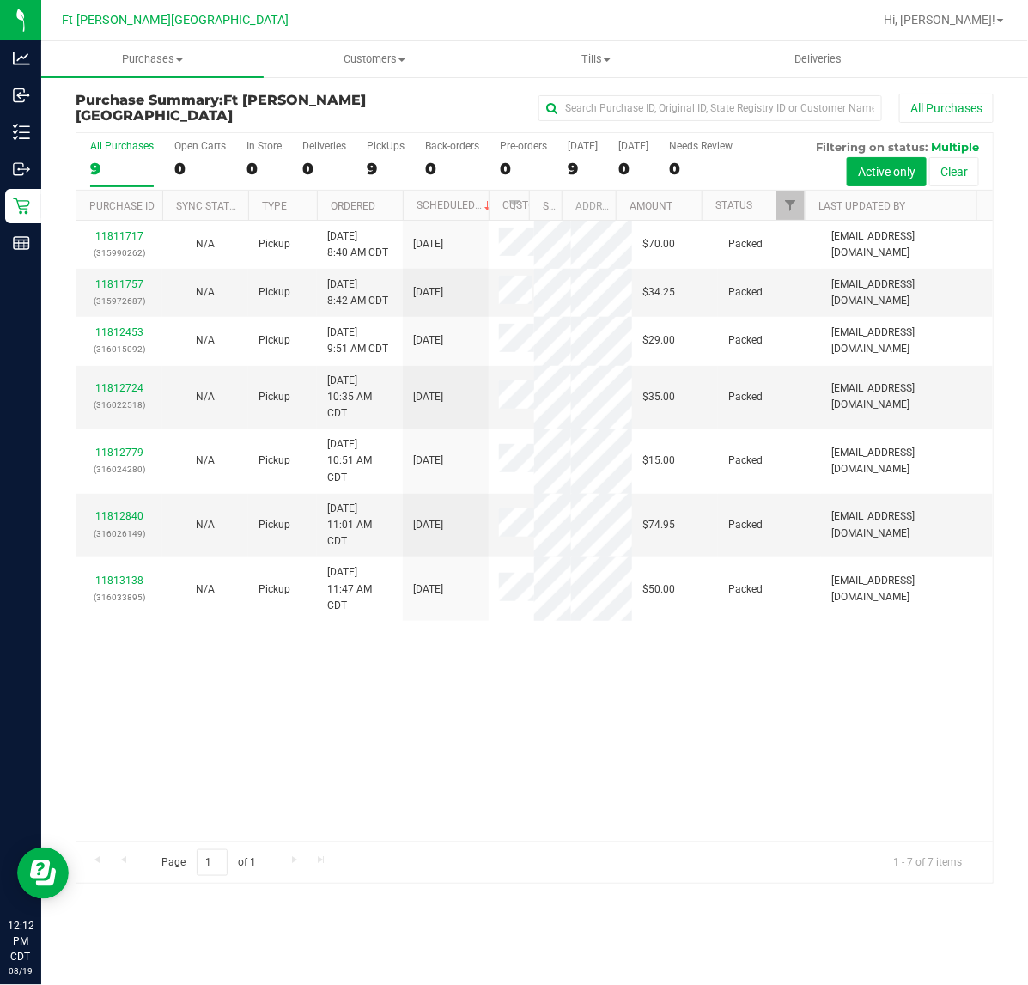
click at [341, 762] on div "11811717 (315990262) N/A Pickup [DATE] 8:40 AM CDT 8/19/2025 $70.00 Packed [EMA…" at bounding box center [534, 531] width 916 height 621
drag, startPoint x: 9, startPoint y: 22, endPoint x: 176, endPoint y: 700, distance: 698.5
click at [179, 702] on div "11811717 (315990262) N/A Pickup [DATE] 8:40 AM CDT 8/19/2025 $70.00 Packed [EMA…" at bounding box center [534, 531] width 916 height 621
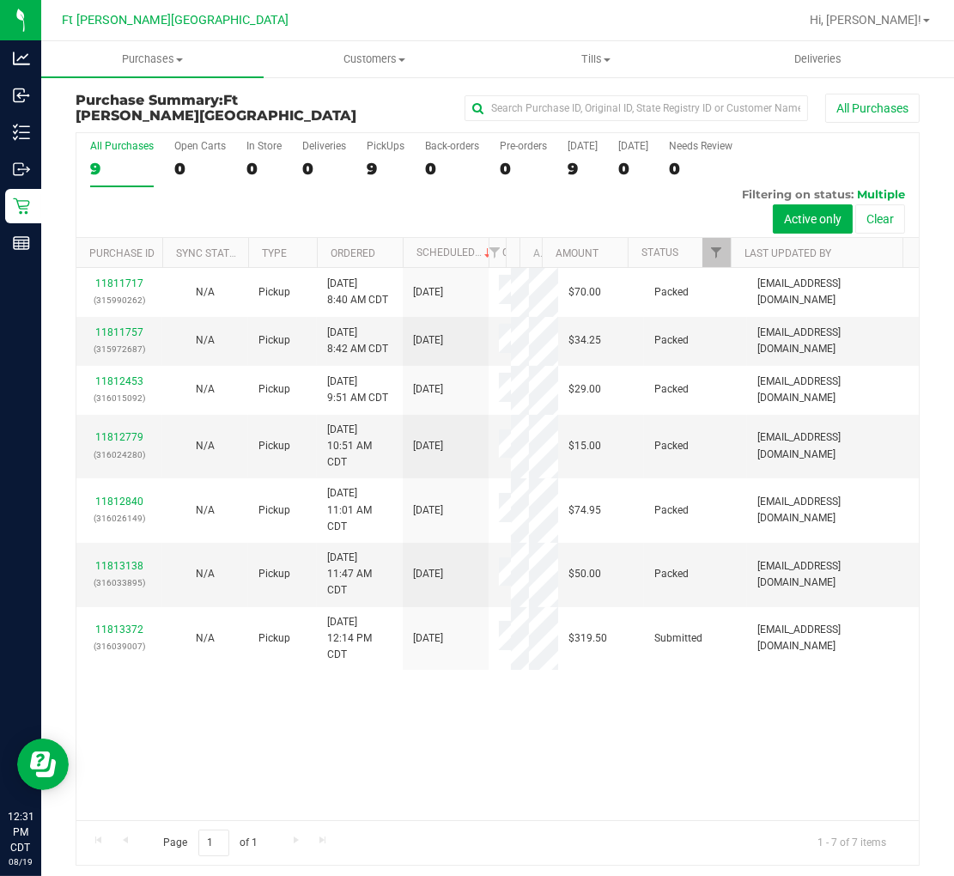
drag, startPoint x: 921, startPoint y: 2, endPoint x: 470, endPoint y: 743, distance: 867.9
click at [470, 743] on div "11811717 (315990262) N/A Pickup [DATE] 8:40 AM CDT 8/19/2025 $70.00 Packed [EMA…" at bounding box center [497, 544] width 842 height 552
click at [876, 14] on span "Hi, [PERSON_NAME]!" at bounding box center [865, 20] width 112 height 14
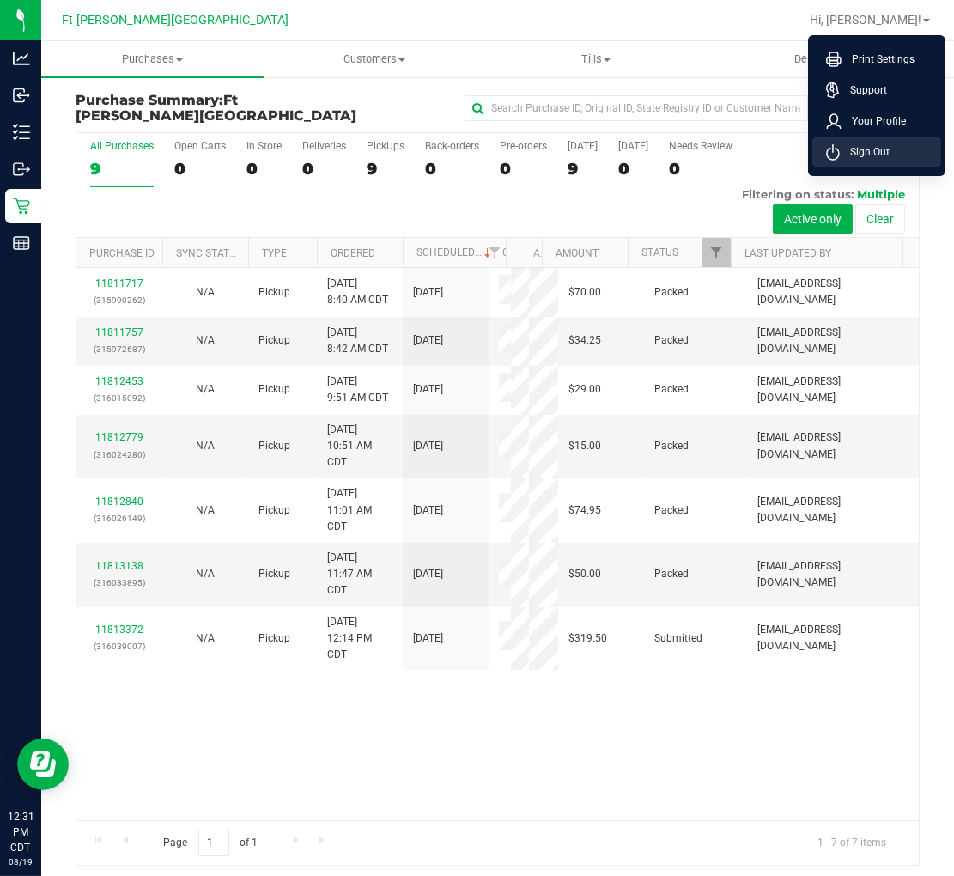
click at [853, 149] on span "Sign Out" at bounding box center [865, 151] width 50 height 17
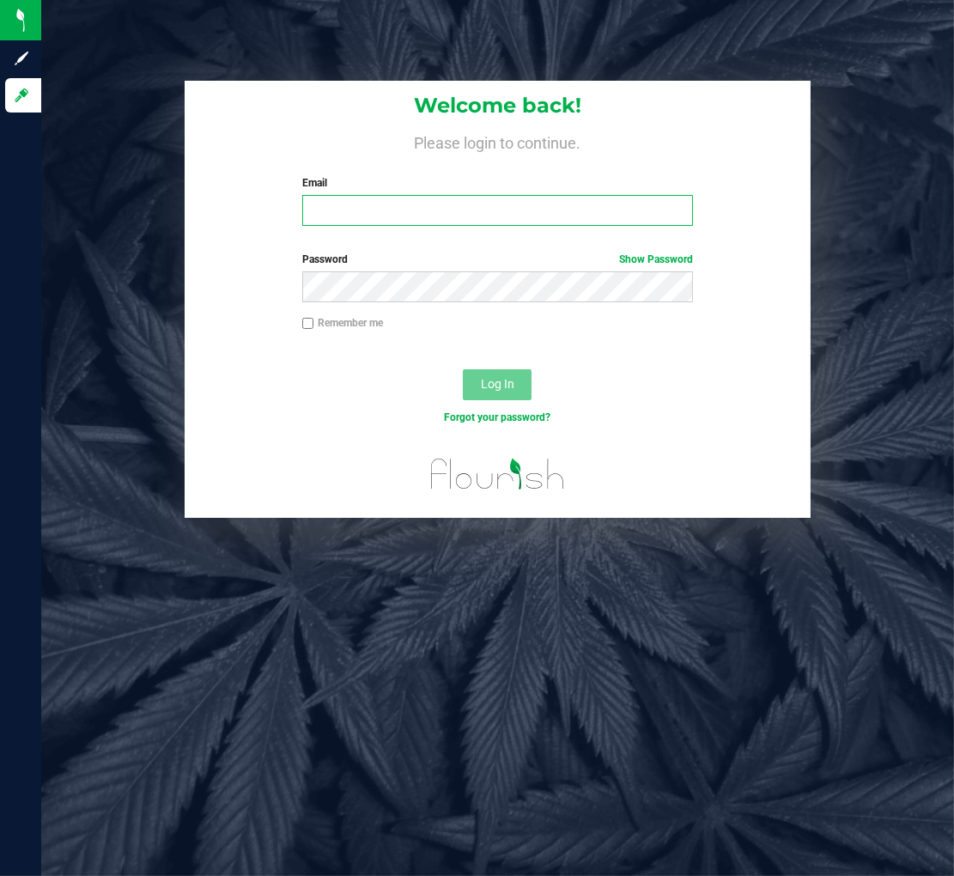
click at [357, 225] on input "Email" at bounding box center [497, 210] width 391 height 31
type input "[EMAIL_ADDRESS][DOMAIN_NAME]"
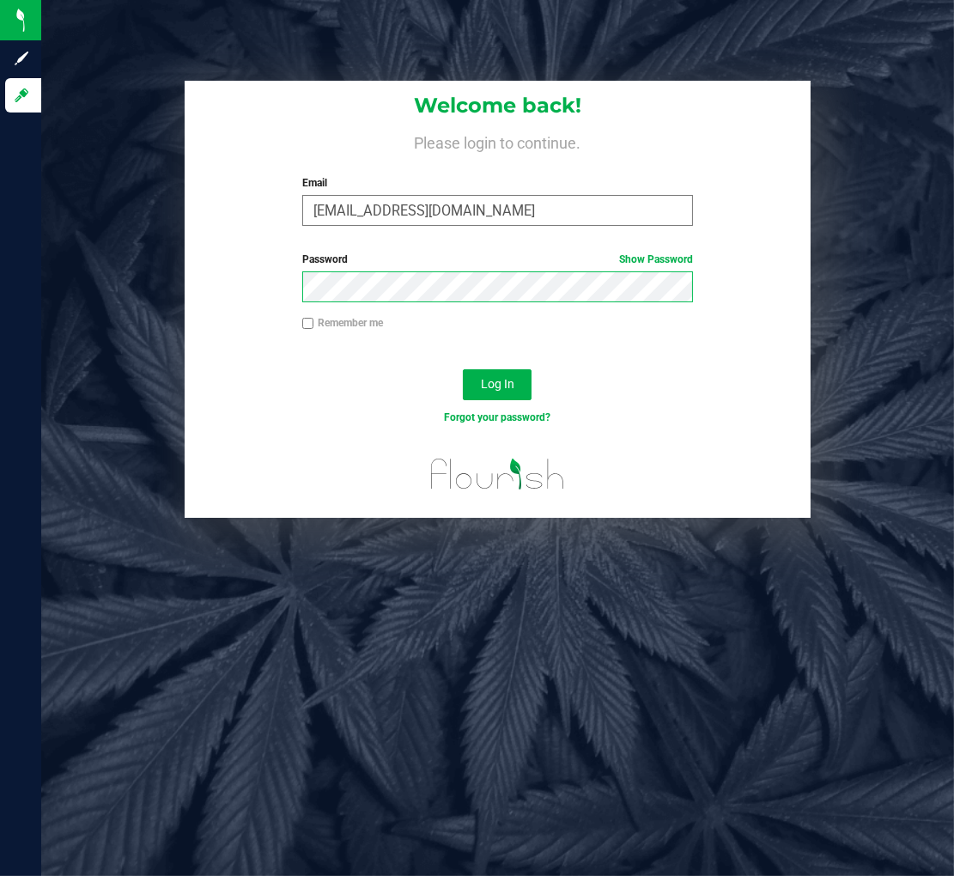
click at [463, 369] on button "Log In" at bounding box center [497, 384] width 69 height 31
